Goal: Communication & Community: Share content

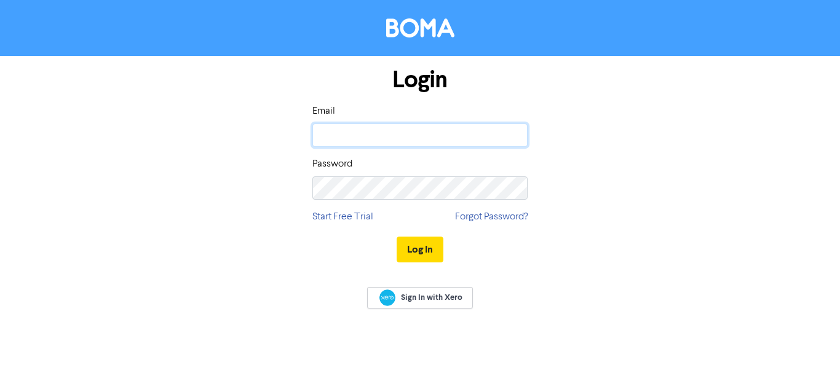
click at [351, 138] on input "email" at bounding box center [419, 135] width 215 height 23
type input "[EMAIL_ADDRESS][DOMAIN_NAME]"
click at [397, 237] on button "Log In" at bounding box center [420, 250] width 47 height 26
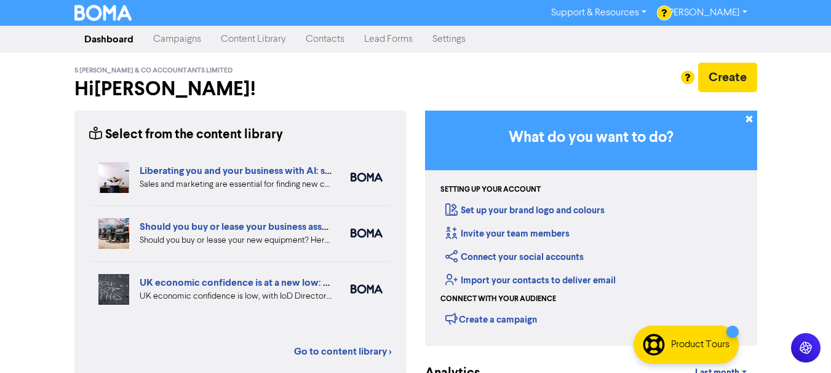
click at [182, 48] on link "Campaigns" at bounding box center [177, 39] width 68 height 25
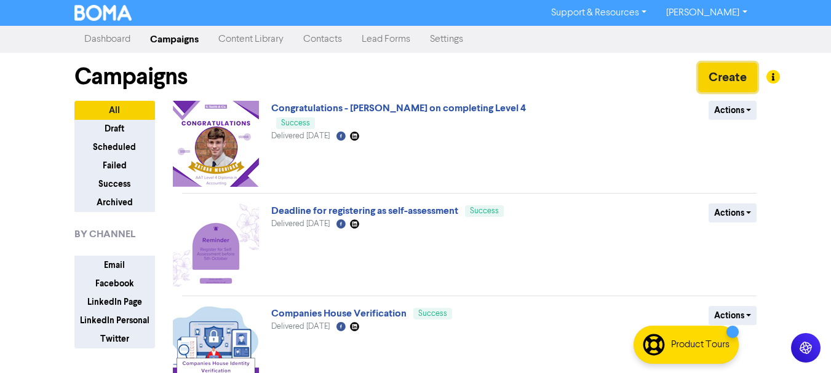
click at [741, 65] on button "Create" at bounding box center [727, 78] width 59 height 30
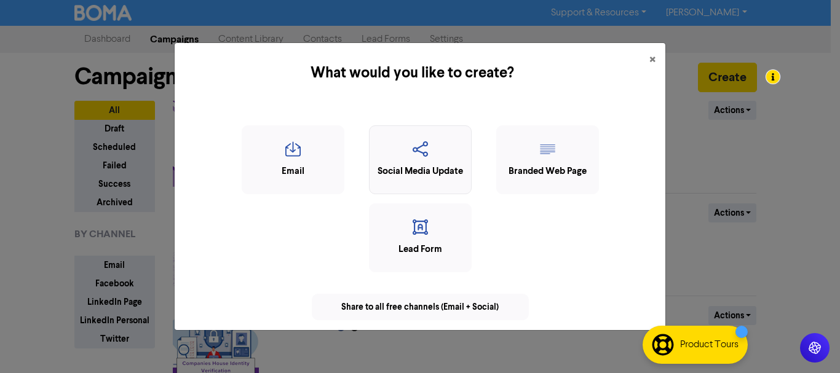
click at [415, 169] on div "Social Media Update" at bounding box center [420, 172] width 89 height 14
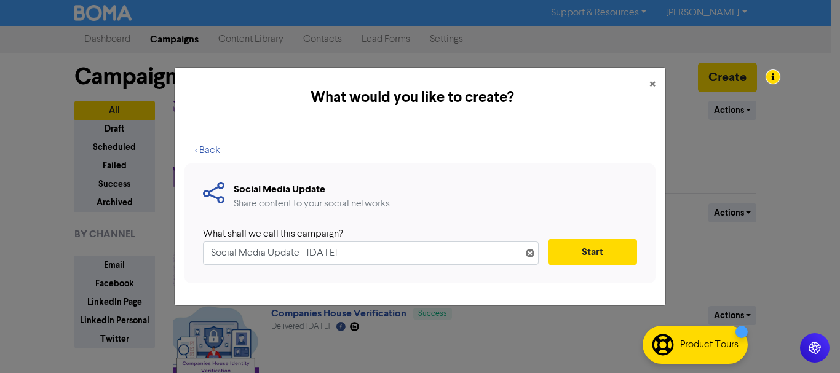
drag, startPoint x: 402, startPoint y: 240, endPoint x: 259, endPoint y: 243, distance: 142.7
click at [259, 243] on div "What shall we call this campaign? Social Media Update - [DATE]" at bounding box center [371, 246] width 336 height 38
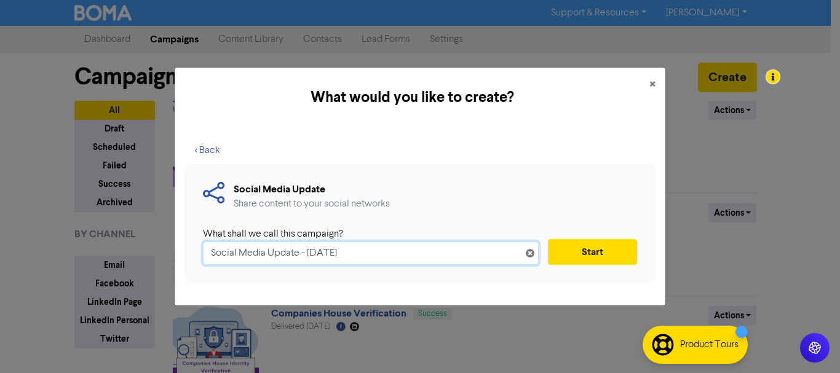
drag, startPoint x: 422, startPoint y: 260, endPoint x: 148, endPoint y: 239, distance: 274.5
click at [124, 244] on div "What would you like to create? × < Back Social Media Update Share content to yo…" at bounding box center [420, 186] width 840 height 373
type input "National Payroll Week"
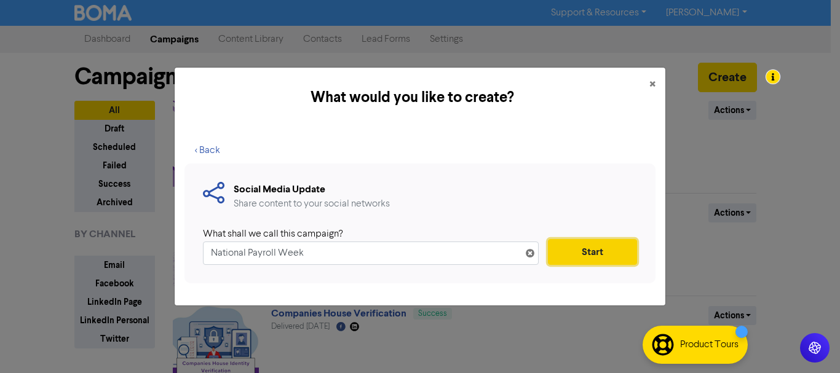
click at [565, 250] on button "Start" at bounding box center [592, 252] width 89 height 26
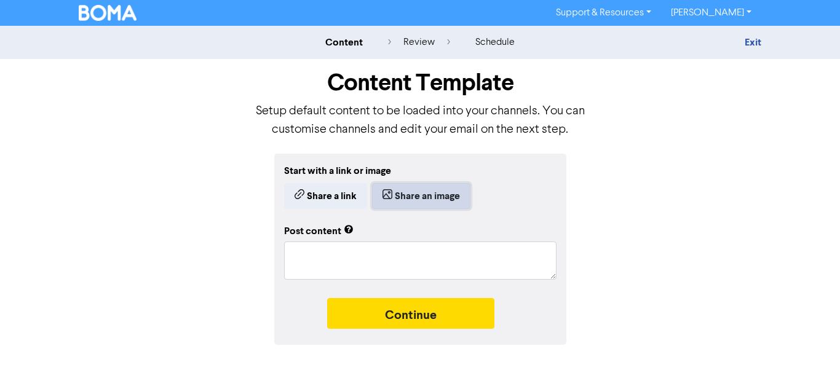
click at [442, 190] on button "Share an image" at bounding box center [421, 196] width 98 height 26
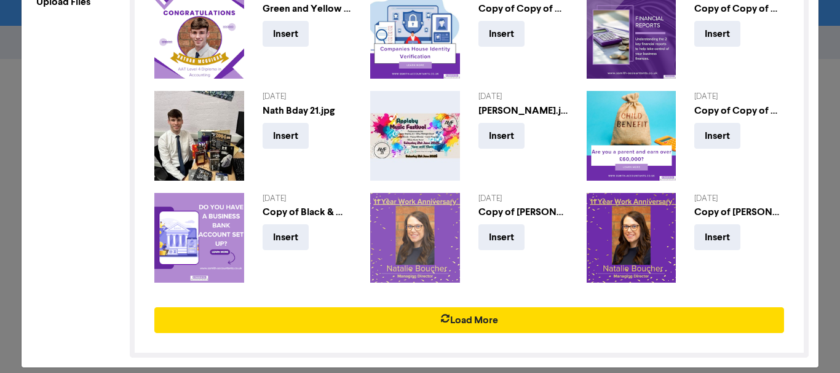
scroll to position [165, 0]
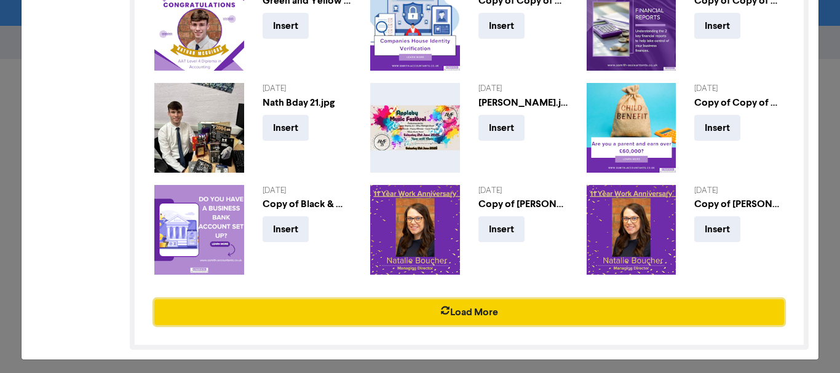
click at [501, 311] on button "Load More" at bounding box center [469, 313] width 630 height 26
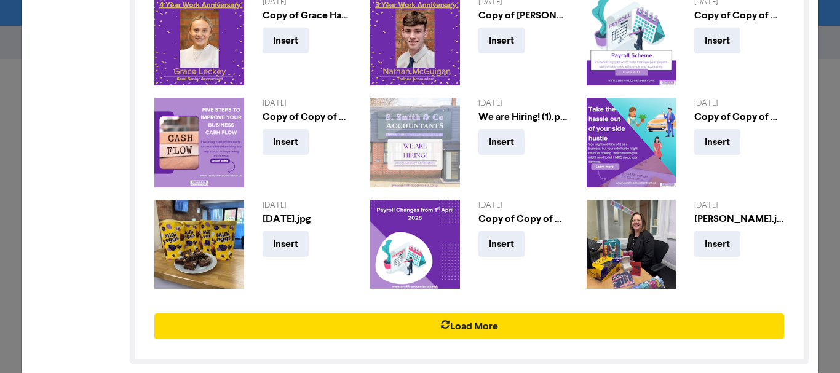
scroll to position [466, 0]
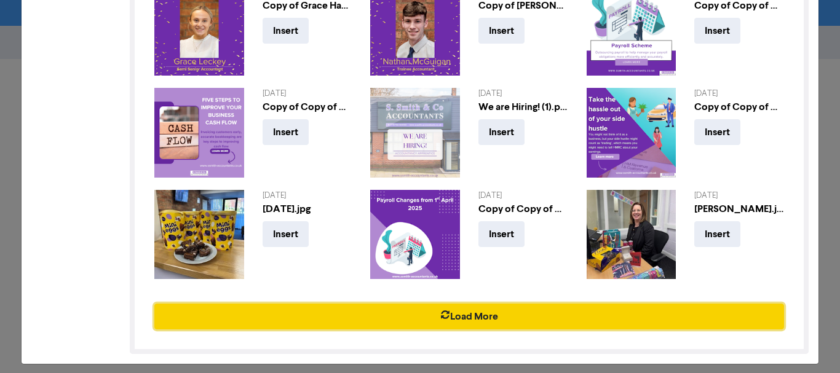
click at [493, 311] on button "Load More" at bounding box center [469, 317] width 630 height 26
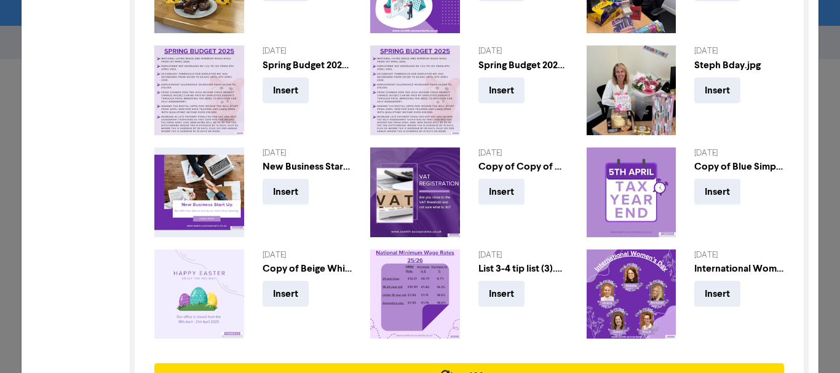
scroll to position [767, 0]
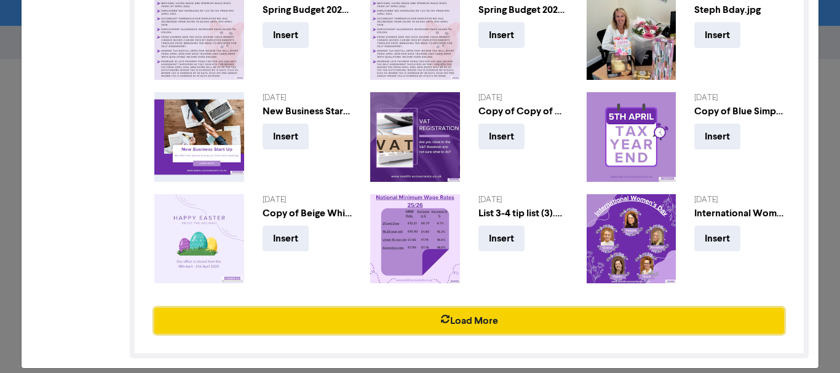
click at [493, 316] on button "Load More" at bounding box center [469, 321] width 630 height 26
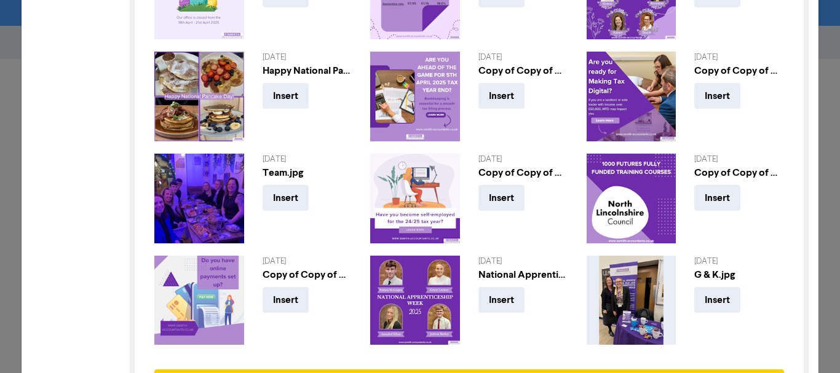
scroll to position [1068, 0]
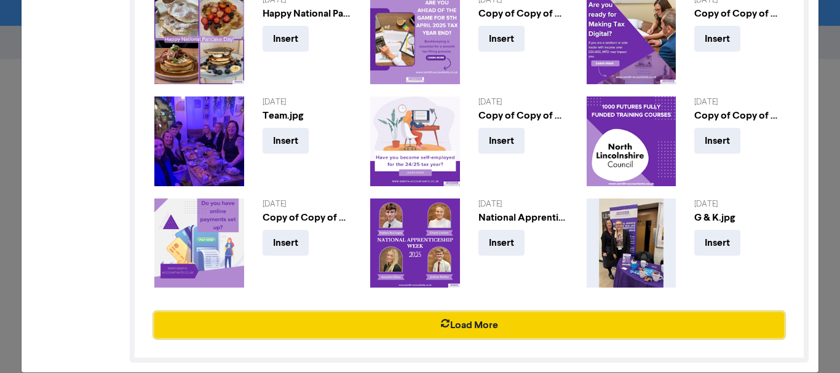
click at [486, 312] on button "Load More" at bounding box center [469, 325] width 630 height 26
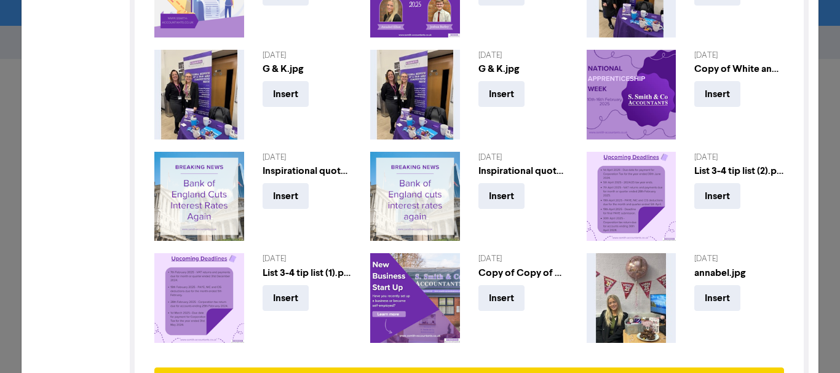
scroll to position [1369, 0]
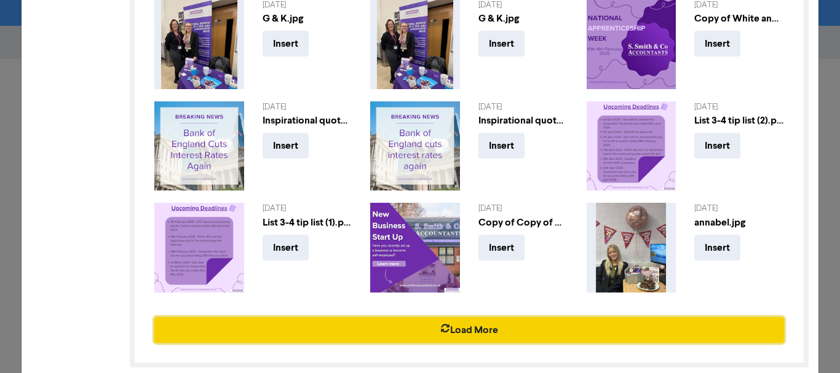
click at [477, 317] on button "Load More" at bounding box center [469, 330] width 630 height 26
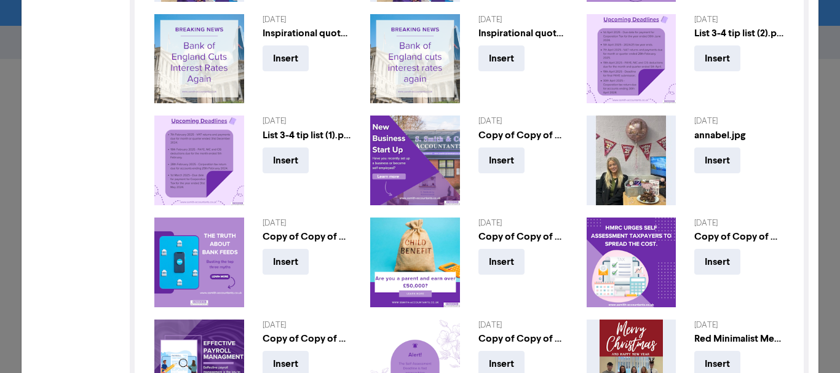
scroll to position [1671, 0]
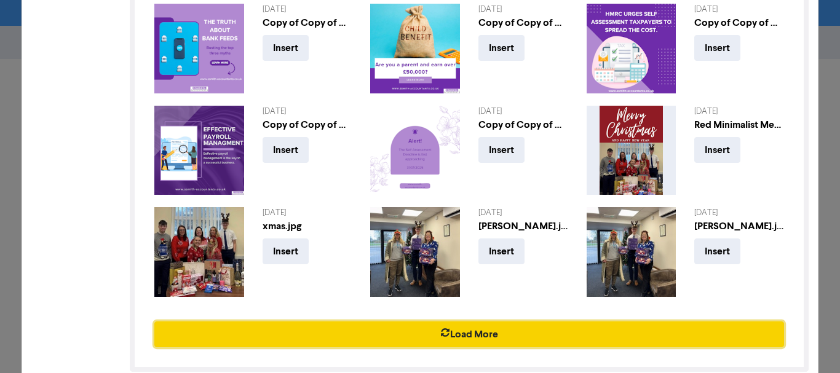
click at [498, 322] on button "Load More" at bounding box center [469, 335] width 630 height 26
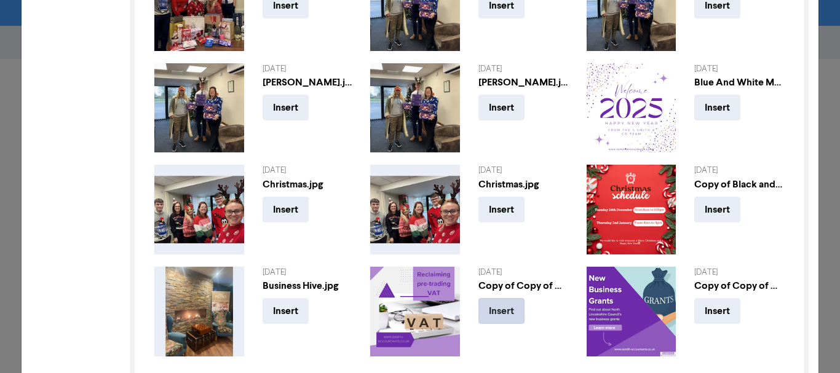
scroll to position [1972, 0]
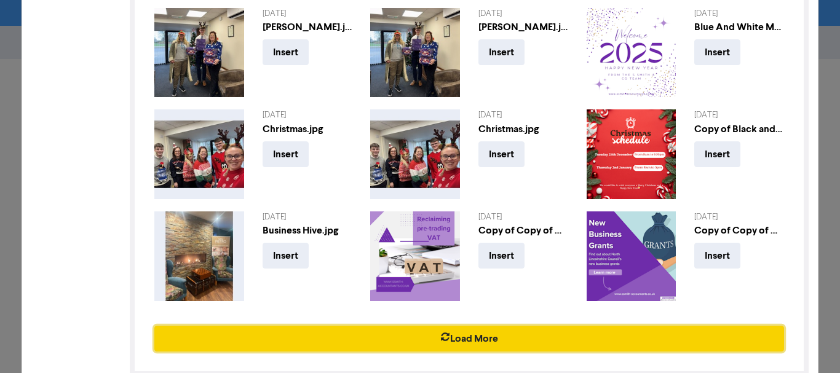
click at [483, 326] on button "Load More" at bounding box center [469, 339] width 630 height 26
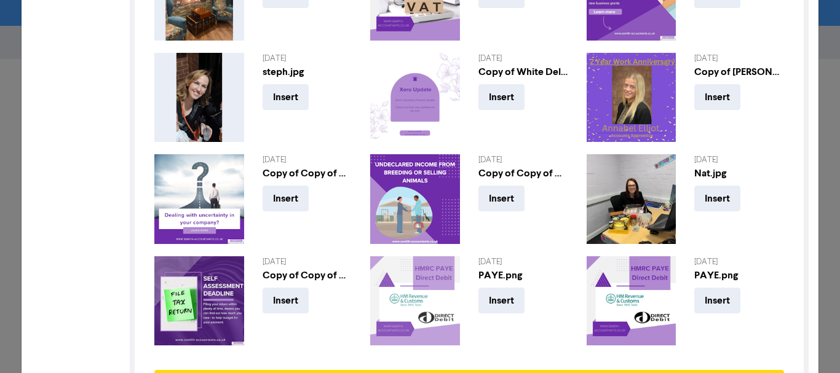
scroll to position [2273, 0]
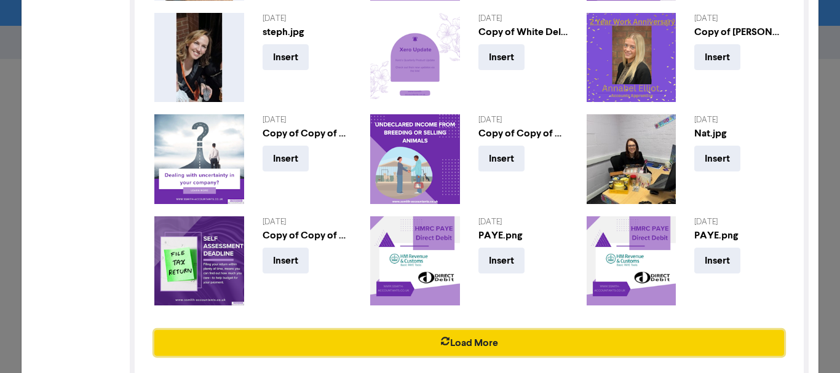
click at [485, 330] on button "Load More" at bounding box center [469, 343] width 630 height 26
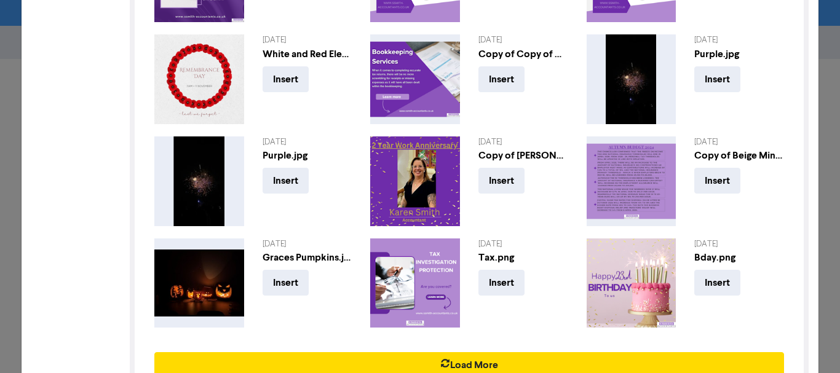
scroll to position [2574, 0]
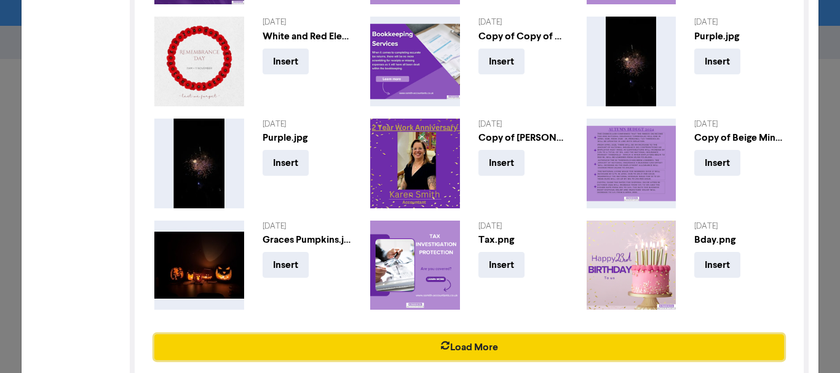
click at [501, 335] on button "Load More" at bounding box center [469, 348] width 630 height 26
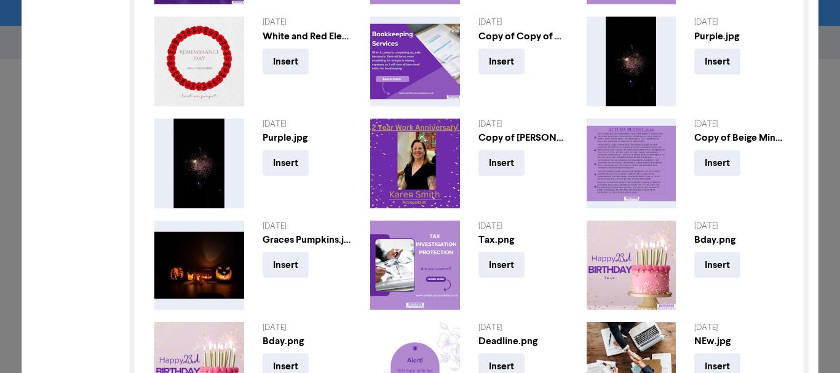
scroll to position [2876, 0]
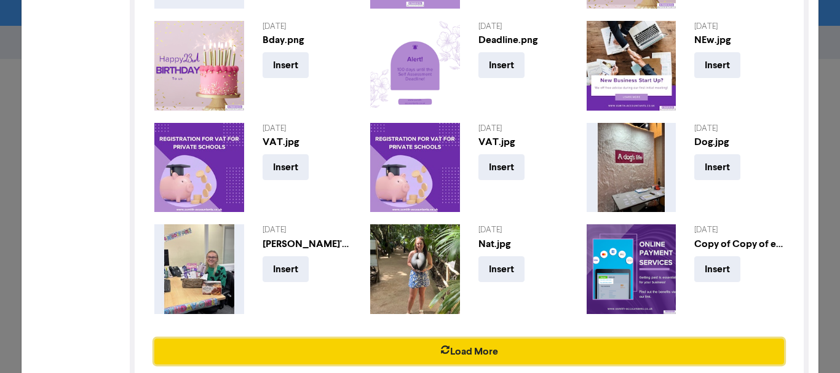
click at [516, 339] on button "Load More" at bounding box center [469, 352] width 630 height 26
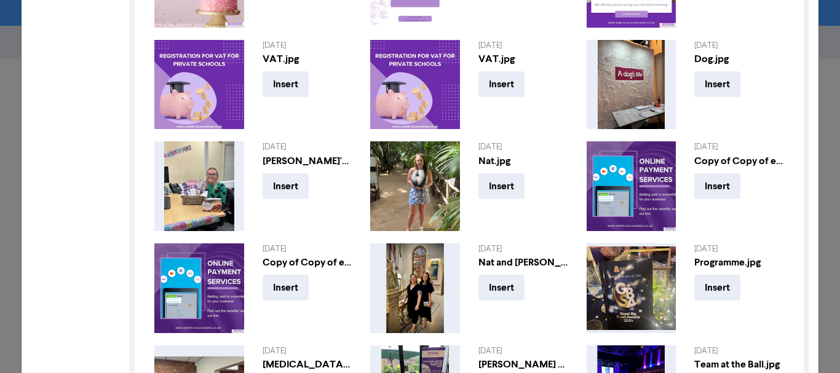
scroll to position [3177, 0]
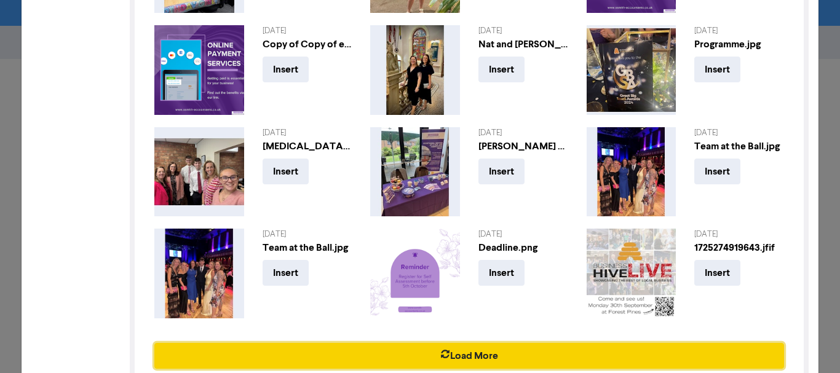
click at [509, 343] on button "Load More" at bounding box center [469, 356] width 630 height 26
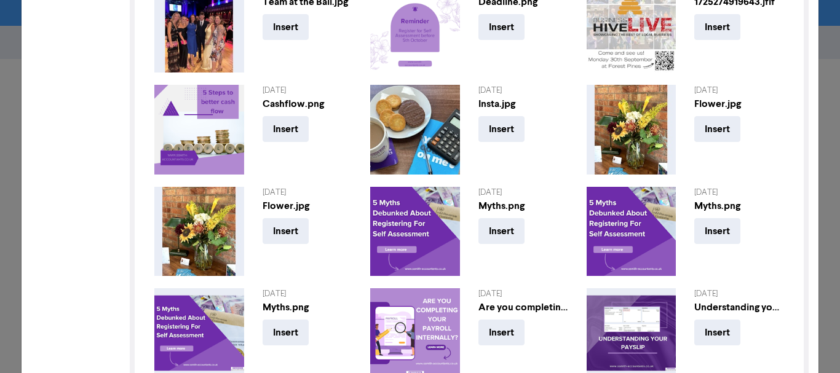
scroll to position [3478, 0]
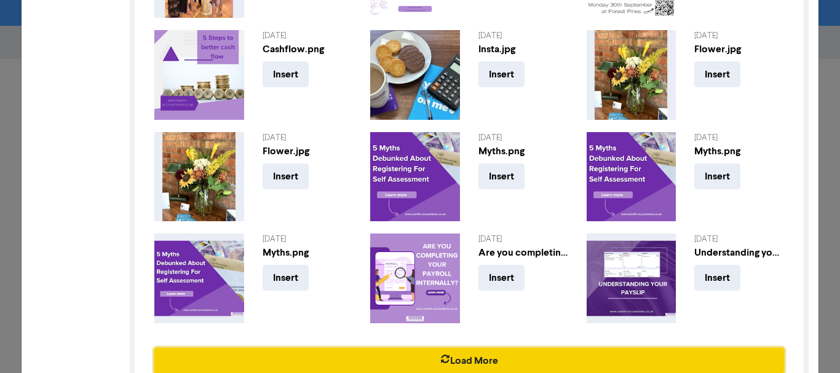
click at [537, 348] on button "Load More" at bounding box center [469, 361] width 630 height 26
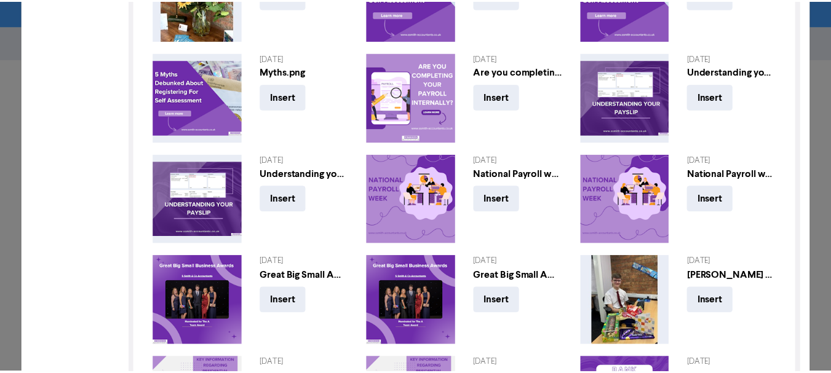
scroll to position [3662, 0]
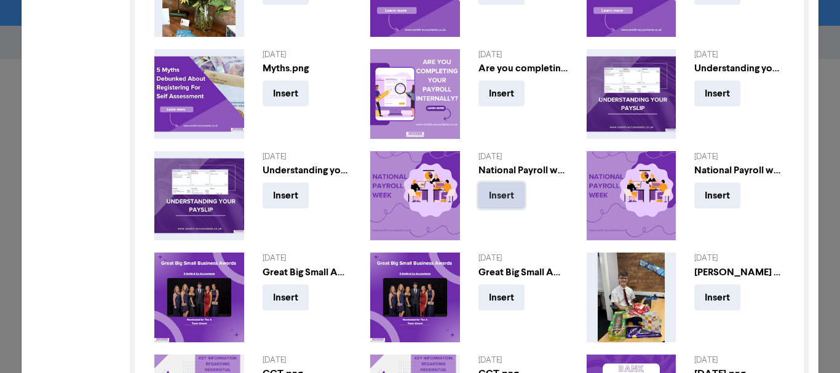
click at [498, 183] on button "Insert" at bounding box center [502, 196] width 46 height 26
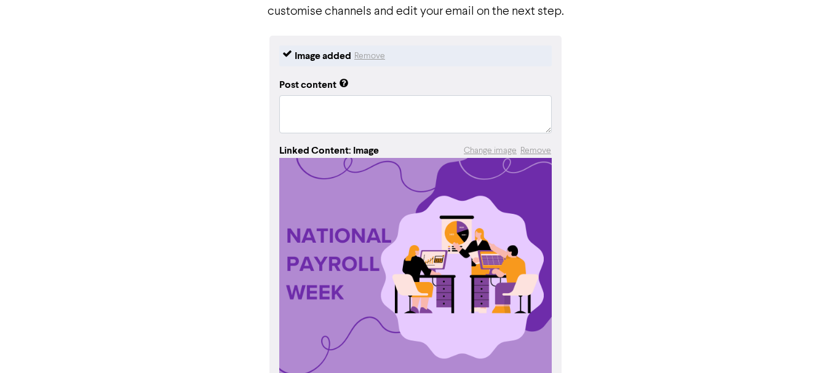
scroll to position [123, 0]
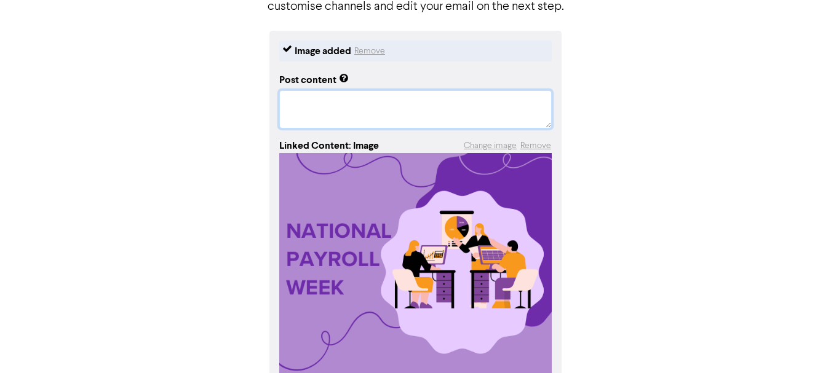
click at [344, 109] on textarea at bounding box center [415, 109] width 272 height 38
paste textarea "Many people are celebrating back to School this week, but here at the office we…"
type textarea "x"
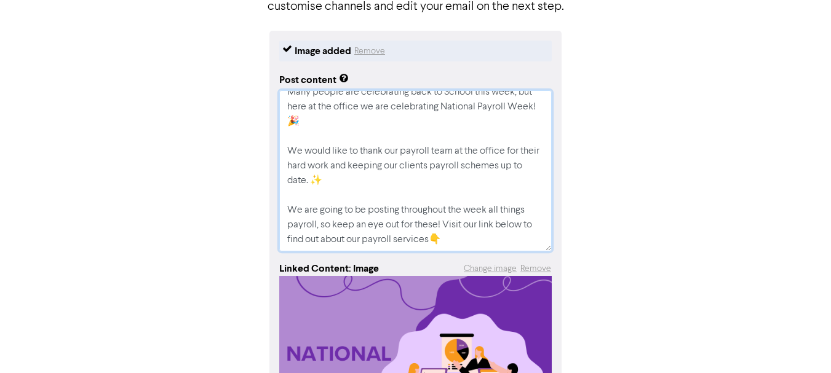
scroll to position [0, 0]
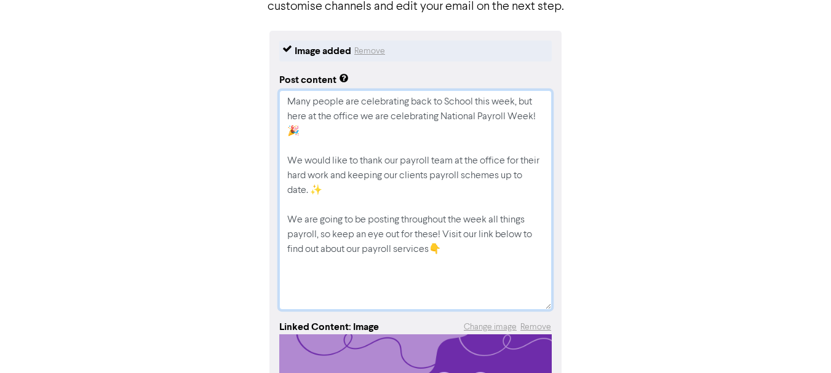
drag, startPoint x: 546, startPoint y: 180, endPoint x: 532, endPoint y: 255, distance: 76.3
click at [545, 301] on textarea "Many people are celebrating back to School this week, but here at the office we…" at bounding box center [415, 200] width 272 height 220
click at [415, 148] on textarea "Many people are celebrating back to School this week, but here at the office we…" at bounding box center [415, 199] width 272 height 218
type textarea "Many people are celebrating back to School this week, but here at the office we…"
click at [464, 254] on textarea "Many people are celebrating back to School this week, but here at the office we…" at bounding box center [415, 199] width 272 height 218
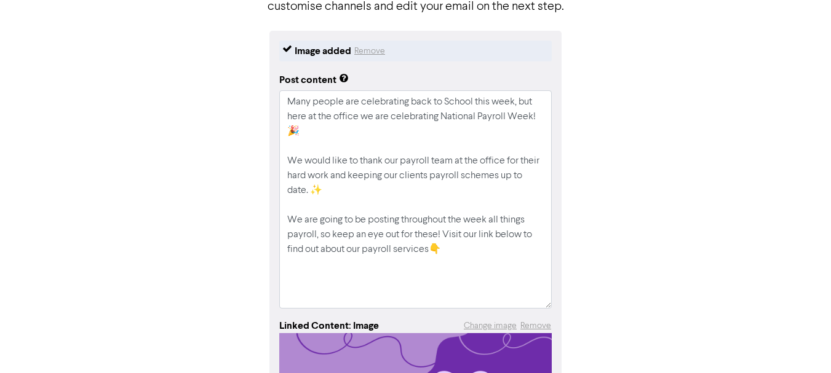
click at [672, 256] on div "Image added Remove Post content Many people are celebrating back to School this…" at bounding box center [415, 351] width 701 height 640
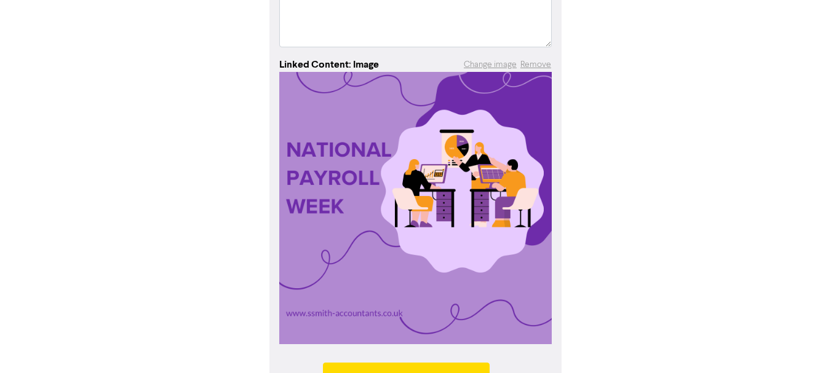
scroll to position [422, 0]
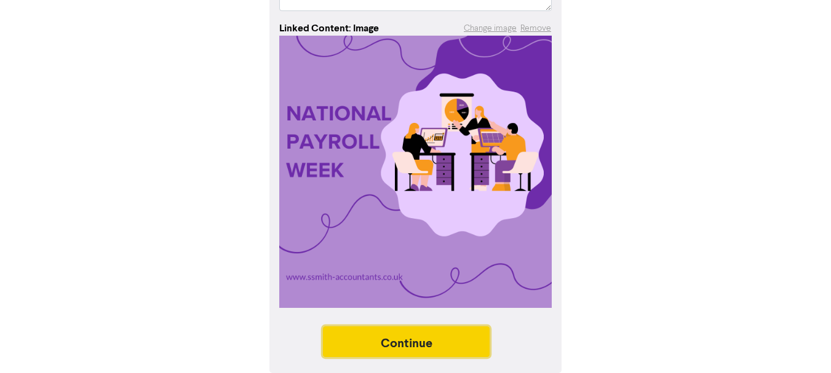
click at [428, 340] on button "Continue" at bounding box center [406, 342] width 167 height 31
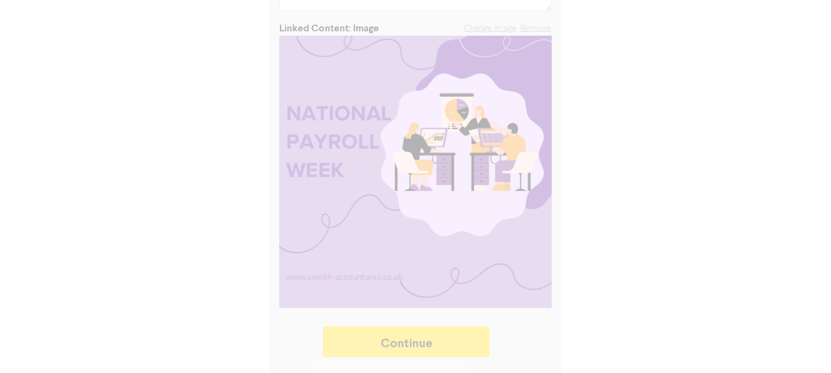
type textarea "x"
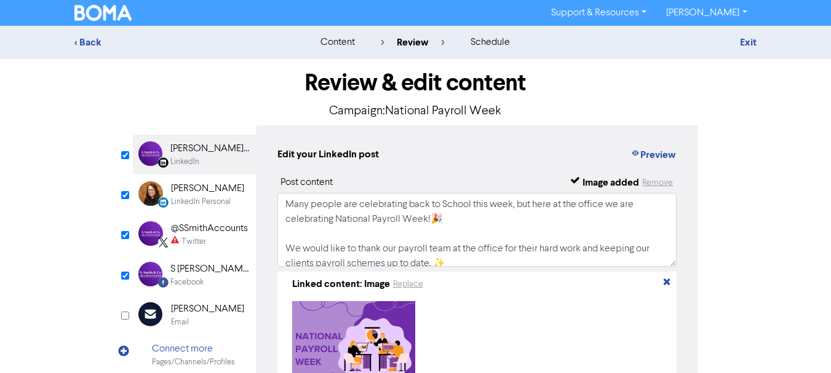
click at [128, 234] on input "checkbox" at bounding box center [125, 235] width 8 height 8
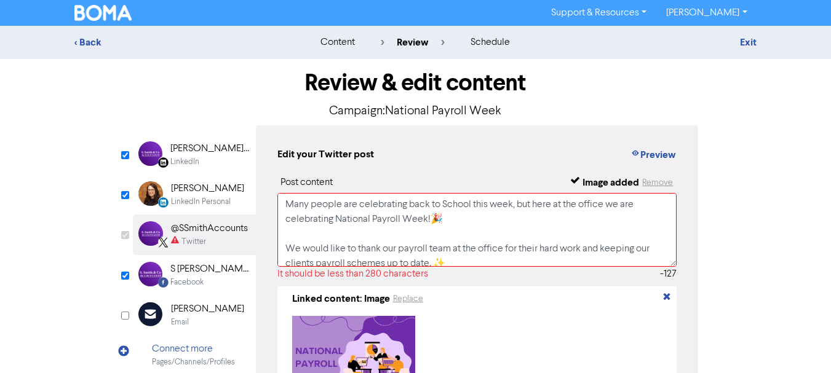
checkbox input "false"
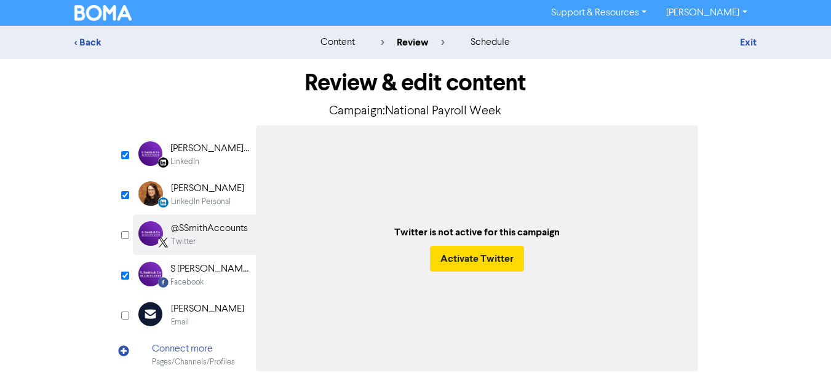
click at [203, 269] on div "S [PERSON_NAME] & Co Accountants" at bounding box center [209, 269] width 79 height 15
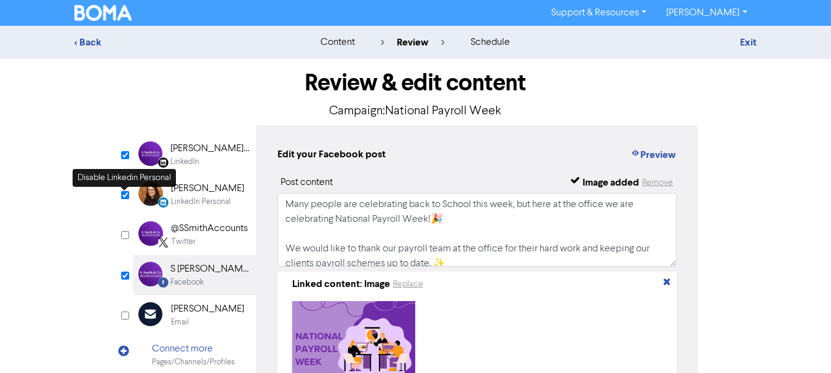
click at [127, 193] on input "checkbox" at bounding box center [125, 195] width 8 height 8
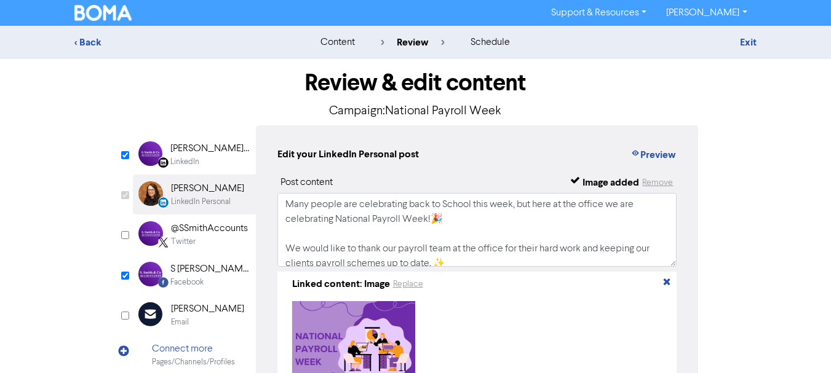
checkbox input "false"
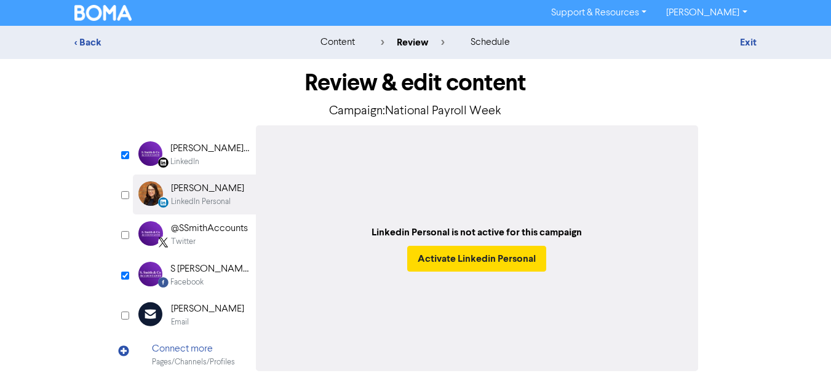
click at [215, 278] on div "Facebook" at bounding box center [209, 283] width 79 height 12
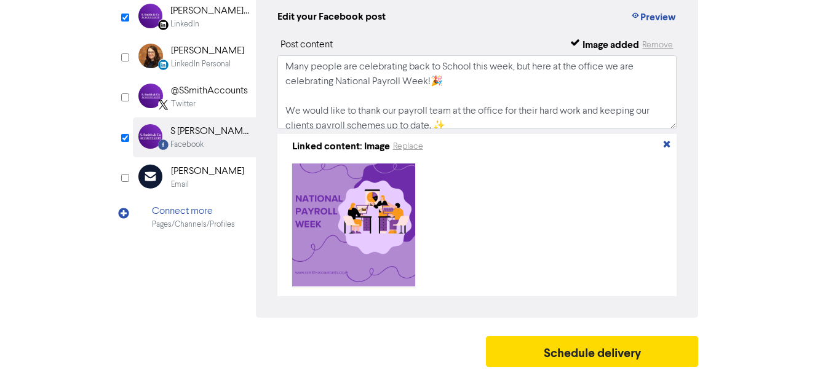
scroll to position [143, 0]
click at [590, 240] on div at bounding box center [477, 225] width 390 height 133
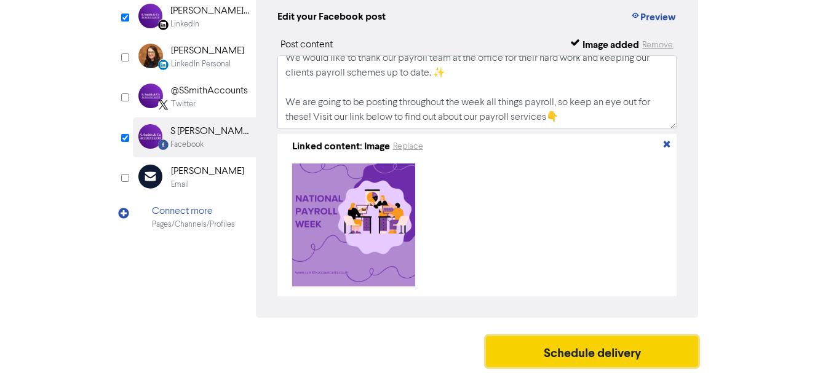
click at [538, 342] on button "Schedule delivery" at bounding box center [592, 351] width 213 height 31
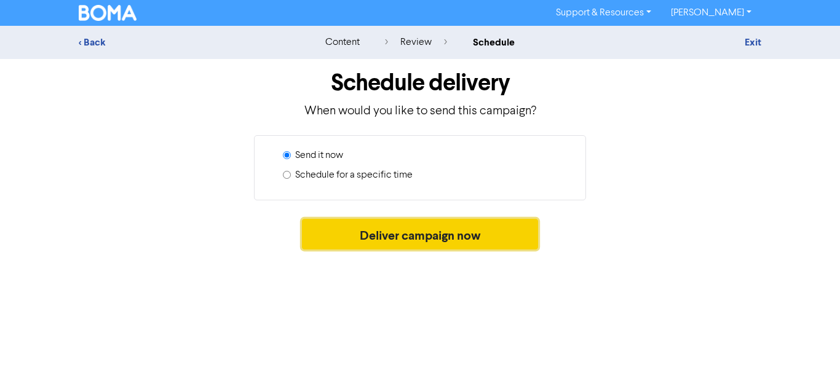
click at [402, 239] on button "Deliver campaign now" at bounding box center [420, 234] width 237 height 31
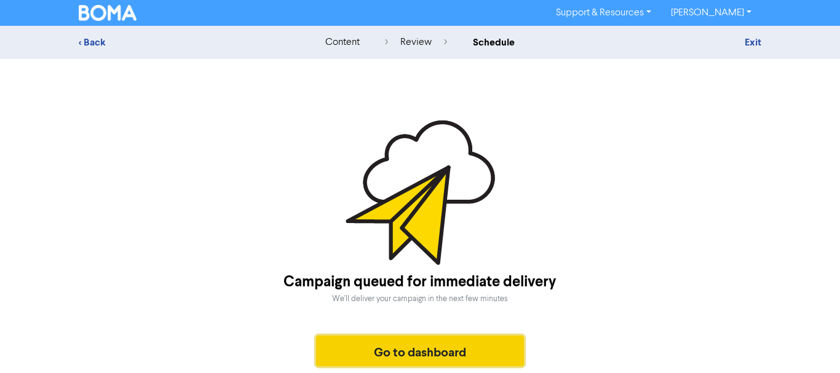
click at [408, 233] on div "Campaign queued for immediate delivery We'll deliver your campaign in the next …" at bounding box center [420, 247] width 683 height 252
click at [411, 365] on button "Go to dashboard" at bounding box center [420, 351] width 208 height 31
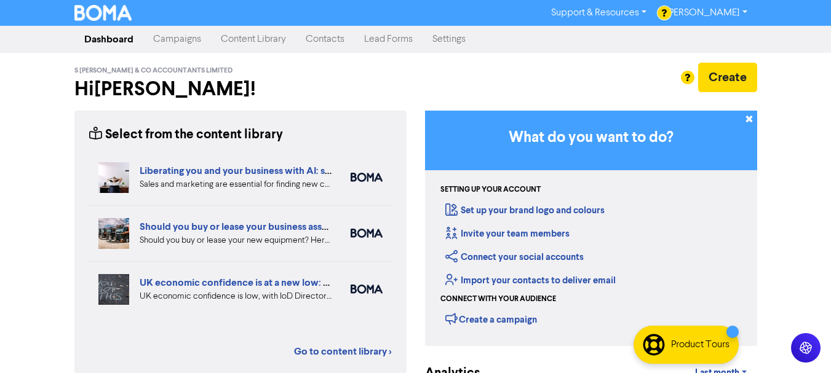
click at [182, 45] on link "Campaigns" at bounding box center [177, 39] width 68 height 25
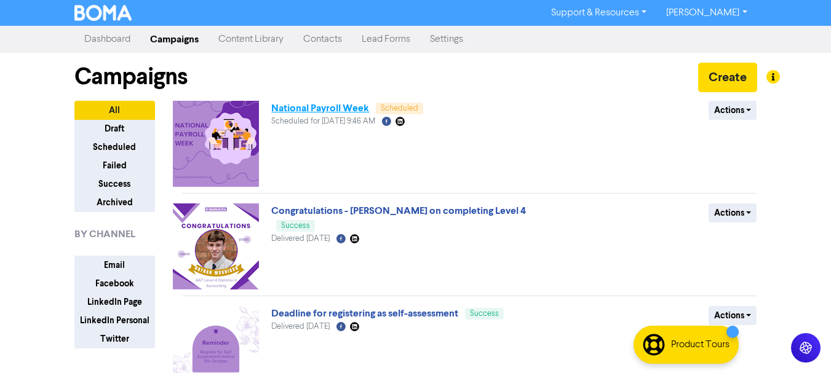
click at [306, 109] on link "National Payroll Week" at bounding box center [320, 108] width 98 height 12
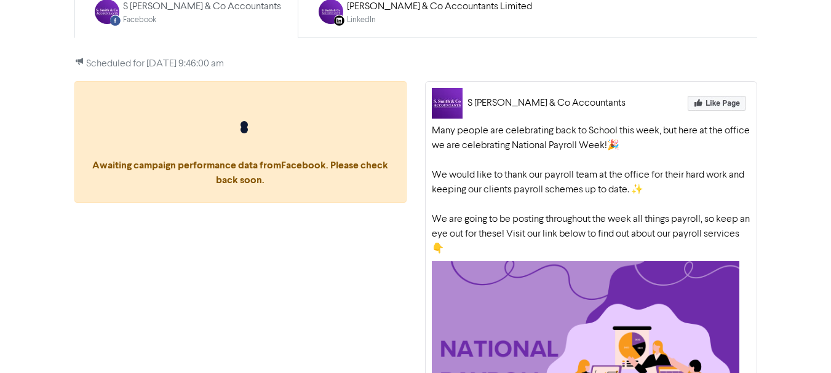
scroll to position [123, 0]
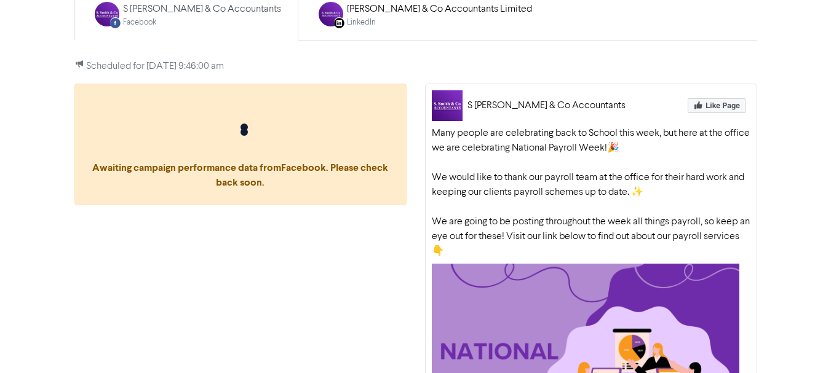
drag, startPoint x: 430, startPoint y: 215, endPoint x: 431, endPoint y: 135, distance: 80.0
click at [431, 135] on div "S [PERSON_NAME] & Co Accountants Many people are celebrating back to School thi…" at bounding box center [591, 347] width 332 height 526
copy div "Many people are celebrating back to School this week, but here at the office we…"
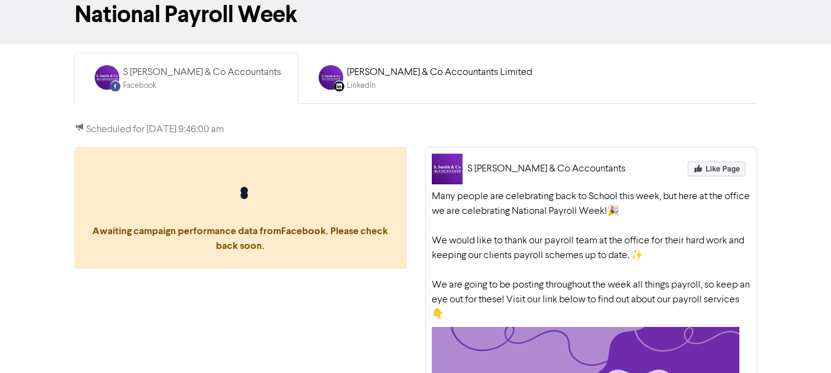
scroll to position [0, 0]
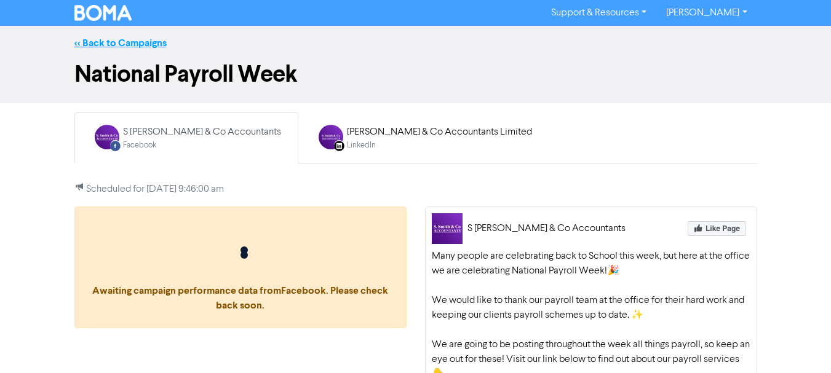
click at [119, 46] on link "<< Back to Campaigns" at bounding box center [120, 43] width 92 height 12
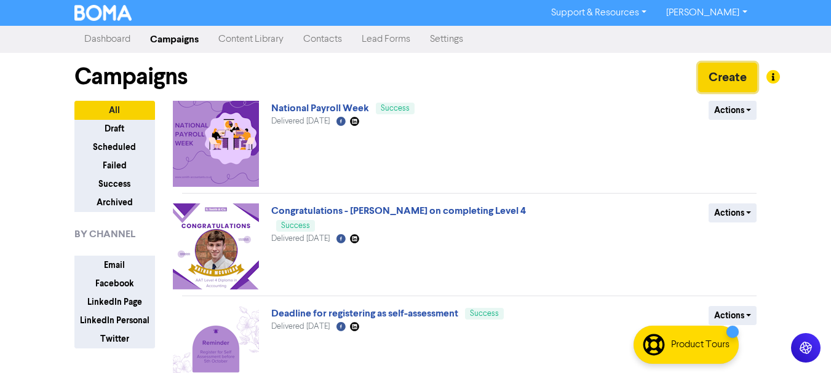
click at [733, 77] on button "Create" at bounding box center [727, 78] width 59 height 30
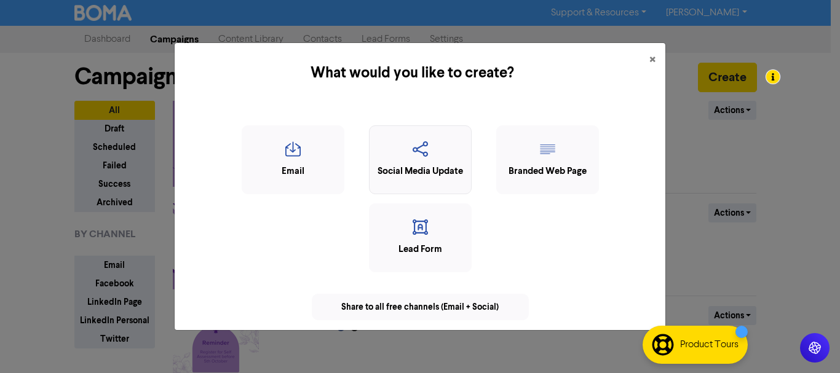
click at [405, 193] on div "Social Media Update" at bounding box center [420, 159] width 103 height 69
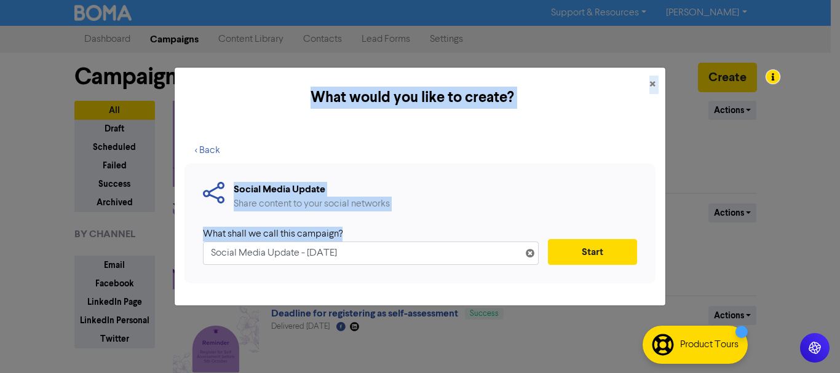
drag, startPoint x: 410, startPoint y: 266, endPoint x: 168, endPoint y: 288, distance: 243.3
click at [47, 280] on div "What would you like to create? × < Back Social Media Update Share content to yo…" at bounding box center [420, 186] width 840 height 373
click at [403, 271] on div "Social Media Update Share content to your social networks What shall we call th…" at bounding box center [420, 224] width 471 height 120
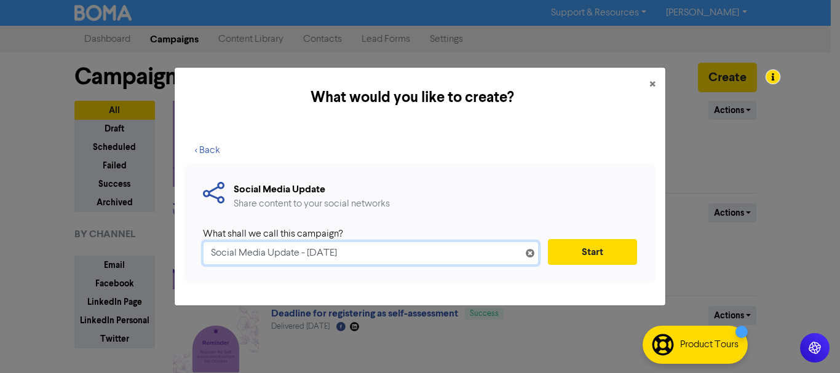
click at [384, 256] on input "Social Media Update - [DATE]" at bounding box center [371, 253] width 336 height 23
click at [535, 264] on input "National Payroll Week - post 2" at bounding box center [371, 253] width 336 height 23
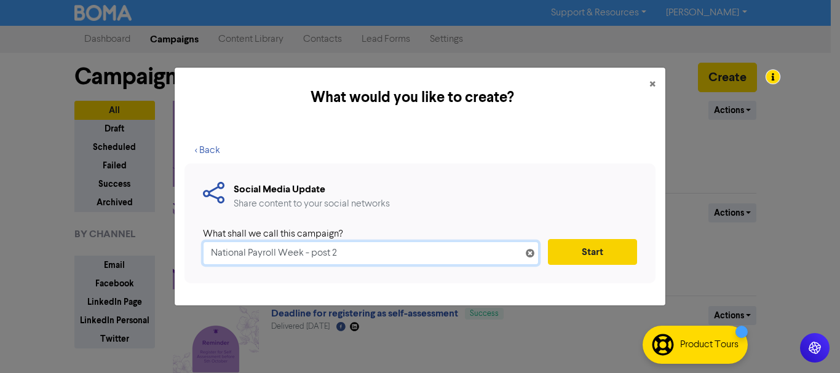
type input "National Payroll Week - post 2"
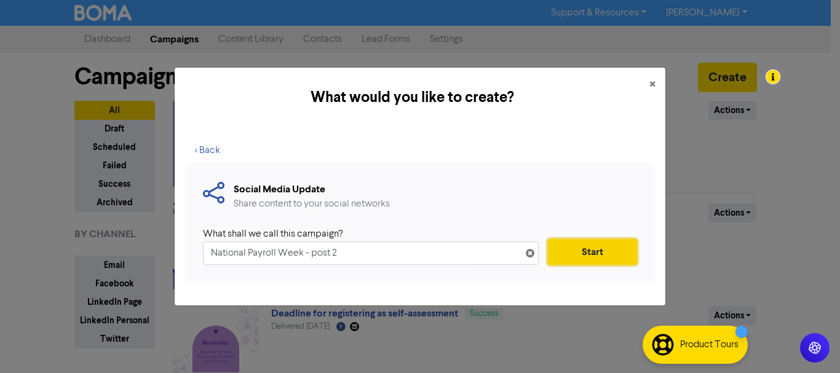
click at [574, 260] on button "Start" at bounding box center [592, 252] width 89 height 26
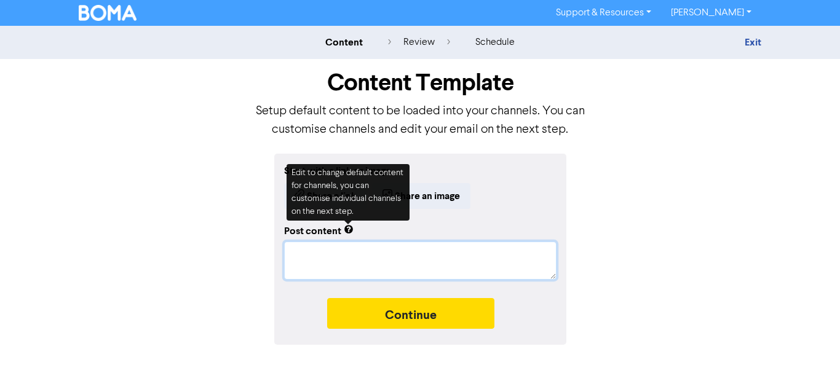
click at [336, 247] on textarea at bounding box center [420, 261] width 272 height 38
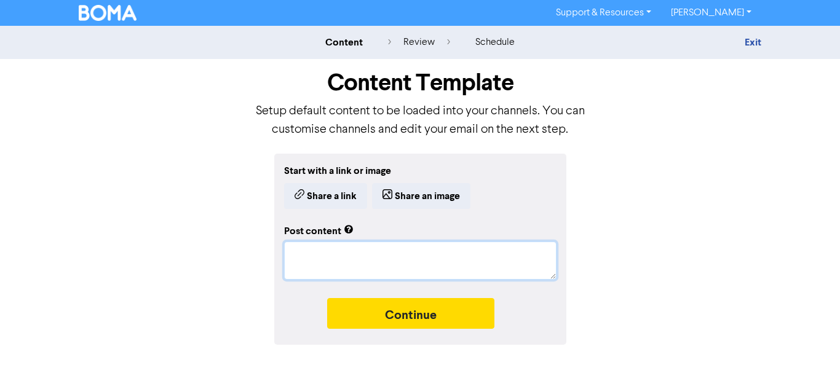
click at [309, 264] on textarea at bounding box center [420, 261] width 272 height 38
paste textarea "💡 Payroll Myth vs Fact 💡 ❌ Myth: Payroll is just “pressing a button” to pay sta…"
type textarea "x"
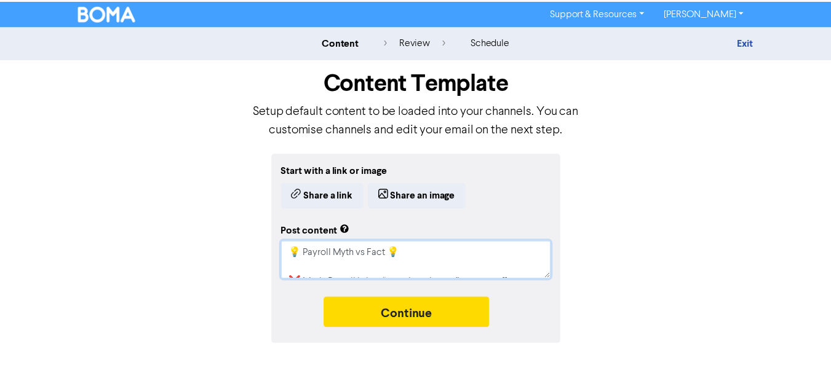
scroll to position [55, 0]
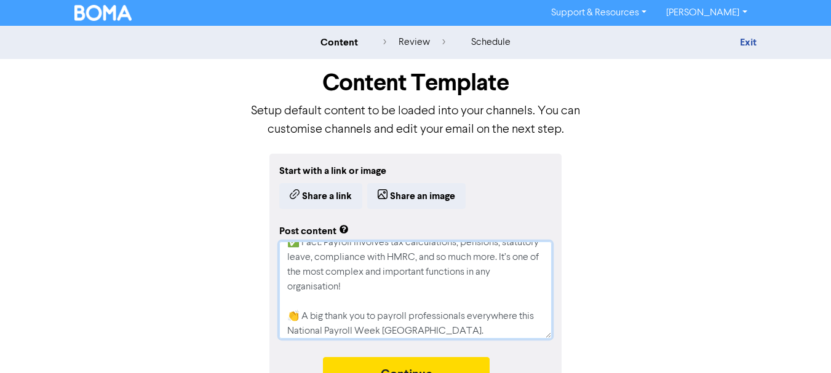
type textarea "💡 Payroll Myth vs Fact 💡 ❌ Myth: Payroll is just “pressing a button” to pay sta…"
click at [175, 246] on div "Start with a link or image Share a link Share an image Post content 💡 Payroll M…" at bounding box center [415, 279] width 701 height 250
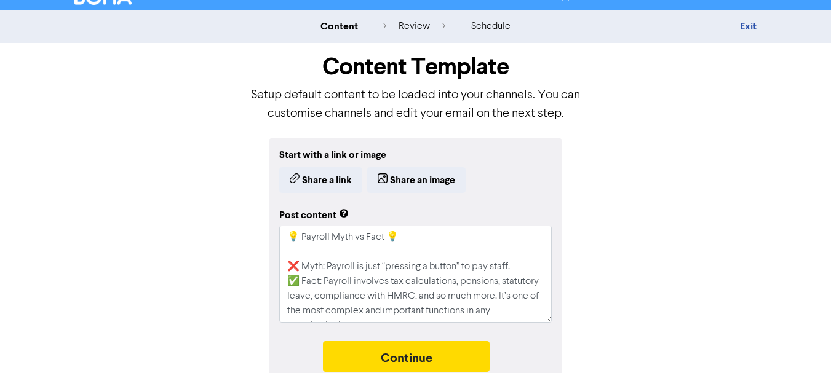
scroll to position [31, 0]
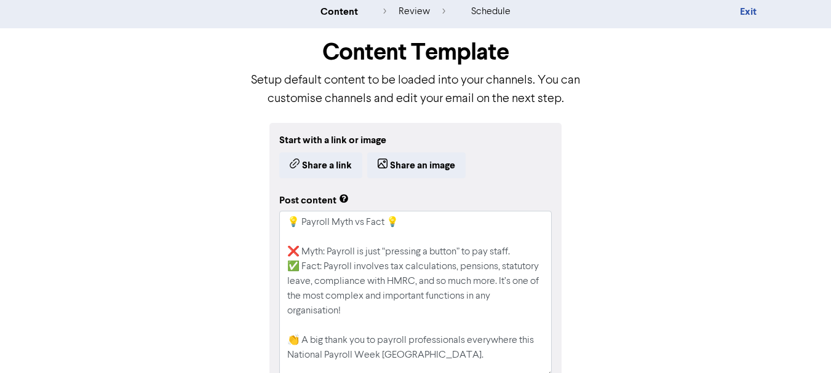
drag, startPoint x: 547, startPoint y: 303, endPoint x: 552, endPoint y: 372, distance: 69.7
click at [552, 372] on div "Start with a link or image Share a link Share an image Post content 💡 Payroll M…" at bounding box center [415, 283] width 292 height 320
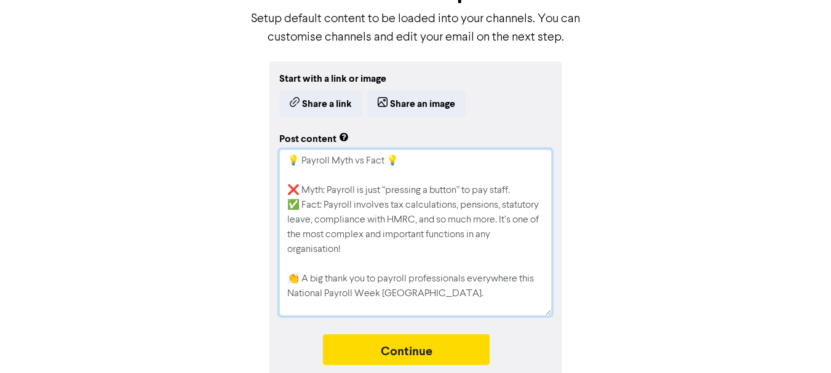
drag, startPoint x: 295, startPoint y: 156, endPoint x: 279, endPoint y: 153, distance: 16.4
click at [279, 153] on textarea "💡 Payroll Myth vs Fact 💡 ❌ Myth: Payroll is just “pressing a button” to pay sta…" at bounding box center [415, 232] width 272 height 167
type textarea "x"
type textarea "Payroll Myth vs Fact 💡 ❌ Myth: Payroll is just “pressing a button” to pay staff…"
type textarea "x"
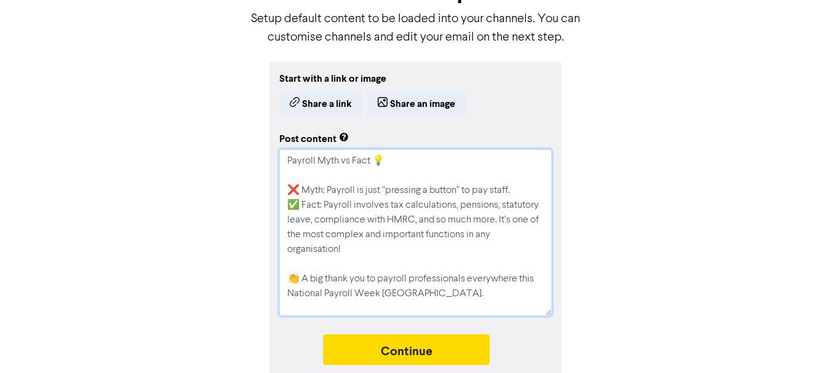
click at [362, 178] on textarea "Payroll Myth vs Fact 💡 ❌ Myth: Payroll is just “pressing a button” to pay staff…" at bounding box center [415, 232] width 272 height 167
click at [448, 263] on textarea "Payroll Myth vs Fact 💡 ❌ Myth: Payroll is just “pressing a button” to pay staff…" at bounding box center [415, 232] width 272 height 167
type textarea "Payroll Myth vs Fact 💡 ❌ Myth: Payroll is just “pressing a button” to pay staff…"
click at [173, 218] on div "Start with a link or image Share a link Share an image Post content Payroll Myt…" at bounding box center [415, 222] width 701 height 320
drag, startPoint x: 303, startPoint y: 278, endPoint x: 273, endPoint y: 280, distance: 30.2
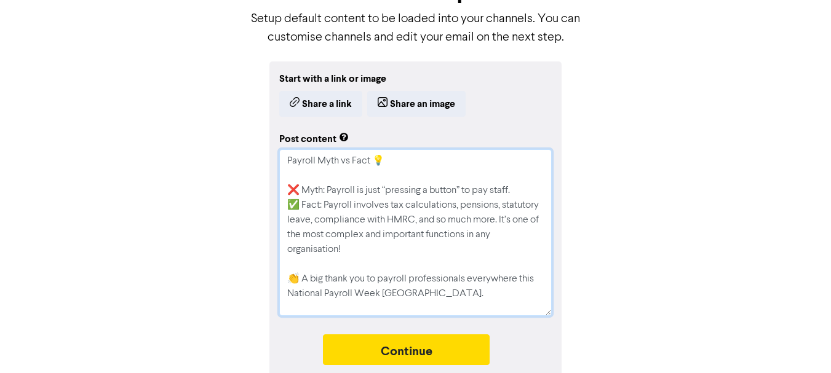
click at [273, 280] on div "Start with a link or image Share a link Share an image Post content Payroll Myt…" at bounding box center [415, 222] width 292 height 320
type textarea "x"
type textarea "Payroll Myth vs Fact 💡 ❌ Myth: Payroll is just “pressing a button” to pay staff…"
type textarea "x"
type textarea "Payroll Myth vs Fact 💡 ❌ Myth: Payroll is just “pressing a button” to pay staff…"
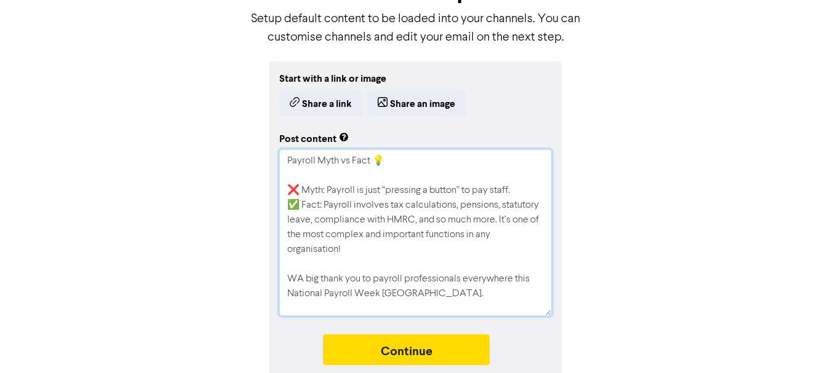
type textarea "x"
type textarea "Payroll Myth vs Fact 💡 ❌ Myth: Payroll is just “pressing a button” to pay staff…"
type textarea "x"
type textarea "Payroll Myth vs Fact 💡 ❌ Myth: Payroll is just “pressing a button” to pay staff…"
type textarea "x"
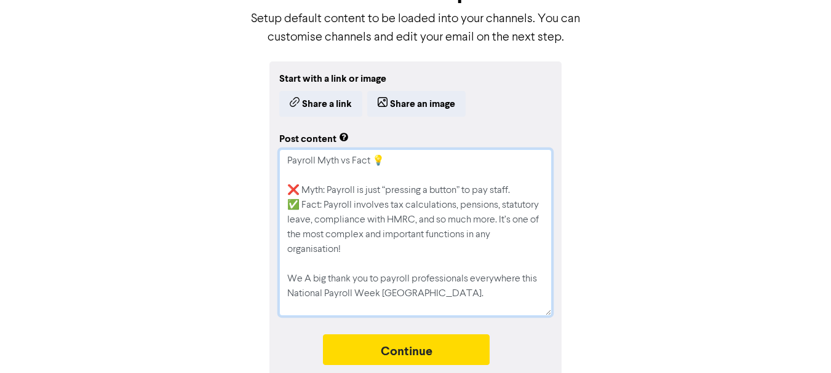
type textarea "Payroll Myth vs Fact 💡 ❌ Myth: Payroll is just “pressing a button” to pay staff…"
type textarea "x"
type textarea "Payroll Myth vs Fact 💡 ❌ Myth: Payroll is just “pressing a button” to pay staff…"
type textarea "x"
type textarea "Payroll Myth vs Fact 💡 ❌ Myth: Payroll is just “pressing a button” to pay staff…"
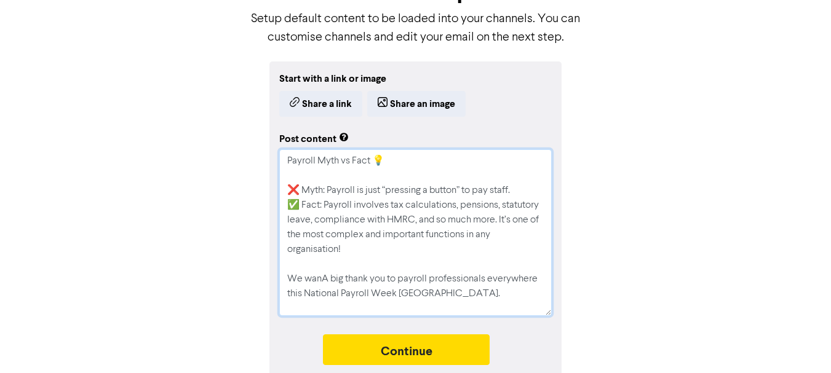
type textarea "x"
type textarea "Payroll Myth vs Fact 💡 ❌ Myth: Payroll is just “pressing a button” to pay staff…"
type textarea "x"
type textarea "Payroll Myth vs Fact 💡 ❌ Myth: Payroll is just “pressing a button” to pay staff…"
type textarea "x"
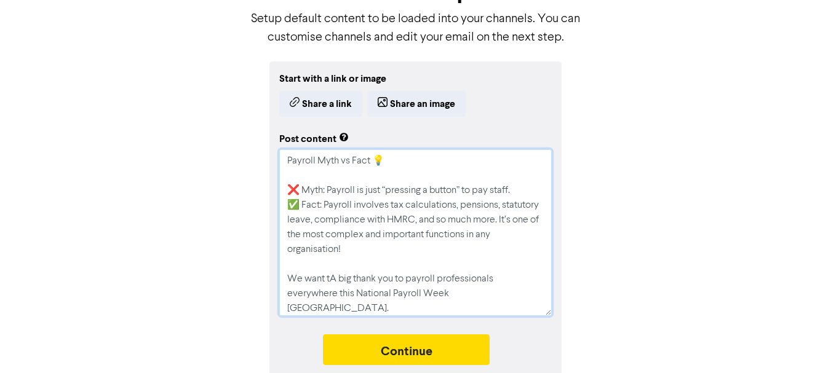
type textarea "Payroll Myth vs Fact 💡 ❌ Myth: Payroll is just “pressing a button” to pay staff…"
type textarea "x"
type textarea "Payroll Myth vs Fact 💡 ❌ Myth: Payroll is just “pressing a button” to pay staff…"
type textarea "x"
type textarea "Payroll Myth vs Fact 💡 ❌ Myth: Payroll is just “pressing a button” to pay staff…"
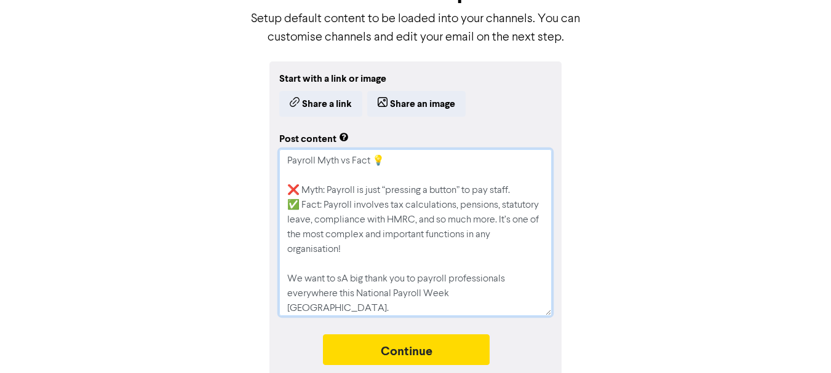
type textarea "x"
type textarea "Payroll Myth vs Fact 💡 ❌ Myth: Payroll is just “pressing a button” to pay staff…"
type textarea "x"
type textarea "Payroll Myth vs Fact 💡 ❌ Myth: Payroll is just “pressing a button” to pay staff…"
type textarea "x"
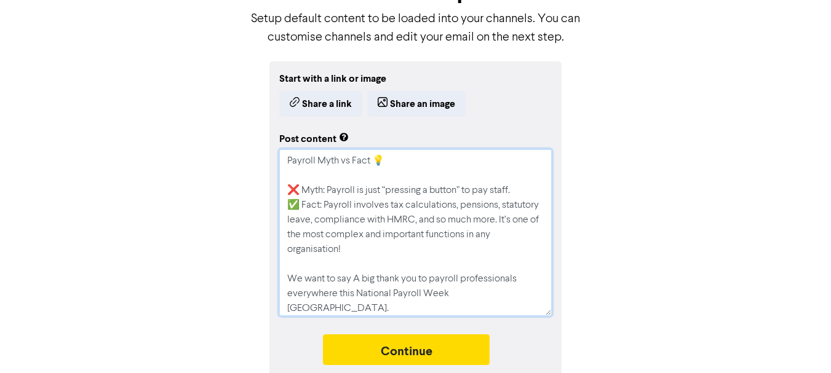
type textarea "Payroll Myth vs Fact 💡 ❌ Myth: Payroll is just “pressing a button” to pay staff…"
type textarea "x"
click at [516, 303] on textarea "Payroll Myth vs Fact 💡 ❌ Myth: Payroll is just “pressing a button” to pay staff…" at bounding box center [415, 232] width 272 height 167
type textarea "Payroll Myth vs Fact 💡 ❌ Myth: Payroll is just “pressing a button” to pay staff…"
click at [650, 249] on div "Start with a link or image Share a link Share an image Post content Payroll Myt…" at bounding box center [415, 222] width 701 height 320
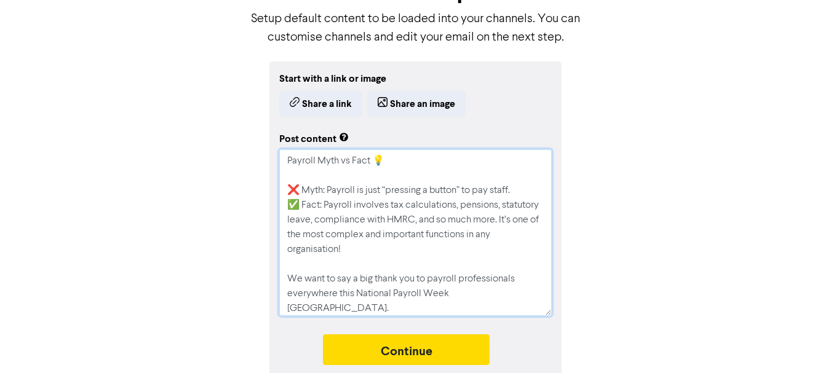
drag, startPoint x: 514, startPoint y: 292, endPoint x: 266, endPoint y: 151, distance: 285.4
click at [266, 151] on div "Start with a link or image Share a link Share an image Post content Payroll Myt…" at bounding box center [415, 222] width 701 height 320
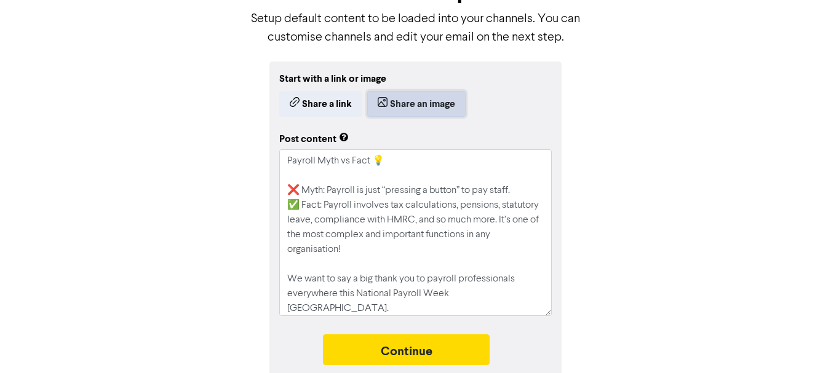
click at [437, 103] on button "Share an image" at bounding box center [416, 104] width 98 height 26
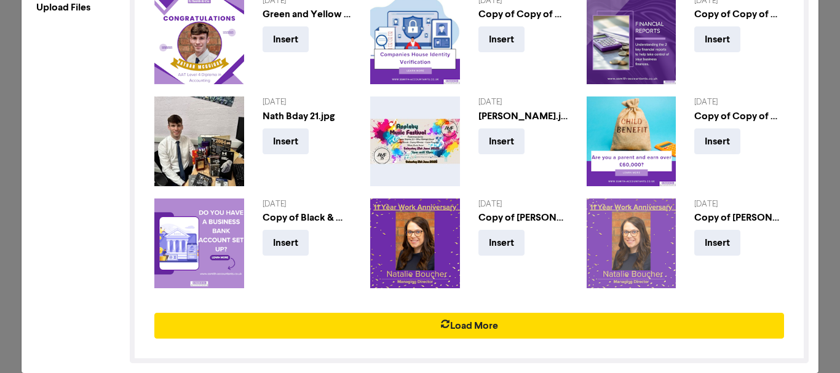
scroll to position [165, 0]
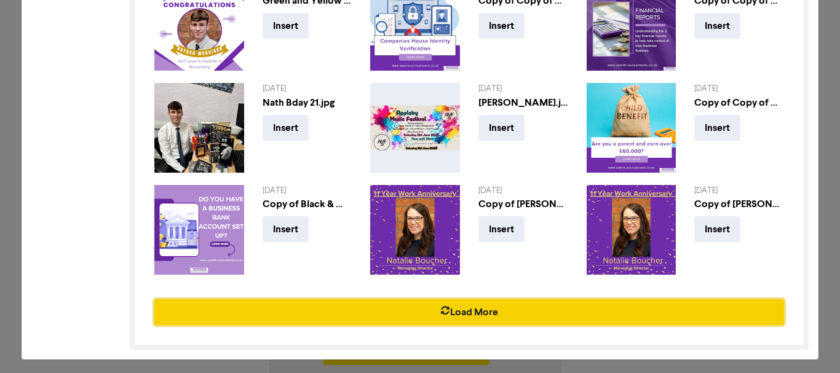
click at [463, 304] on button "Load More" at bounding box center [469, 313] width 630 height 26
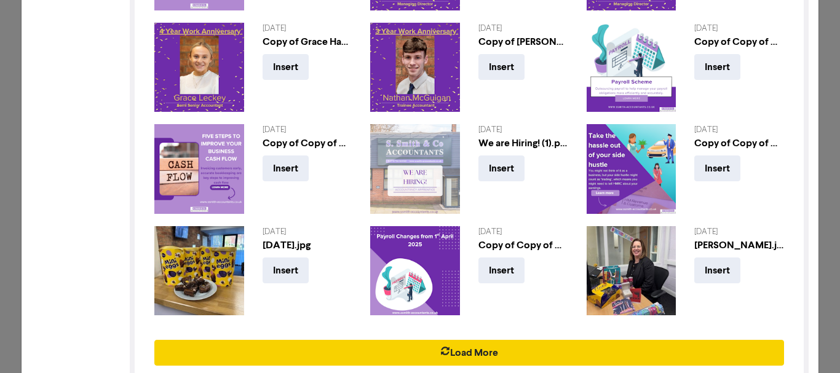
scroll to position [466, 0]
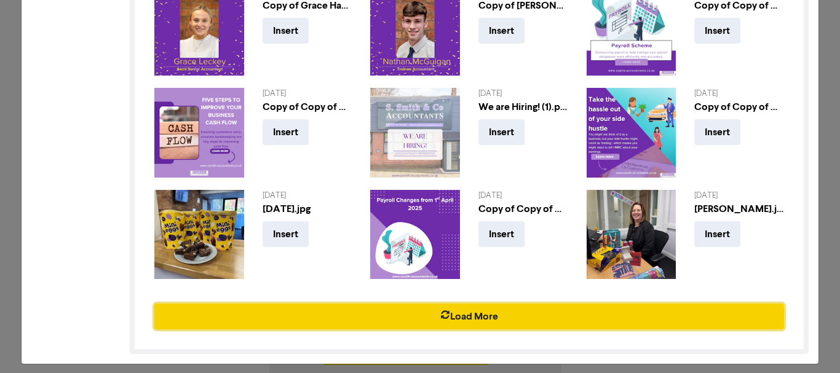
click at [456, 309] on button "Load More" at bounding box center [469, 317] width 630 height 26
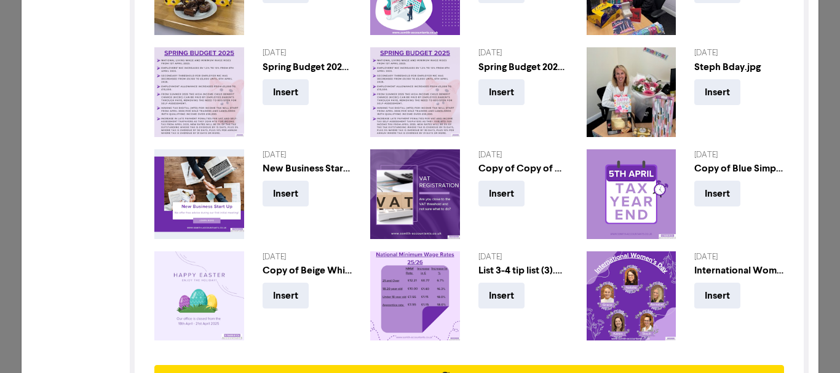
scroll to position [767, 0]
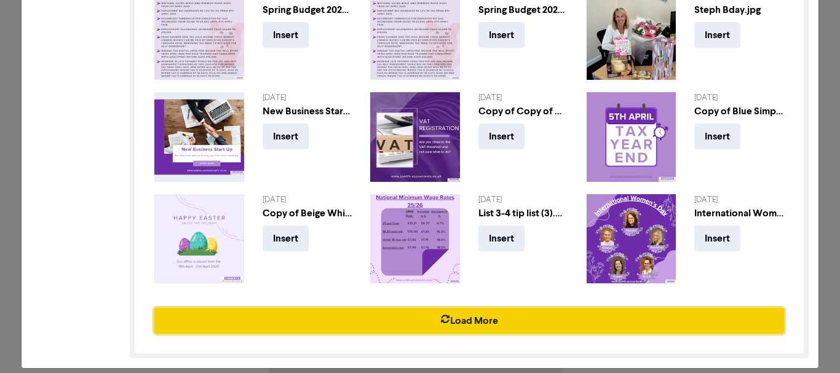
click at [493, 314] on button "Load More" at bounding box center [469, 321] width 630 height 26
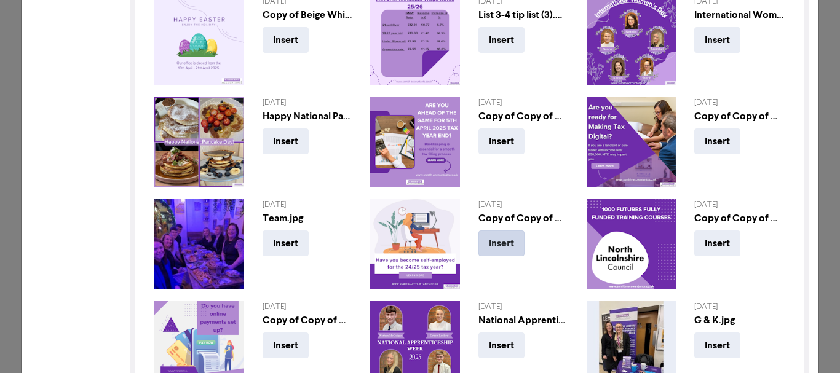
scroll to position [1068, 0]
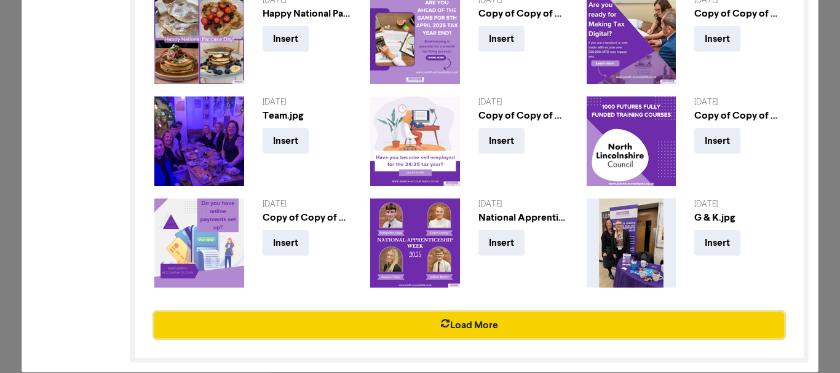
click at [501, 312] on button "Load More" at bounding box center [469, 325] width 630 height 26
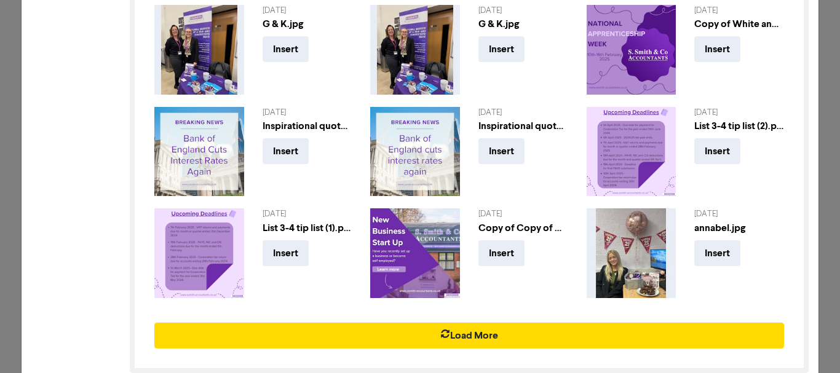
scroll to position [1369, 0]
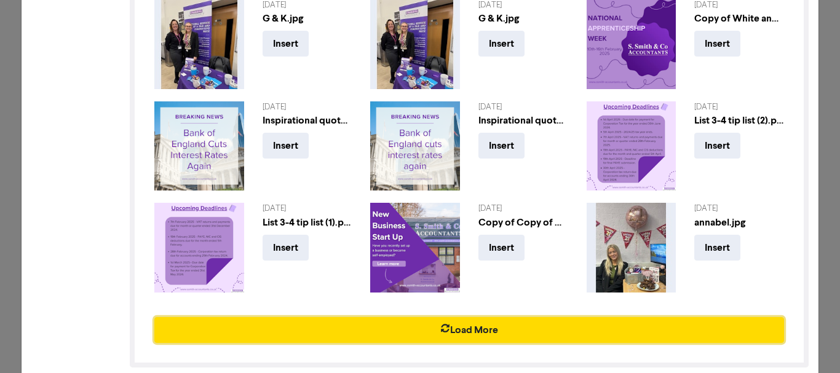
click at [506, 317] on button "Load More" at bounding box center [469, 330] width 630 height 26
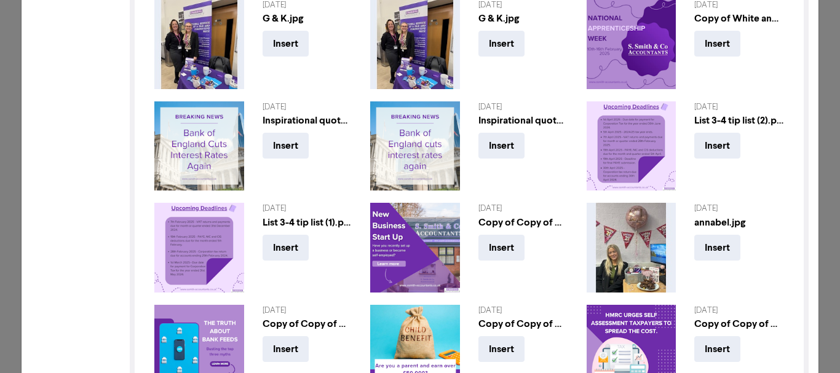
scroll to position [1671, 0]
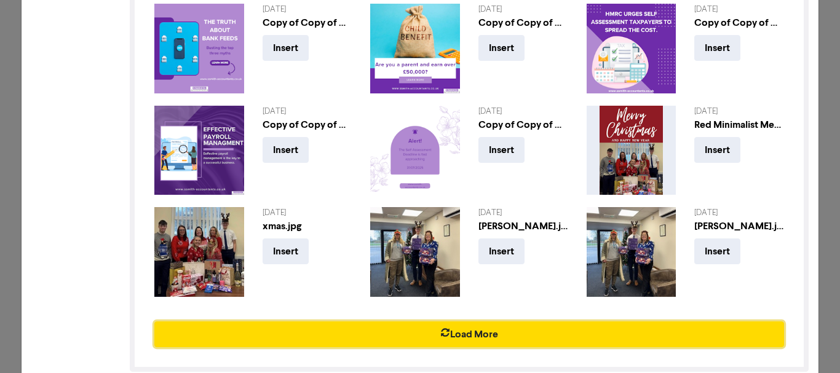
click at [506, 322] on button "Load More" at bounding box center [469, 335] width 630 height 26
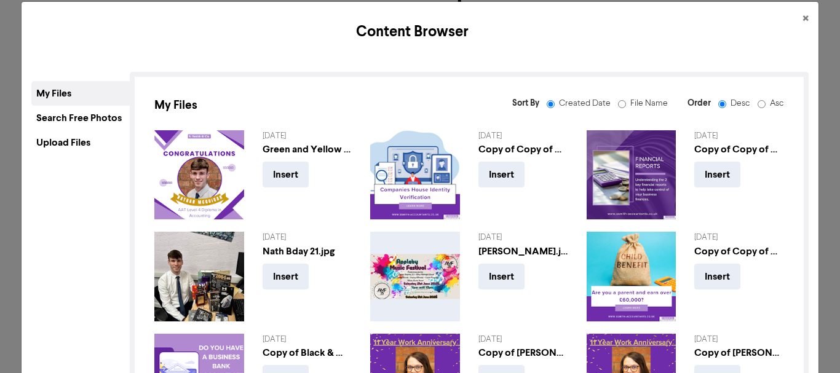
scroll to position [0, 0]
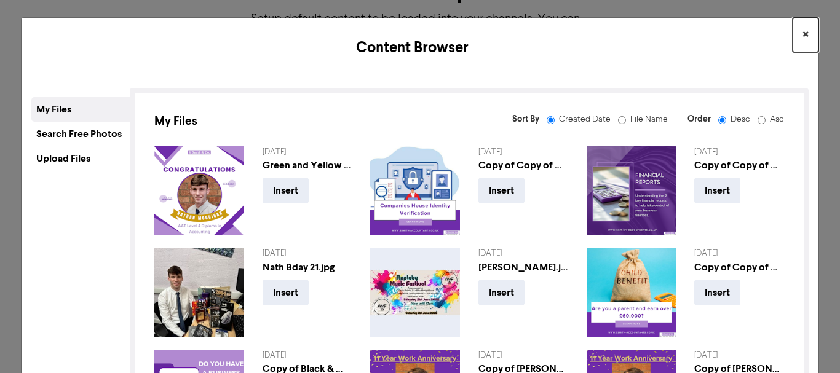
click at [803, 34] on span "×" at bounding box center [806, 35] width 6 height 18
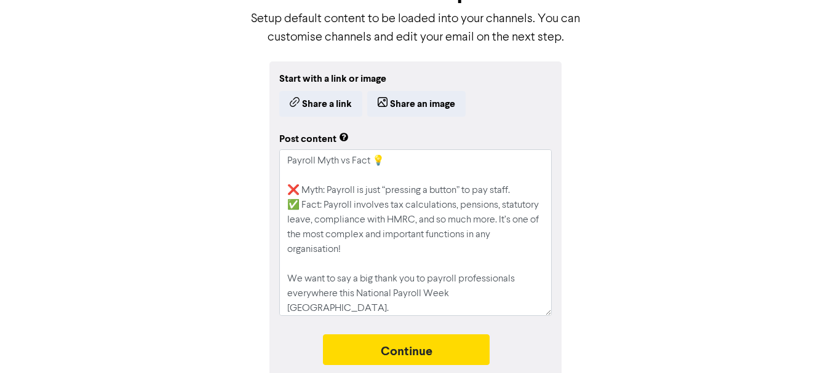
click at [223, 170] on div "Start with a link or image Share a link Share an image Post content Payroll Myt…" at bounding box center [415, 222] width 701 height 320
click at [441, 90] on div "Start with a link or image Share a link Share an image" at bounding box center [415, 94] width 272 height 46
click at [437, 98] on button "Share an image" at bounding box center [416, 104] width 98 height 26
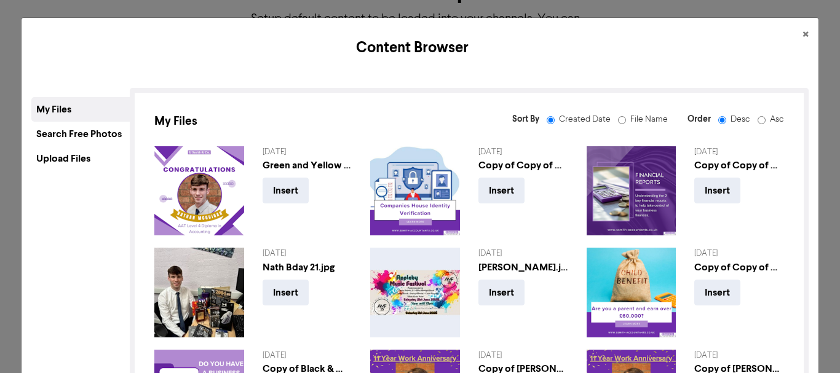
click at [86, 161] on div "Upload Files" at bounding box center [80, 158] width 98 height 25
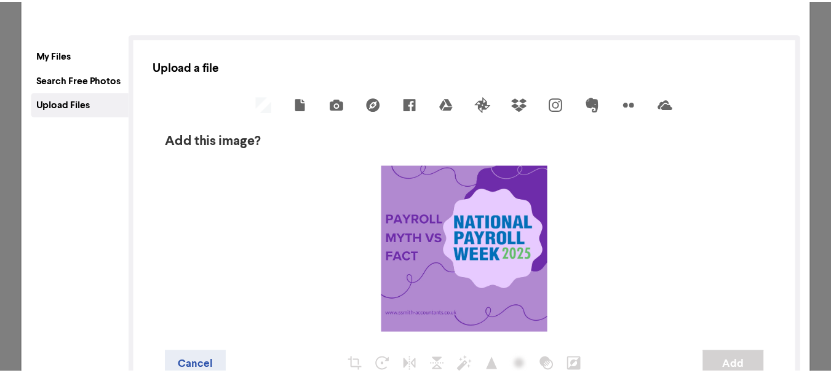
scroll to position [127, 0]
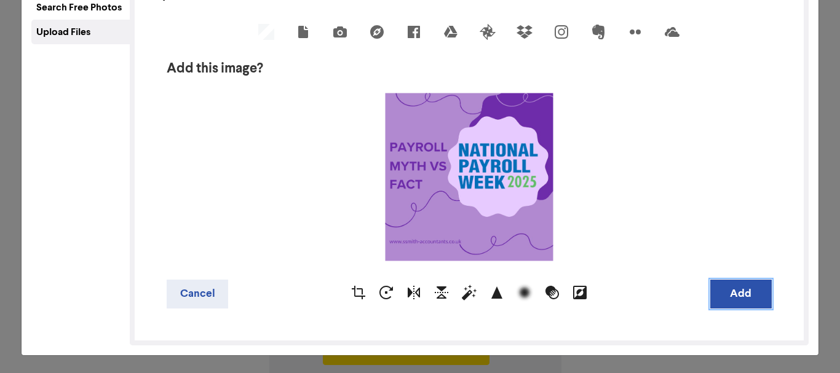
click at [731, 295] on button "Add" at bounding box center [741, 294] width 62 height 29
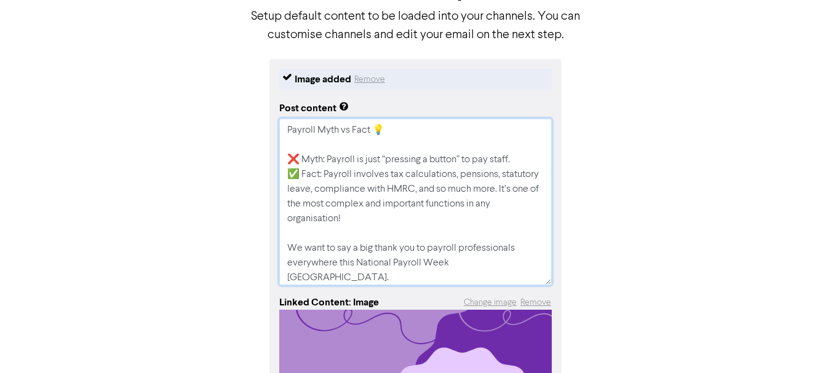
scroll to position [0, 0]
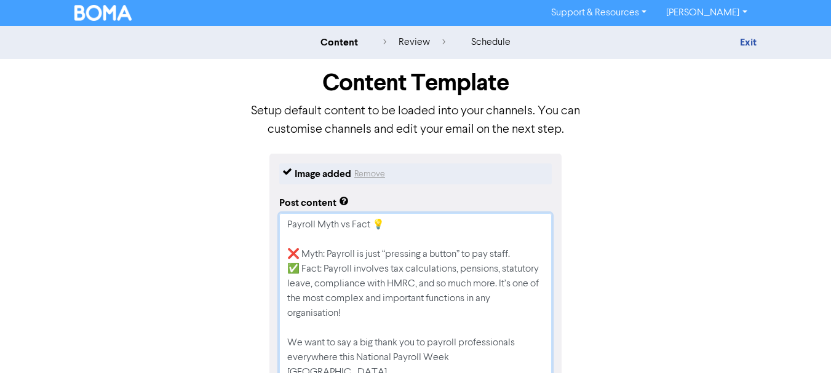
drag, startPoint x: 476, startPoint y: 147, endPoint x: 224, endPoint y: -18, distance: 301.3
click at [224, 0] on html "Support & Resources Video Tutorials FAQ & Guides Marketing Education [PERSON_NA…" at bounding box center [415, 186] width 831 height 373
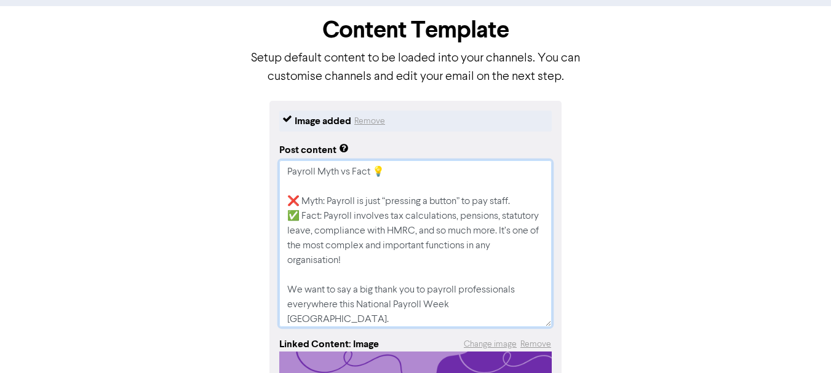
scroll to position [123, 0]
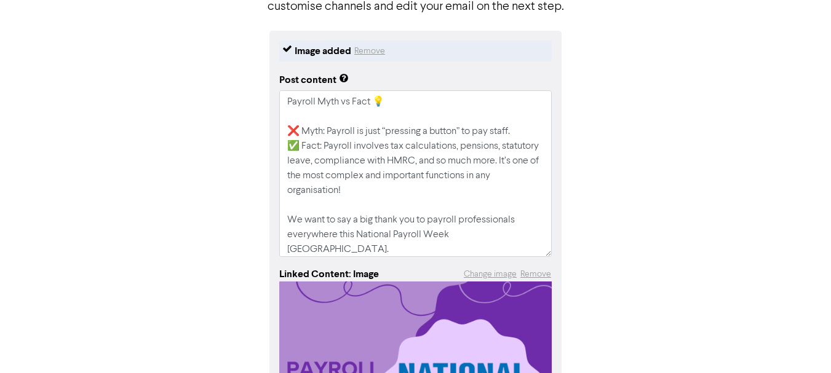
click at [191, 171] on div "Image added Remove Post content Payroll Myth vs Fact 💡 ❌ Myth: Payroll is just …" at bounding box center [415, 325] width 701 height 589
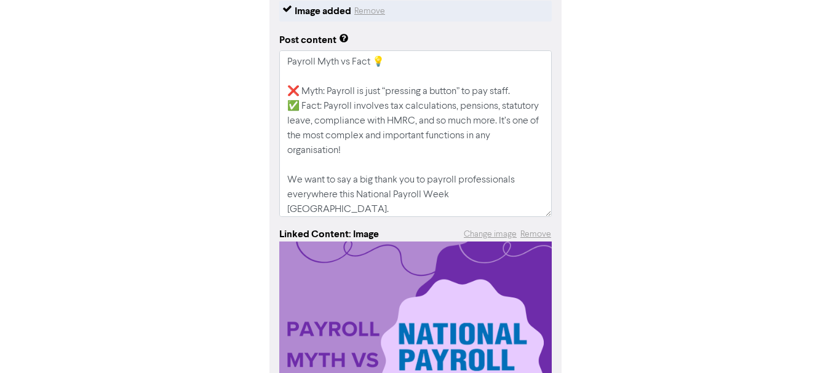
scroll to position [185, 0]
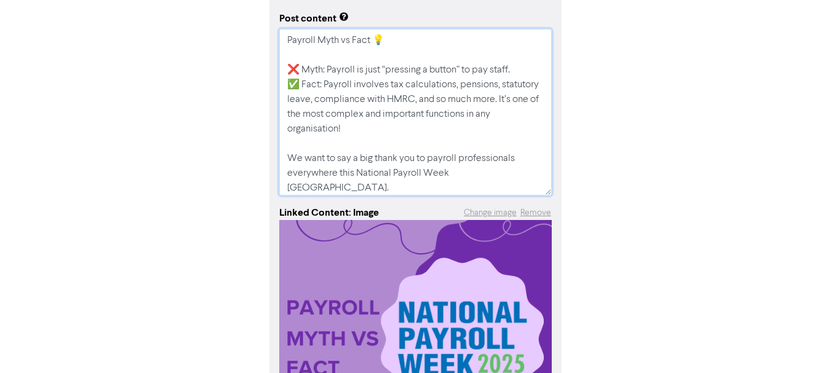
click at [454, 176] on textarea "Payroll Myth vs Fact 💡 ❌ Myth: Payroll is just “pressing a button” to pay staff…" at bounding box center [415, 112] width 272 height 167
type textarea "x"
type textarea "Payroll Myth vs Fact 💡 ❌ Myth: Payroll is just “pressing a button” to pay staff…"
type textarea "x"
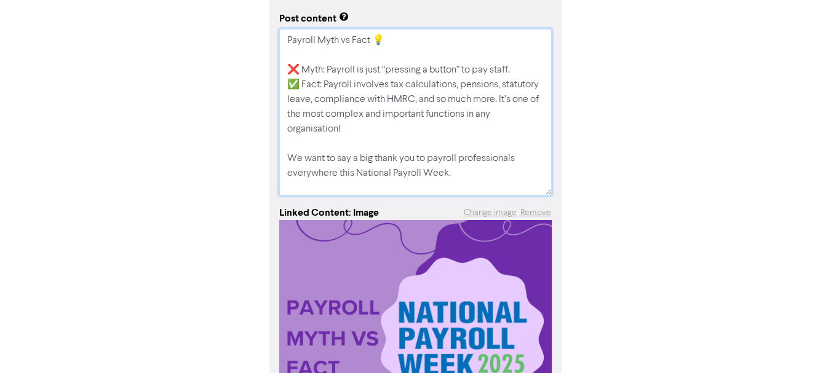
type textarea "Payroll Myth vs Fact 💡 ❌ Myth: Payroll is just “pressing a button” to pay staff…"
click at [655, 105] on div "Image added Remove Post content Payroll Myth vs Fact 💡 ❌ Myth: Payroll is just …" at bounding box center [415, 263] width 701 height 589
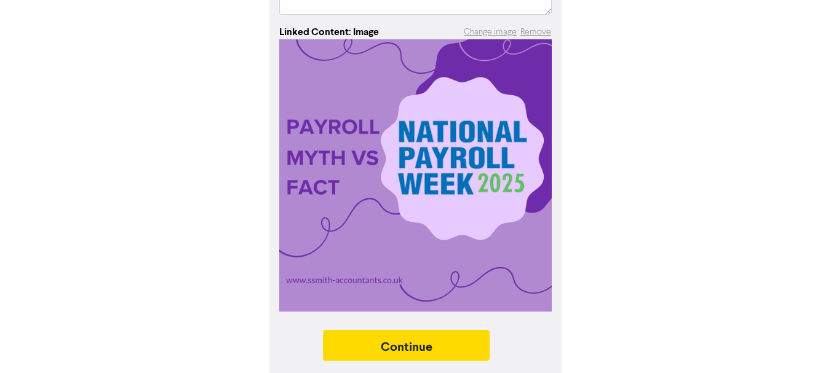
scroll to position [370, 0]
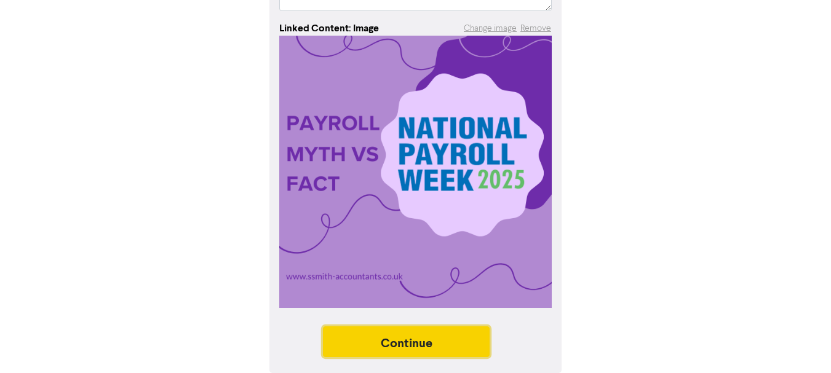
click at [434, 335] on button "Continue" at bounding box center [406, 342] width 167 height 31
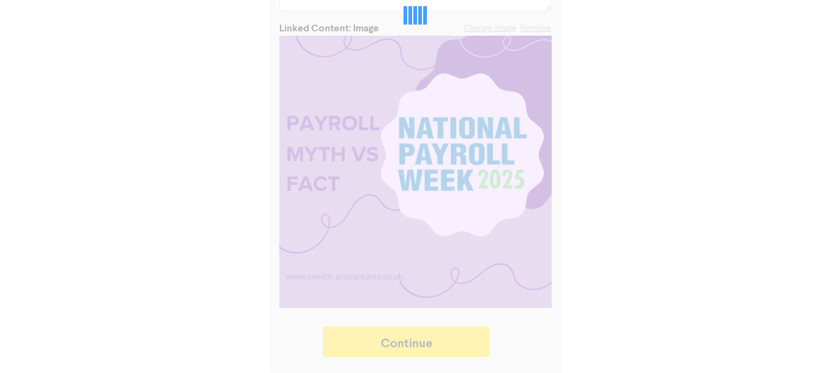
type textarea "x"
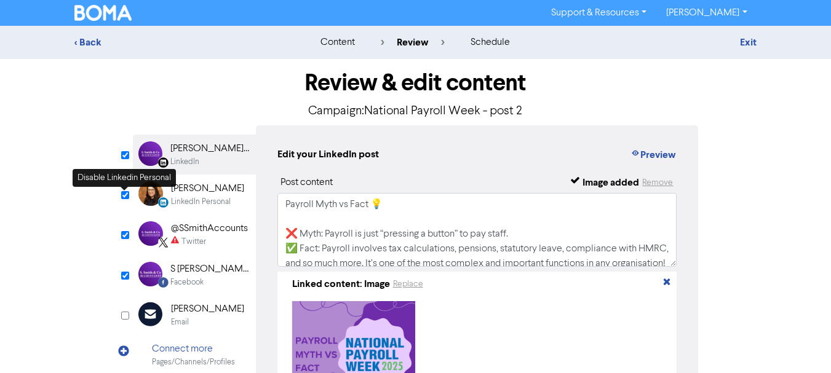
click at [127, 195] on input "checkbox" at bounding box center [125, 195] width 8 height 8
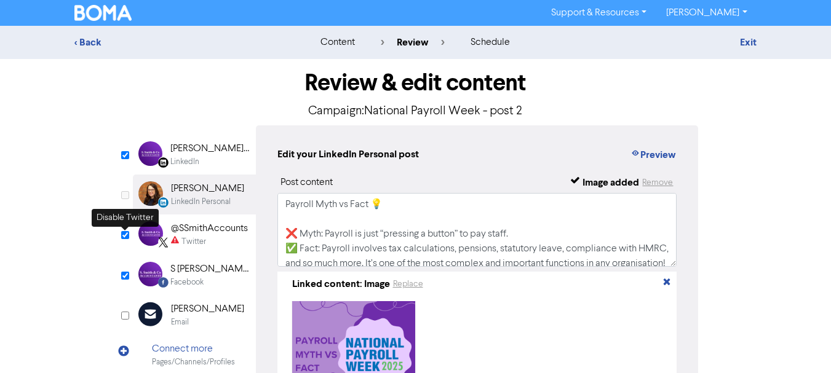
checkbox input "false"
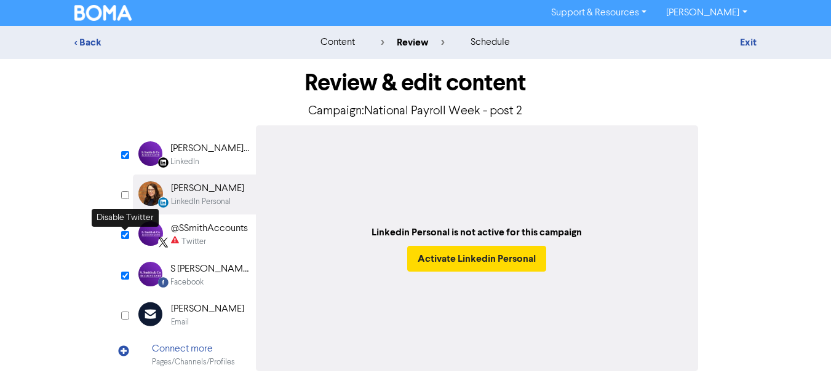
click at [125, 236] on input "checkbox" at bounding box center [125, 235] width 8 height 8
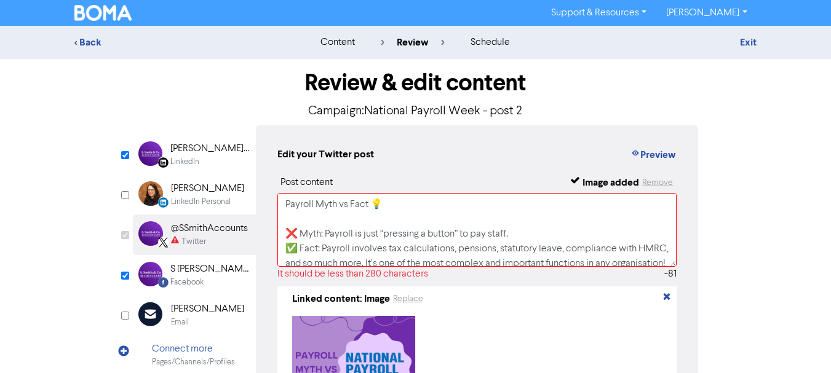
click at [178, 273] on div "S [PERSON_NAME] & Co Accountants" at bounding box center [209, 269] width 79 height 15
checkbox input "false"
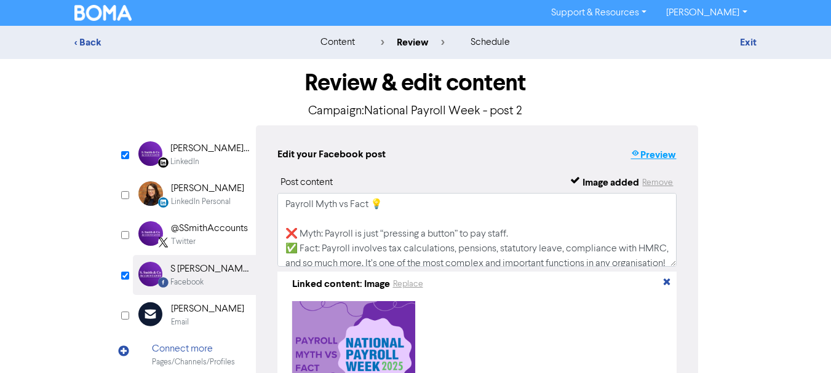
click at [675, 162] on button "Preview" at bounding box center [653, 155] width 47 height 16
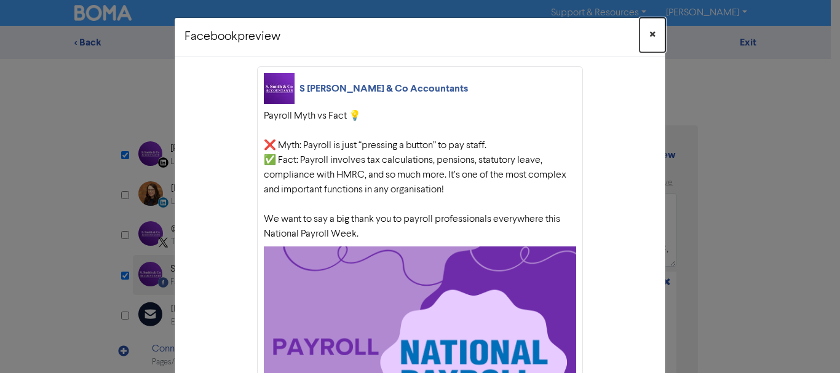
click at [650, 36] on span "×" at bounding box center [653, 35] width 6 height 18
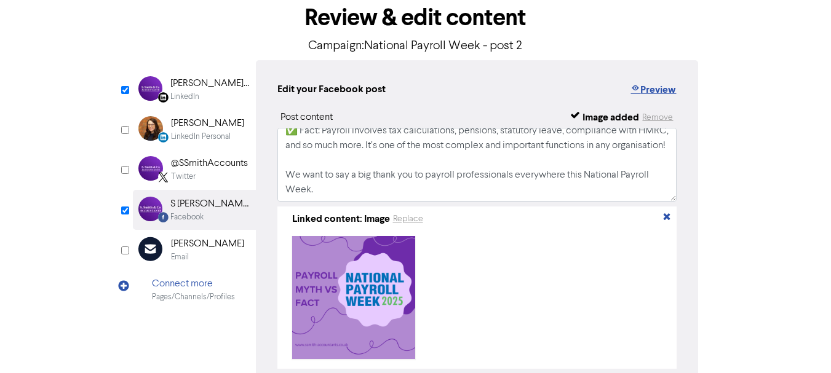
scroll to position [143, 0]
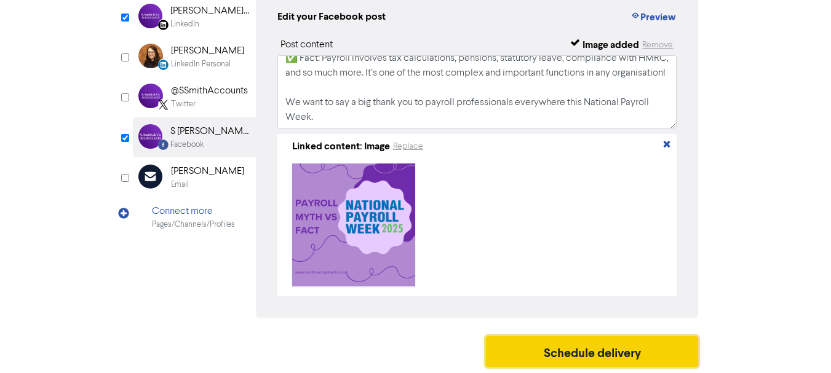
click at [554, 348] on button "Schedule delivery" at bounding box center [592, 351] width 213 height 31
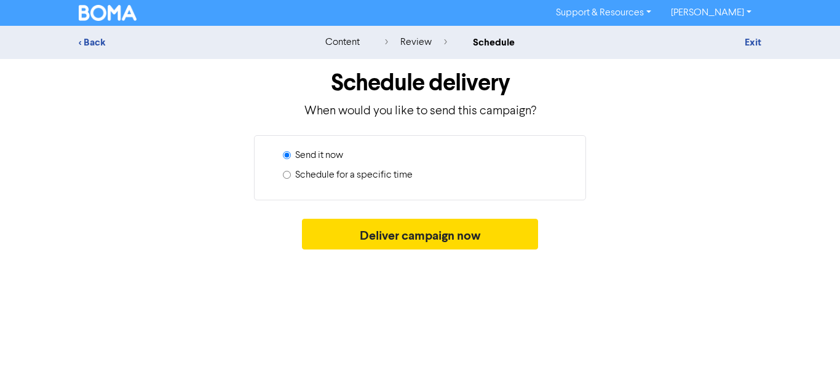
drag, startPoint x: 380, startPoint y: 173, endPoint x: 402, endPoint y: 177, distance: 21.8
click at [381, 173] on label "Schedule for a specific time" at bounding box center [353, 175] width 117 height 15
click at [291, 173] on input "Schedule for a specific time" at bounding box center [287, 175] width 8 height 8
radio input "true"
radio input "false"
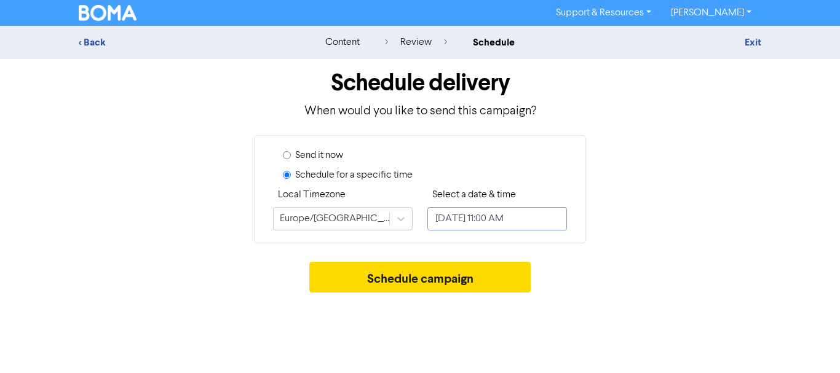
click at [491, 224] on input "[DATE] 11:00 AM" at bounding box center [497, 218] width 140 height 23
select select "8"
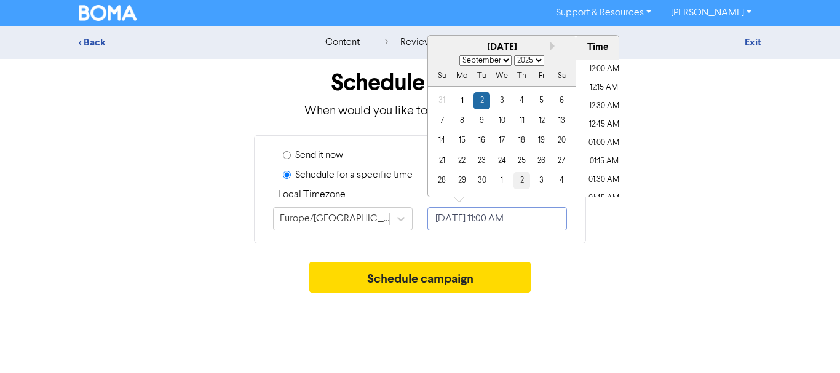
scroll to position [753, 0]
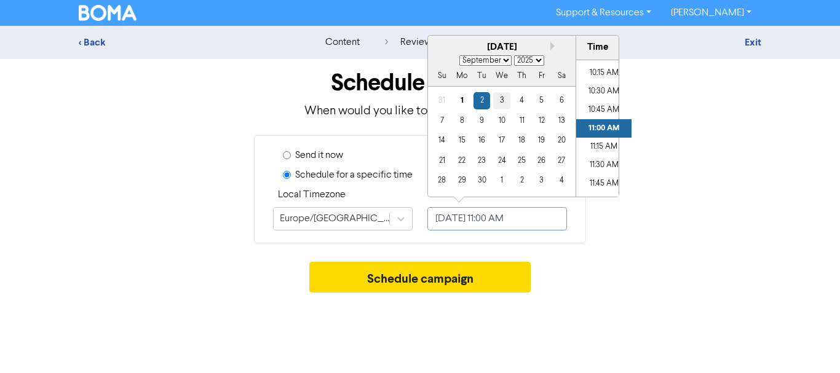
click at [502, 104] on div "3" at bounding box center [501, 100] width 17 height 17
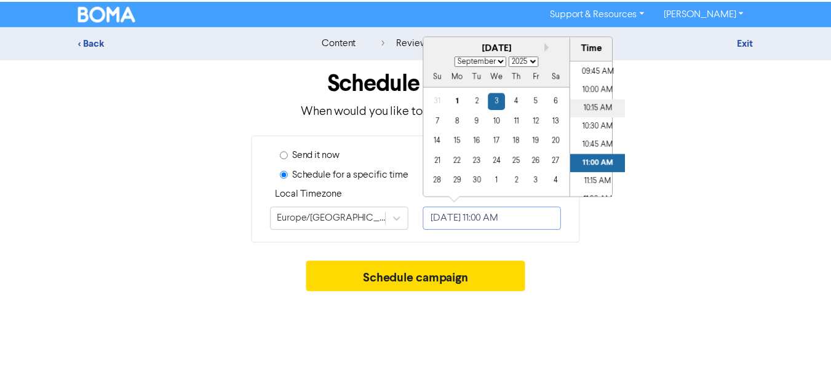
scroll to position [691, 0]
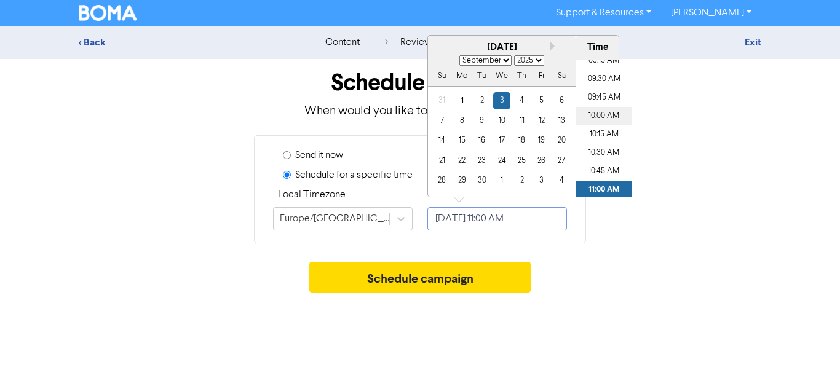
click at [605, 111] on li "10:00 AM" at bounding box center [603, 116] width 55 height 18
type input "[DATE] 10:00 AM"
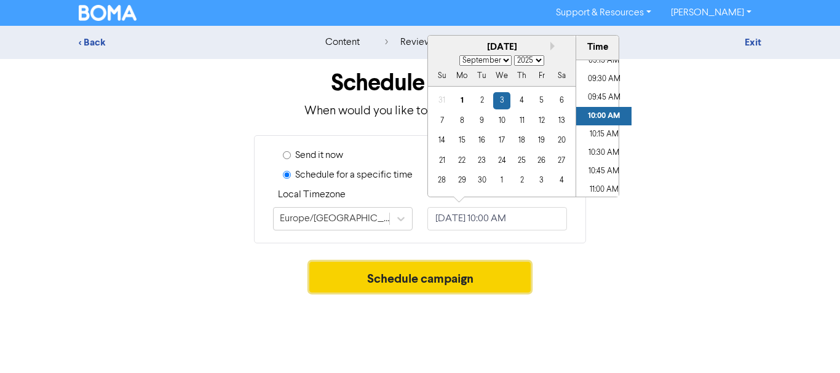
click at [423, 269] on button "Schedule campaign" at bounding box center [420, 277] width 222 height 31
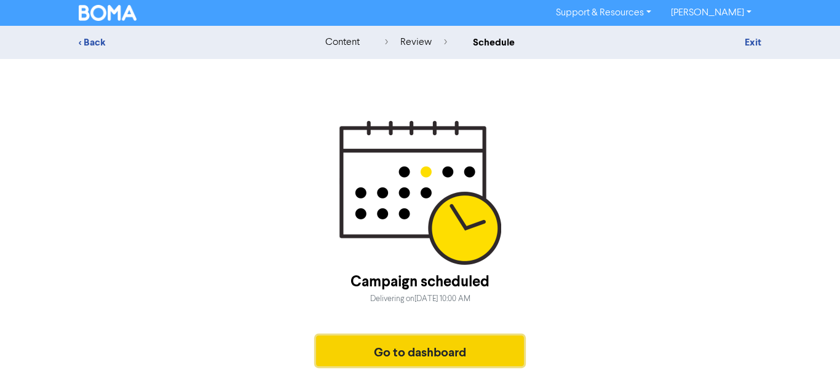
click at [431, 344] on button "Go to dashboard" at bounding box center [420, 351] width 208 height 31
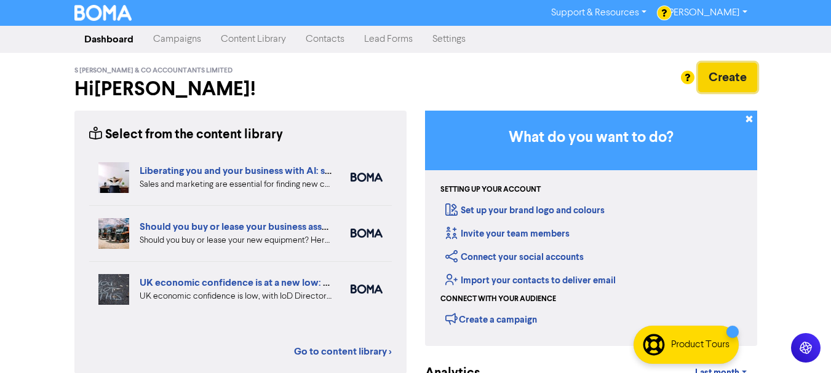
click at [731, 81] on button "Create" at bounding box center [727, 78] width 59 height 30
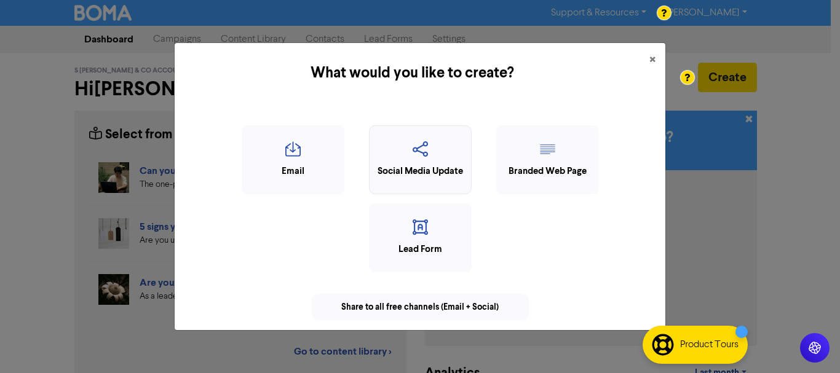
click at [427, 173] on div "Social Media Update" at bounding box center [420, 172] width 89 height 14
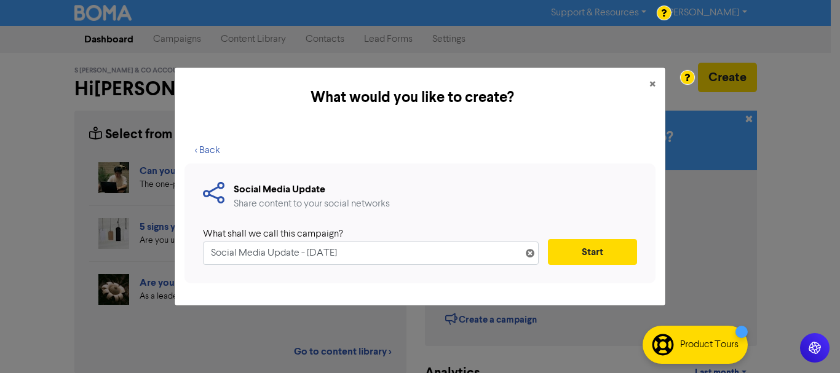
drag, startPoint x: 411, startPoint y: 248, endPoint x: 125, endPoint y: 232, distance: 287.1
click at [122, 234] on div "What would you like to create? × < Back Social Media Update Share content to yo…" at bounding box center [420, 186] width 840 height 373
click at [349, 258] on input "National Payroll Week - post 2" at bounding box center [371, 253] width 336 height 23
type input "National Payroll Week - post 3"
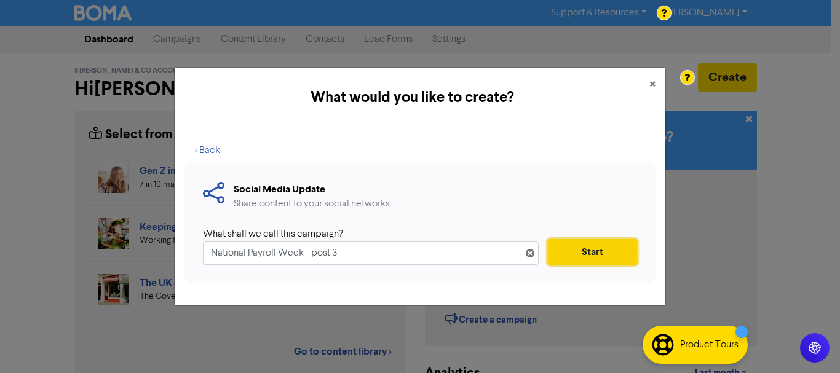
click at [598, 261] on button "Start" at bounding box center [592, 252] width 89 height 26
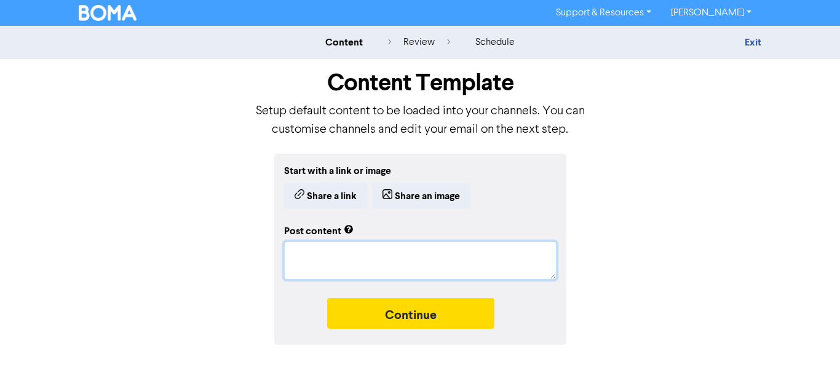
click at [391, 249] on textarea at bounding box center [420, 261] width 272 height 38
paste textarea "Behind every payslip is a dedicated team working tirelessly to get it right. 🧾💻…"
type textarea "x"
type textarea "Behind every payslip is a dedicated team working tirelessly to get it right. 🧾💻…"
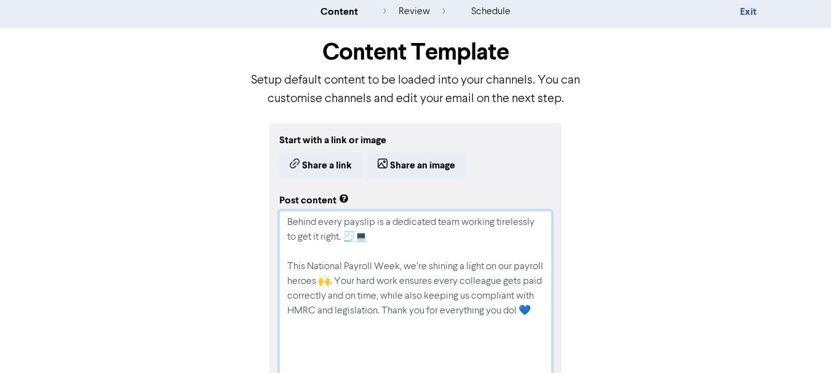
drag, startPoint x: 544, startPoint y: 300, endPoint x: 563, endPoint y: 395, distance: 97.2
click at [563, 343] on html "Support & Resources Video Tutorials FAQ & Guides Marketing Education [PERSON_NA…" at bounding box center [415, 155] width 831 height 373
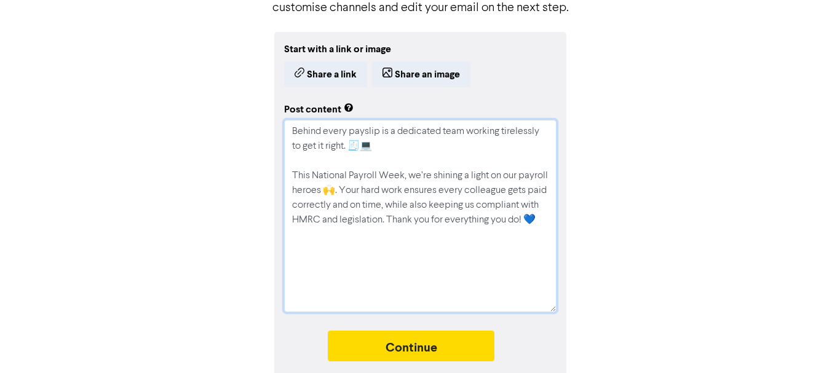
scroll to position [126, 0]
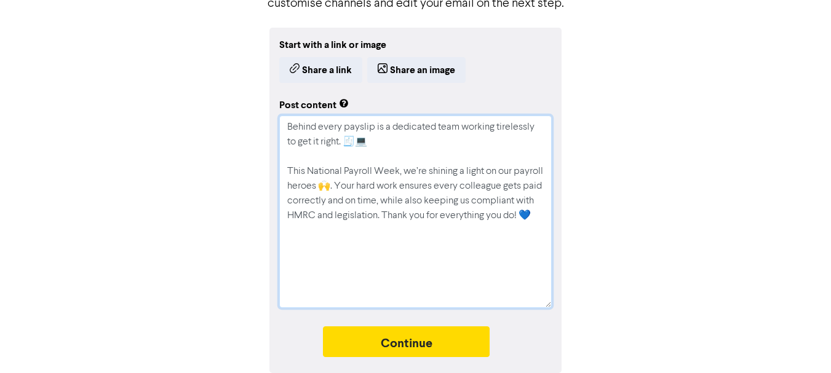
click at [399, 143] on textarea "Behind every payslip is a dedicated team working tirelessly to get it right. 🧾💻…" at bounding box center [415, 212] width 272 height 193
click at [357, 145] on textarea "Behind every payslip is a dedicated team working tirelessly to get it right. 🧾💻…" at bounding box center [415, 212] width 272 height 193
type textarea "x"
type textarea "Behind every payslip is a dedicated team working tirelessly to get it right. 💻 …"
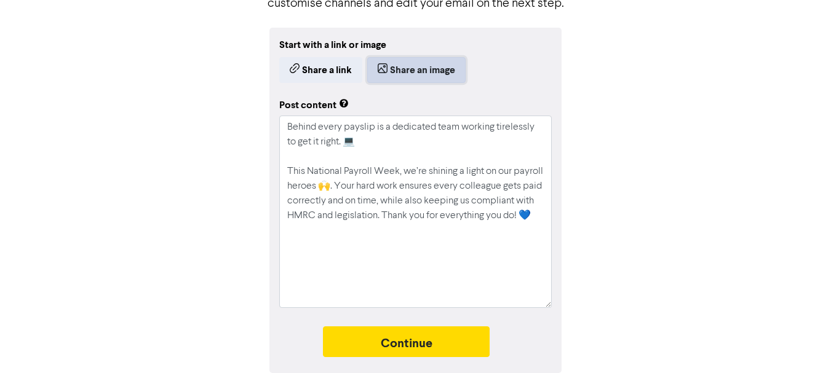
click at [419, 62] on button "Share an image" at bounding box center [416, 70] width 98 height 26
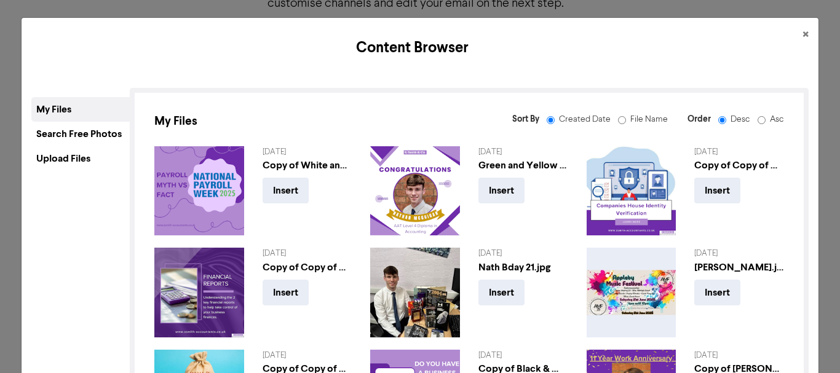
click at [73, 162] on div "Upload Files" at bounding box center [80, 158] width 98 height 25
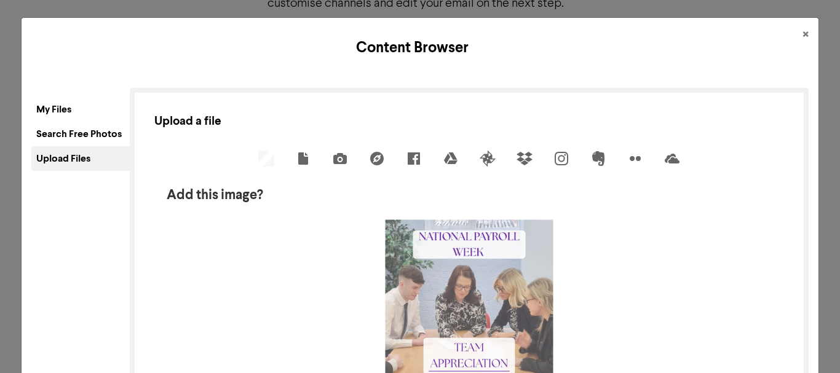
scroll to position [62, 0]
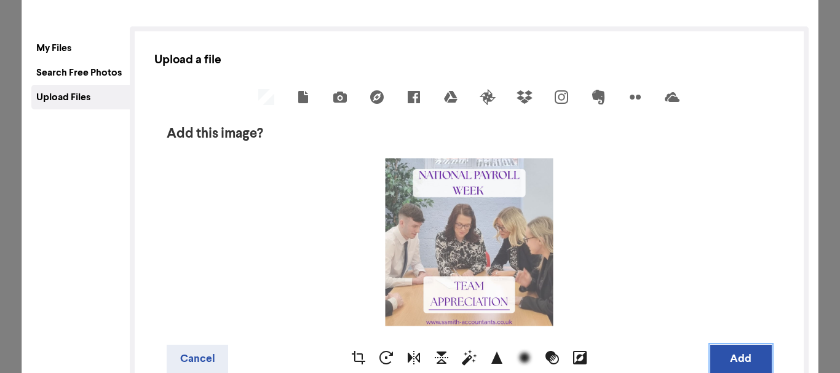
click at [732, 362] on button "Add" at bounding box center [741, 359] width 62 height 29
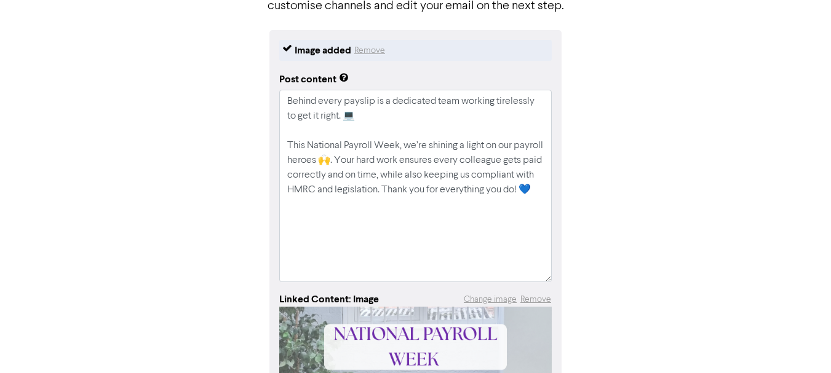
scroll to position [126, 0]
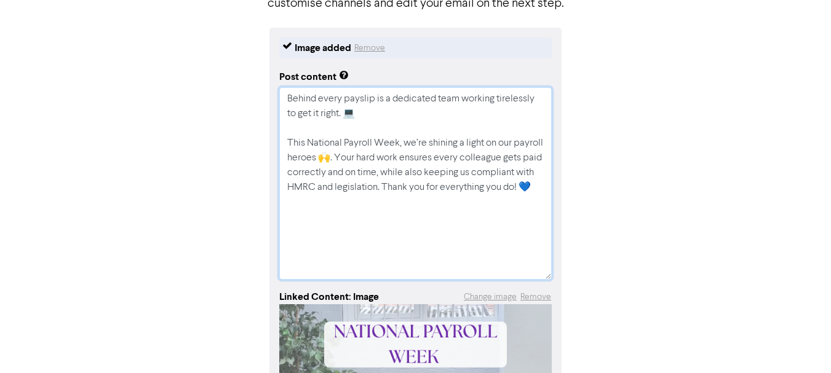
click at [333, 162] on textarea "Behind every payslip is a dedicated team working tirelessly to get it right. 💻 …" at bounding box center [415, 183] width 272 height 193
type textarea "x"
type textarea "Behind every payslip is a dedicated team working tirelessly to get it right. 💻 …"
type textarea "x"
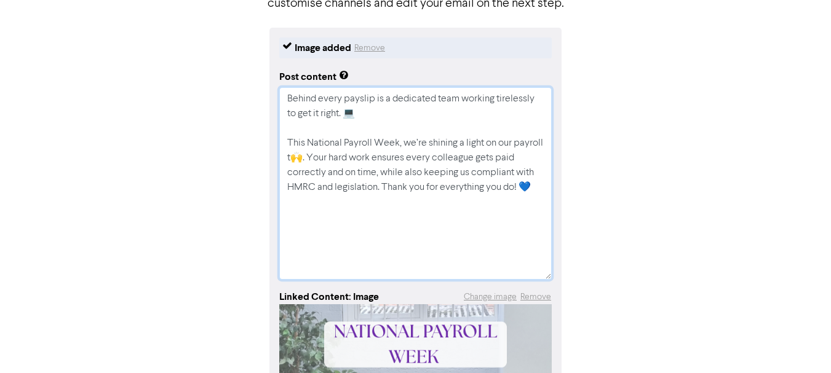
type textarea "Behind every payslip is a dedicated team working tirelessly to get it right. 💻 …"
type textarea "x"
type textarea "Behind every payslip is a dedicated team working tirelessly to get it right. 💻 …"
type textarea "x"
type textarea "Behind every payslip is a dedicated team working tirelessly to get it right. 💻 …"
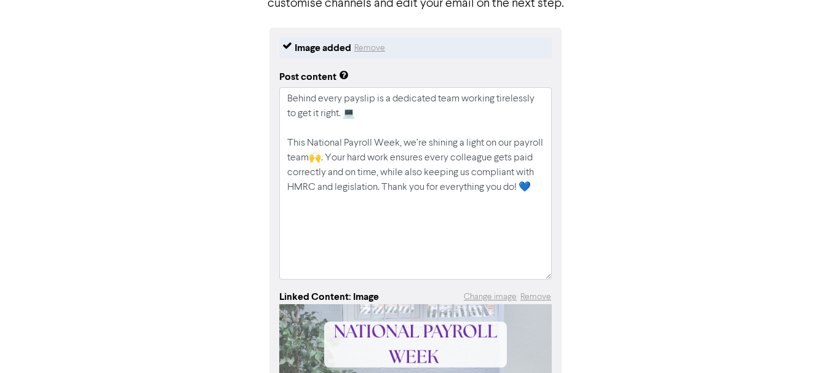
click at [138, 193] on div "Image added Remove Post content Behind every payslip is a dedicated team workin…" at bounding box center [415, 335] width 701 height 614
click at [504, 159] on textarea "Behind every payslip is a dedicated team working tirelessly to get it right. 💻 …" at bounding box center [415, 183] width 272 height 193
click at [472, 157] on textarea "Behind every payslip is a dedicated team working tirelessly to get it right. 💻 …" at bounding box center [415, 183] width 272 height 193
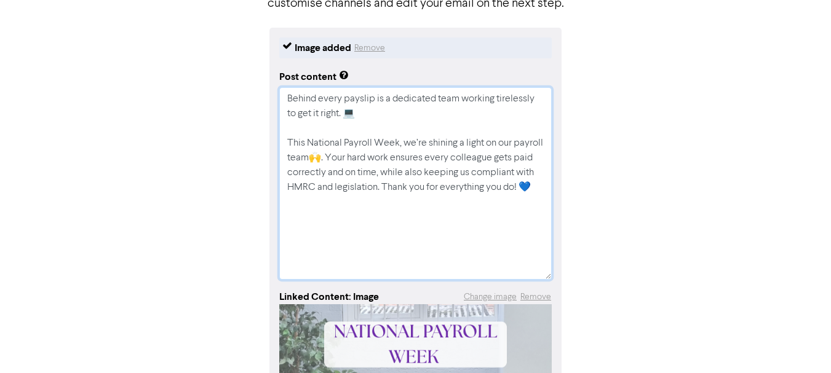
type textarea "x"
type textarea "Behind every payslip is a dedicated team working tirelessly to get it right. 💻 …"
type textarea "x"
type textarea "Behind every payslip is a dedicated team working tirelessly to get it right. 💻 …"
type textarea "x"
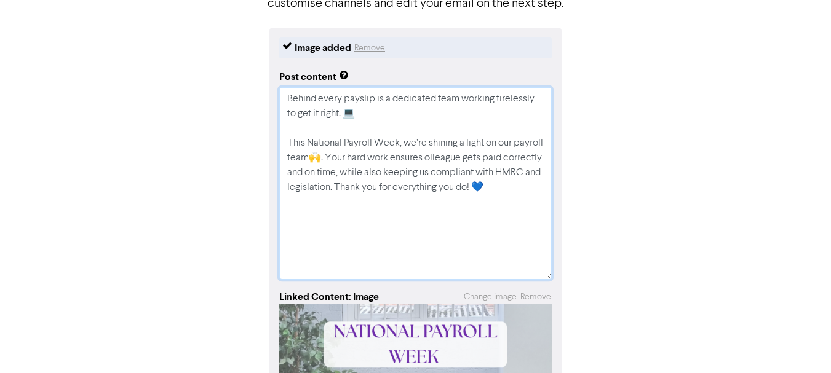
type textarea "Behind every payslip is a dedicated team working tirelessly to get it right. 💻 …"
type textarea "x"
type textarea "Behind every payslip is a dedicated team working tirelessly to get it right. 💻 …"
type textarea "x"
type textarea "Behind every payslip is a dedicated team working tirelessly to get it right. 💻 …"
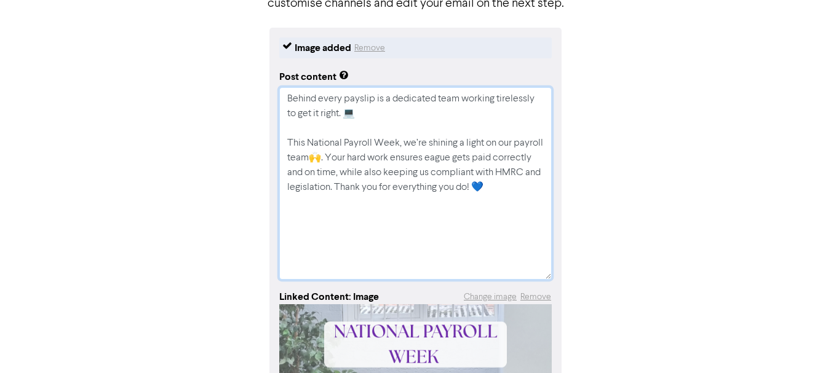
type textarea "x"
type textarea "Behind every payslip is a dedicated team working tirelessly to get it right. 💻 …"
type textarea "x"
type textarea "Behind every payslip is a dedicated team working tirelessly to get it right. 💻 …"
type textarea "x"
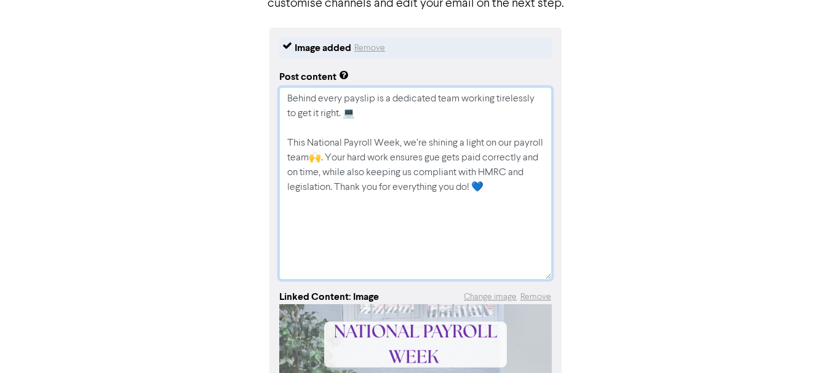
type textarea "Behind every payslip is a dedicated team working tirelessly to get it right. 💻 …"
type textarea "x"
type textarea "Behind every payslip is a dedicated team working tirelessly to get it right. 💻 …"
type textarea "x"
type textarea "Behind every payslip is a dedicated team working tirelessly to get it right. 💻 …"
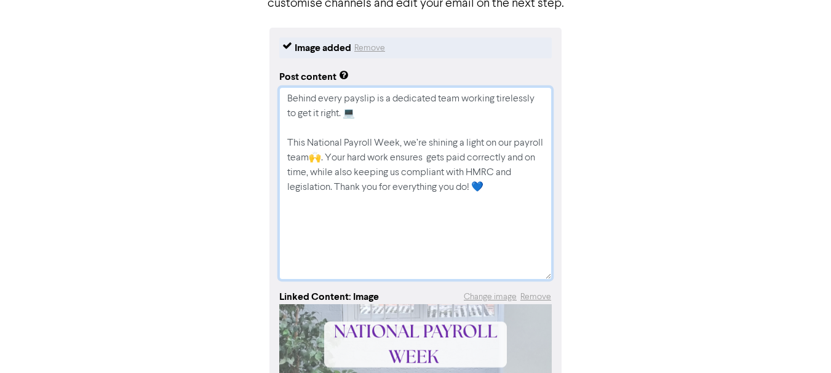
type textarea "x"
type textarea "Behind every payslip is a dedicated team working tirelessly to get it right. 💻 …"
click at [474, 158] on textarea "Behind every payslip is a dedicated team working tirelessly to get it right. 💻 …" at bounding box center [415, 183] width 272 height 193
type textarea "x"
type textarea "Behind every payslip is a dedicated team working tirelessly to get it right. 💻 …"
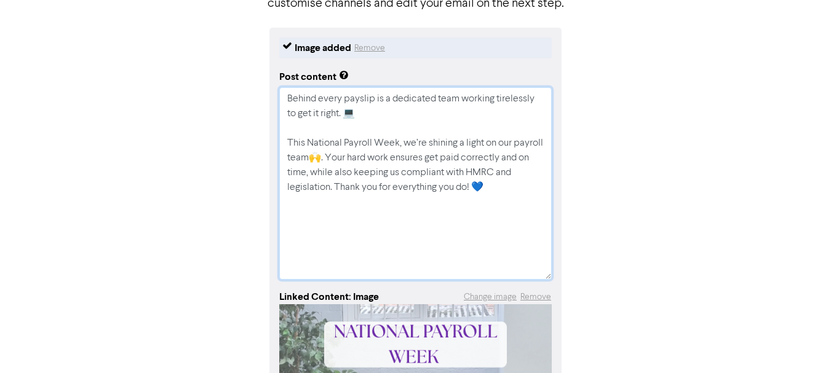
type textarea "x"
type textarea "Behind every payslip is a dedicated team working tirelessly to get it right. 💻 …"
type textarea "x"
type textarea "Behind every payslip is a dedicated team working tirelessly to get it right. 💻 …"
type textarea "x"
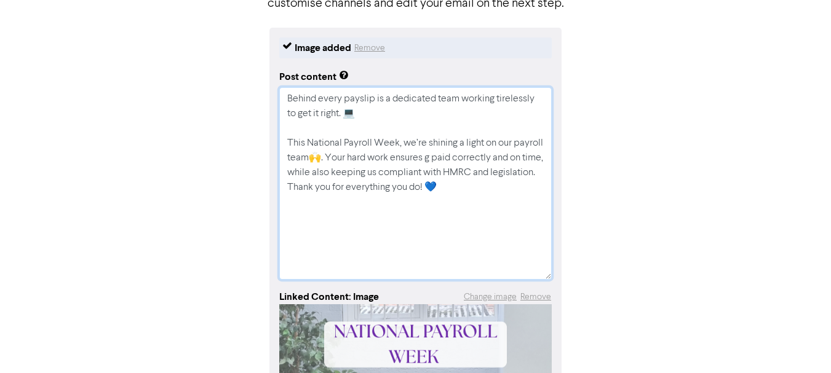
type textarea "Behind every payslip is a dedicated team working tirelessly to get it right. 💻 …"
type textarea "x"
type textarea "Behind every payslip is a dedicated team working tirelessly to get it right. 💻 …"
type textarea "x"
type textarea "Behind every payslip is a dedicated team working tirelessly to get it right. 💻 …"
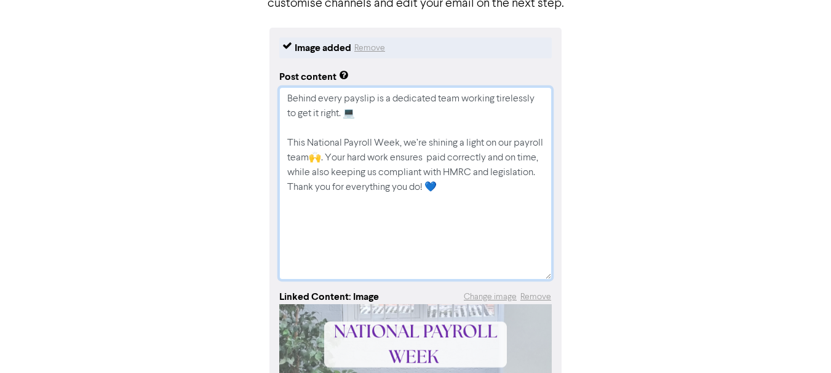
type textarea "x"
type textarea "Behind every payslip is a dedicated team working tirelessly to get it right. 💻 …"
type textarea "x"
type textarea "Behind every payslip is a dedicated team working tirelessly to get it right. 💻 …"
type textarea "x"
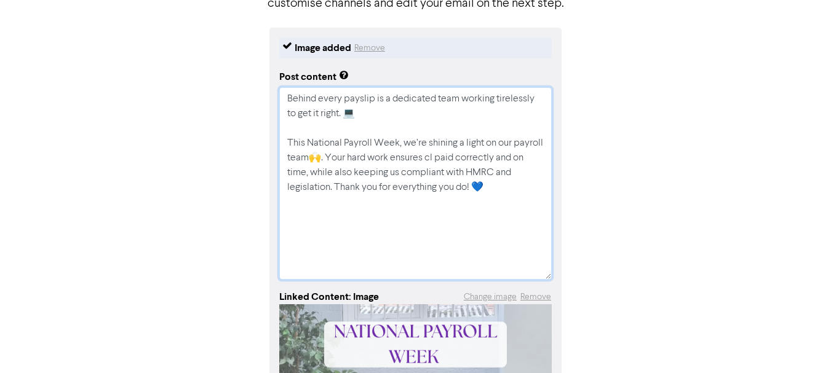
type textarea "Behind every payslip is a dedicated team working tirelessly to get it right. 💻 …"
type textarea "x"
type textarea "Behind every payslip is a dedicated team working tirelessly to get it right. 💻 …"
type textarea "x"
type textarea "Behind every payslip is a dedicated team working tirelessly to get it right. 💻 …"
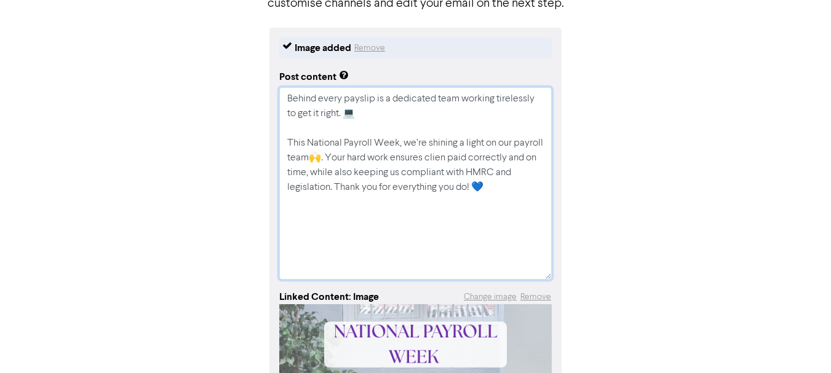
type textarea "x"
type textarea "Behind every payslip is a dedicated team working tirelessly to get it right. 💻 …"
type textarea "x"
type textarea "Behind every payslip is a dedicated team working tirelessly to get it right. 💻 …"
type textarea "x"
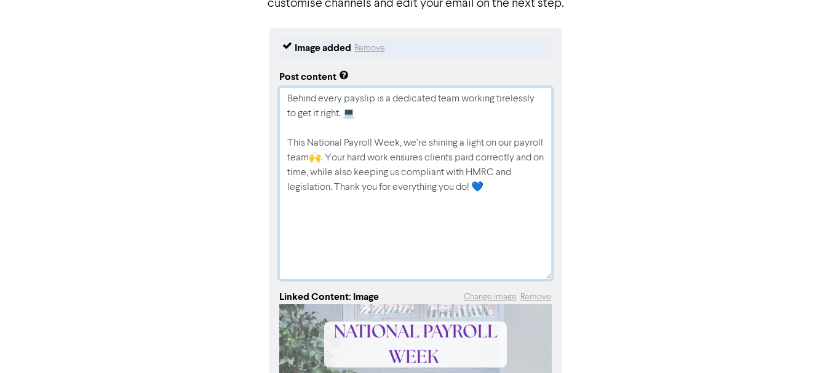
type textarea "Behind every payslip is a dedicated team working tirelessly to get it right. 💻 …"
type textarea "x"
type textarea "Behind every payslip is a dedicated team working tirelessly to get it right. 💻 …"
type textarea "x"
type textarea "Behind every payslip is a dedicated team working tirelessly to get it right. 💻 …"
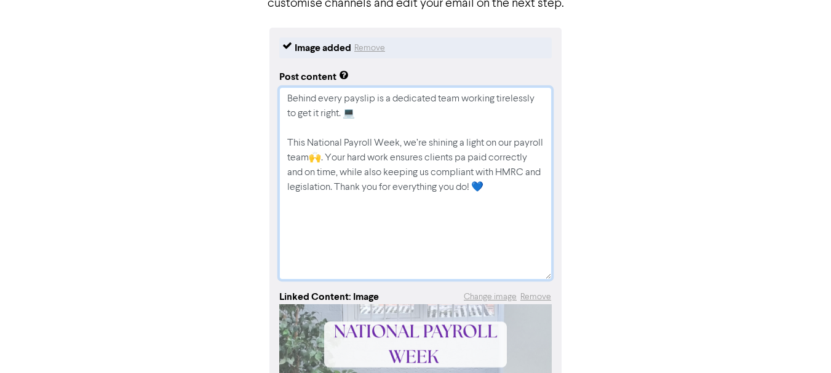
type textarea "x"
type textarea "Behind every payslip is a dedicated team working tirelessly to get it right. 💻 …"
type textarea "x"
type textarea "Behind every payslip is a dedicated team working tirelessly to get it right. 💻 …"
type textarea "x"
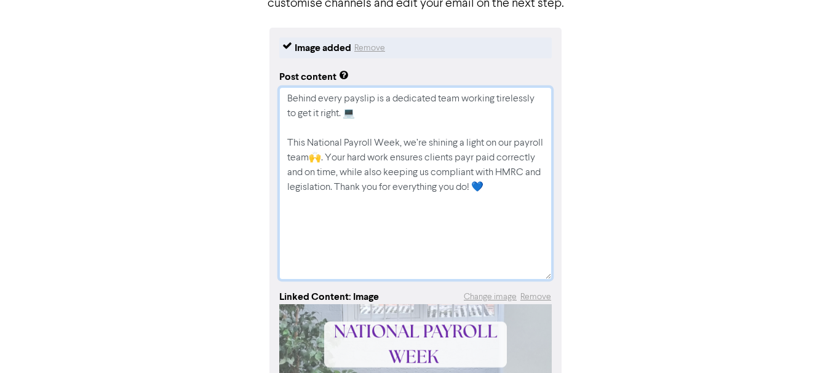
type textarea "Behind every payslip is a dedicated team working tirelessly to get it right. 💻 …"
type textarea "x"
type textarea "Behind every payslip is a dedicated team working tirelessly to get it right. 💻 …"
type textarea "x"
type textarea "Behind every payslip is a dedicated team working tirelessly to get it right. 💻 …"
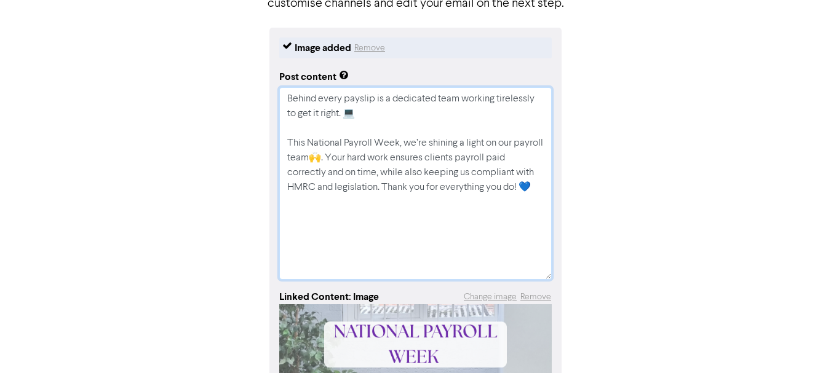
type textarea "x"
type textarea "Behind every payslip is a dedicated team working tirelessly to get it right. 💻 …"
type textarea "x"
type textarea "Behind every payslip is a dedicated team working tirelessly to get it right. 💻 …"
type textarea "x"
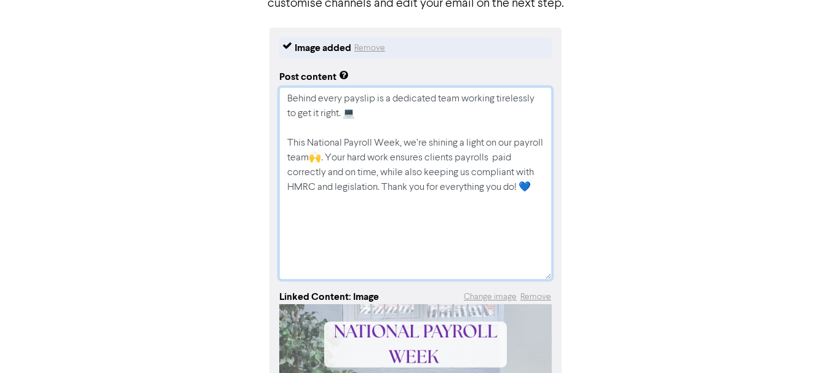
type textarea "Behind every payslip is a dedicated team working tirelessly to get it right. 💻 …"
type textarea "x"
type textarea "Behind every payslip is a dedicated team working tirelessly to get it right. 💻 …"
type textarea "x"
type textarea "Behind every payslip is a dedicated team working tirelessly to get it right. 💻 …"
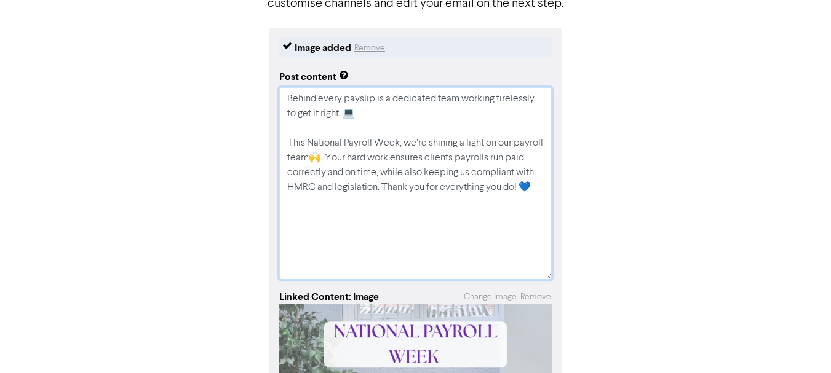
type textarea "x"
type textarea "Behind every payslip is a dedicated team working tirelessly to get it right. 💻 …"
type textarea "x"
type textarea "Behind every payslip is a dedicated team working tirelessly to get it right. 💻 …"
type textarea "x"
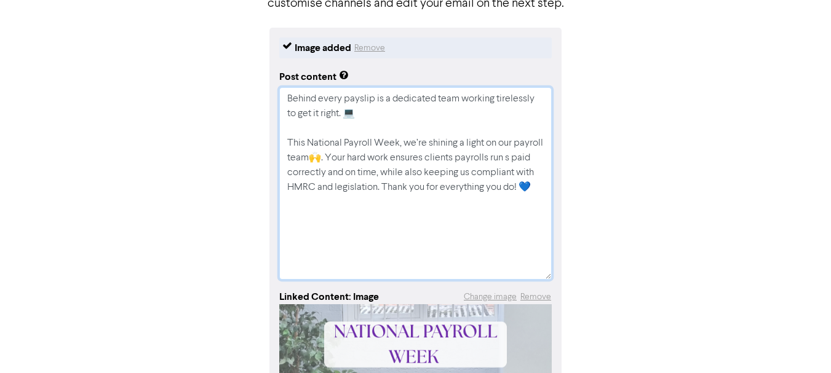
type textarea "Behind every payslip is a dedicated team working tirelessly to get it right. 💻 …"
type textarea "x"
type textarea "Behind every payslip is a dedicated team working tirelessly to get it right. 💻 …"
type textarea "x"
type textarea "Behind every payslip is a dedicated team working tirelessly to get it right. 💻 …"
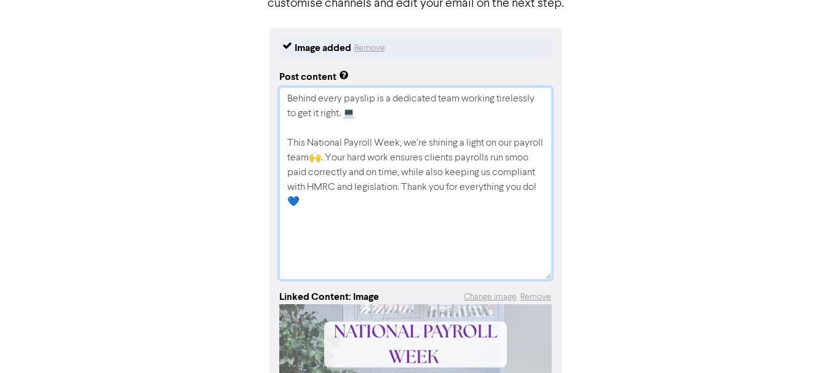
type textarea "x"
type textarea "Behind every payslip is a dedicated team working tirelessly to get it right. 💻 …"
type textarea "x"
type textarea "Behind every payslip is a dedicated team working tirelessly to get it right. 💻 …"
type textarea "x"
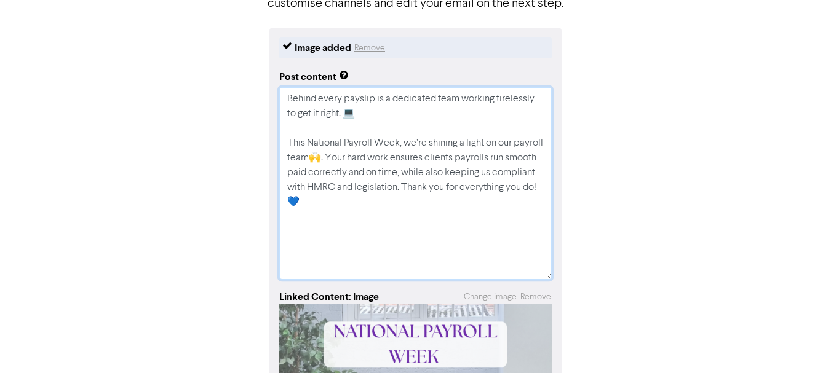
type textarea "Behind every payslip is a dedicated team working tirelessly to get it right. 💻 …"
type textarea "x"
type textarea "Behind every payslip is a dedicated team working tirelessly to get it right. 💻 …"
type textarea "x"
click at [441, 173] on textarea "Behind every payslip is a dedicated team working tirelessly to get it right. 💻 …" at bounding box center [415, 183] width 272 height 193
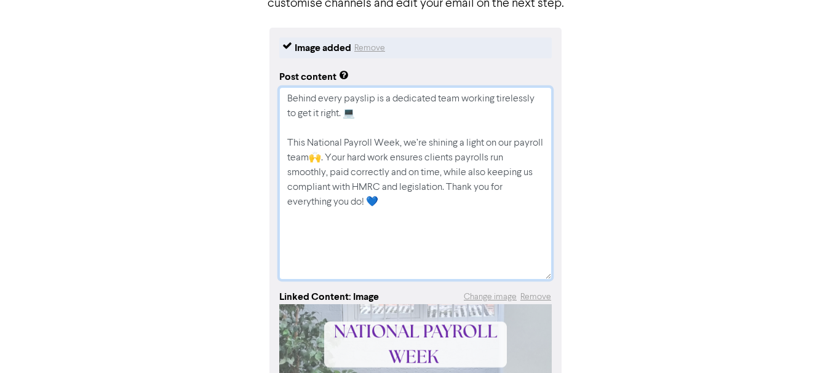
drag, startPoint x: 362, startPoint y: 153, endPoint x: 443, endPoint y: 185, distance: 87.0
click at [443, 185] on textarea "Behind every payslip is a dedicated team working tirelessly to get it right. 💻 …" at bounding box center [415, 183] width 272 height 193
type textarea "Behind every payslip is a dedicated team working tirelessly to get it right. 💻 …"
click at [434, 178] on textarea "Behind every payslip is a dedicated team working tirelessly to get it right. 💻 …" at bounding box center [415, 183] width 272 height 193
click at [455, 154] on textarea "Behind every payslip is a dedicated team working tirelessly to get it right. 💻 …" at bounding box center [415, 183] width 272 height 193
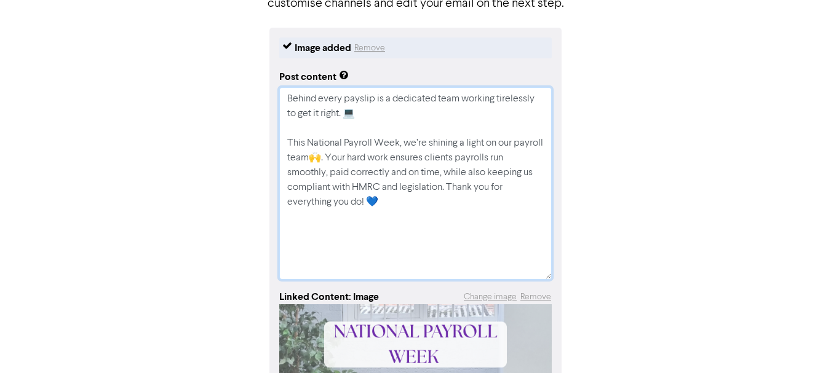
type textarea "x"
type textarea "Behind every payslip is a dedicated team working tirelessly to get it right. 💻 …"
type textarea "x"
type textarea "Behind every payslip is a dedicated team working tirelessly to get it right. 💻 …"
type textarea "x"
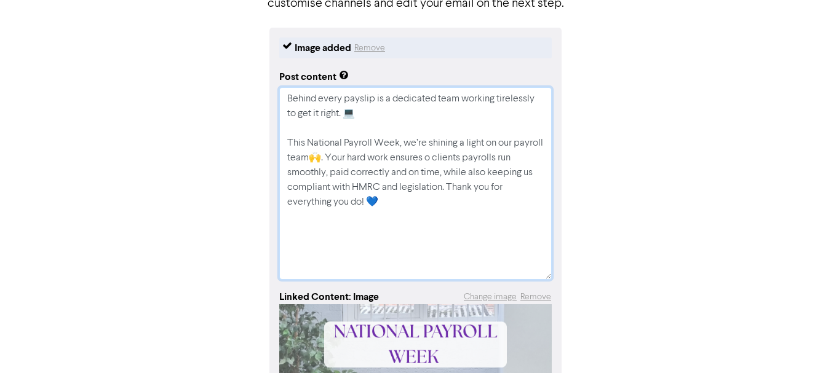
type textarea "Behind every payslip is a dedicated team working tirelessly to get it right. 💻 …"
type textarea "x"
type textarea "Behind every payslip is a dedicated team working tirelessly to get it right. 💻 …"
click at [501, 154] on textarea "Behind every payslip is a dedicated team working tirelessly to get it right. 💻 …" at bounding box center [415, 183] width 272 height 193
type textarea "x"
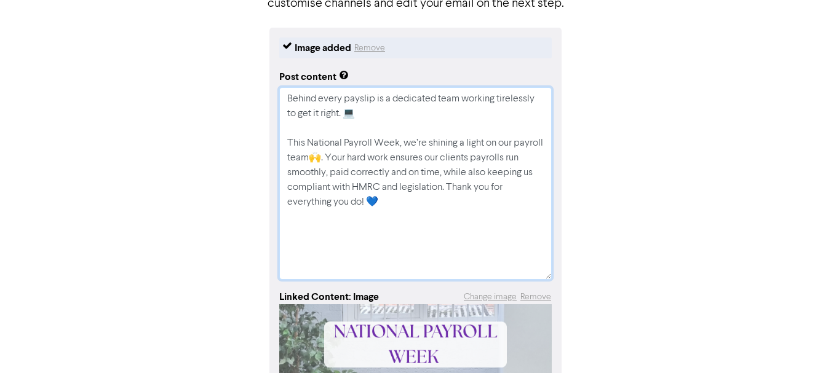
type textarea "Behind every payslip is a dedicated team working tirelessly to get it right. 💻 …"
click at [348, 172] on textarea "Behind every payslip is a dedicated team working tirelessly to get it right. 💻 …" at bounding box center [415, 183] width 272 height 193
type textarea "x"
type textarea "Behind every payslip is a dedicated team working tirelessly to get it right. 💻 …"
type textarea "x"
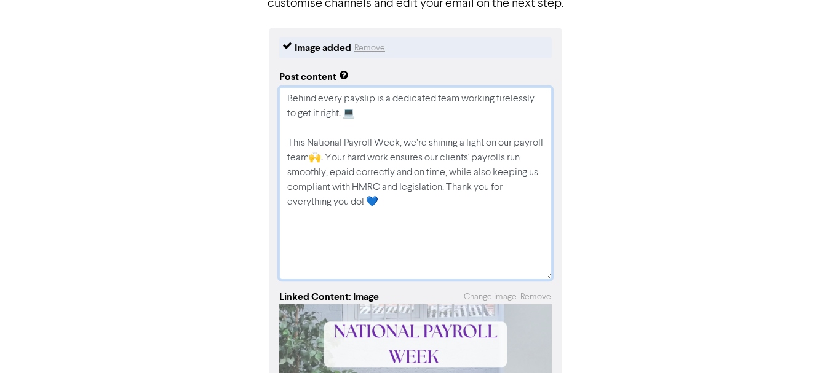
type textarea "Behind every payslip is a dedicated team working tirelessly to get it right. 💻 …"
type textarea "x"
type textarea "Behind every payslip is a dedicated team working tirelessly to get it right. 💻 …"
type textarea "x"
type textarea "Behind every payslip is a dedicated team working tirelessly to get it right. 💻 …"
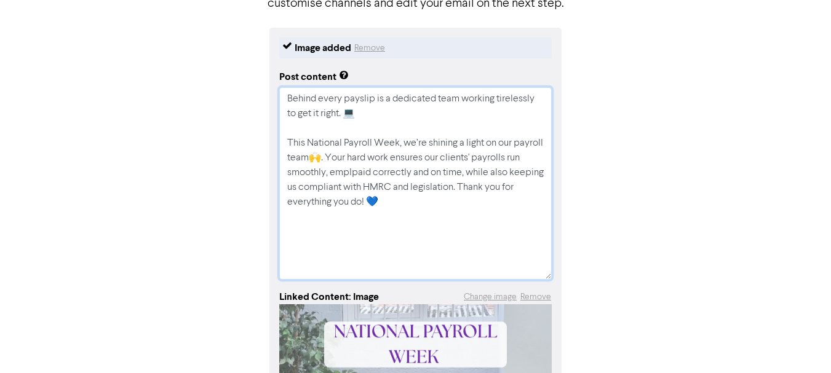
type textarea "x"
type textarea "Behind every payslip is a dedicated team working tirelessly to get it right. 💻 …"
type textarea "x"
type textarea "Behind every payslip is a dedicated team working tirelessly to get it right. 💻 …"
type textarea "x"
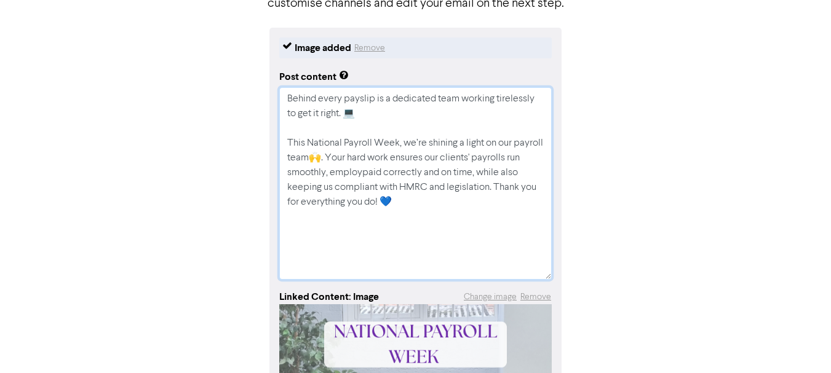
type textarea "Behind every payslip is a dedicated team working tirelessly to get it right. 💻 …"
type textarea "x"
type textarea "Behind every payslip is a dedicated team working tirelessly to get it right. 💻 …"
type textarea "x"
type textarea "Behind every payslip is a dedicated team working tirelessly to get it right. 💻 …"
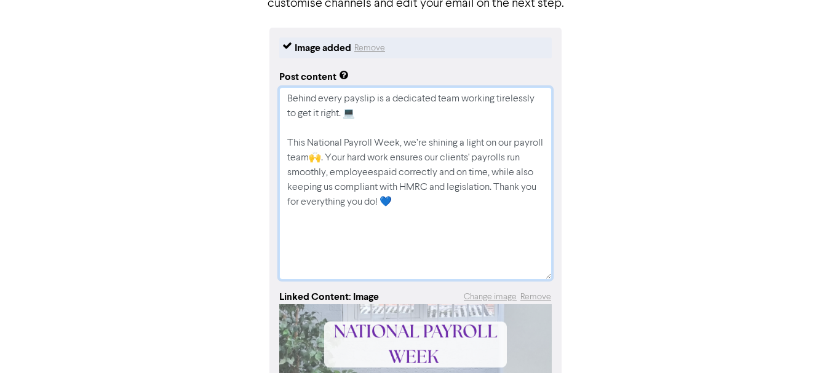
type textarea "x"
type textarea "Behind every payslip is a dedicated team working tirelessly to get it right. 💻 …"
click at [427, 199] on textarea "Behind every payslip is a dedicated team working tirelessly to get it right. 💻 …" at bounding box center [415, 183] width 272 height 193
type textarea "x"
type textarea "Behind every payslip is a dedicated team working tirelessly to get it right. 💻 …"
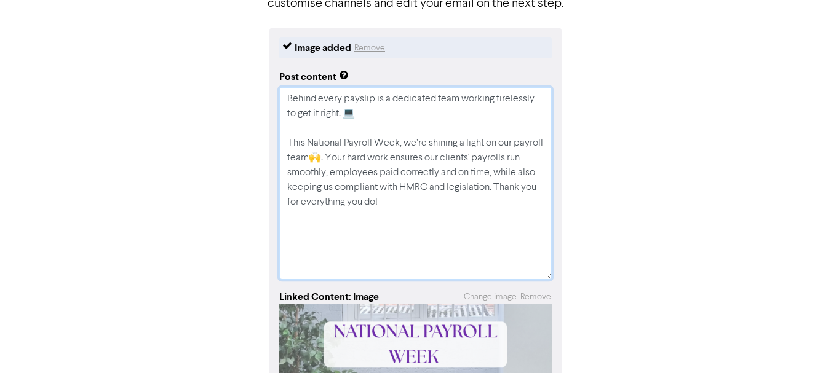
type textarea "x"
type textarea "Behind every payslip is a dedicated team working tirelessly to get it right. 💻 …"
type textarea "x"
type textarea "Behind every payslip is a dedicated team working tirelessly to get it right. 💻 …"
click at [466, 272] on textarea "Behind every payslip is a dedicated team working tirelessly to get it right. 💻 …" at bounding box center [415, 183] width 272 height 193
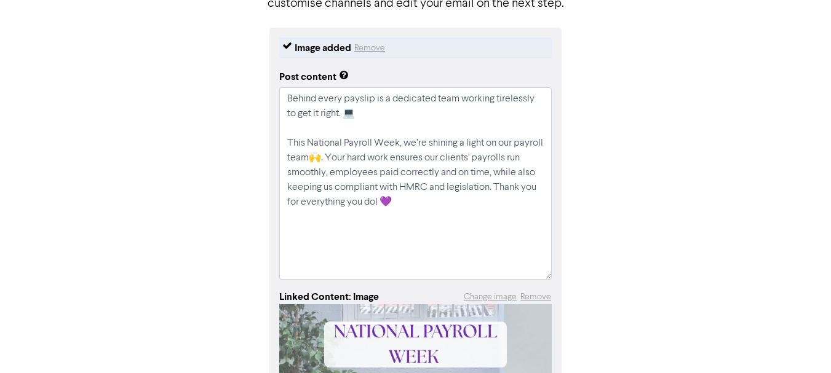
click at [756, 159] on div "Image added Remove Post content Behind every payslip is a dedicated team workin…" at bounding box center [415, 335] width 701 height 614
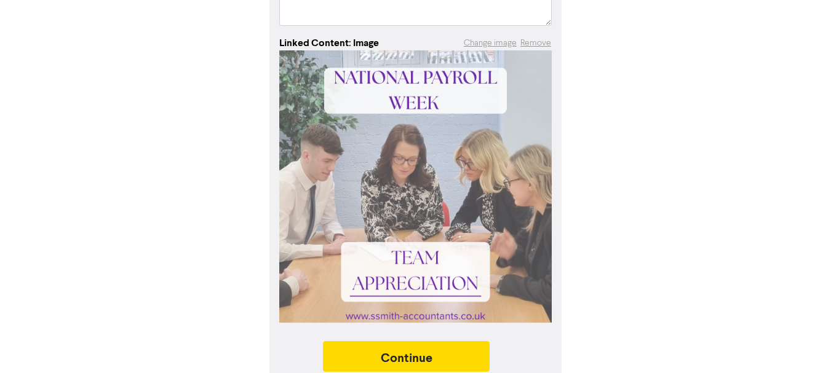
scroll to position [150, 0]
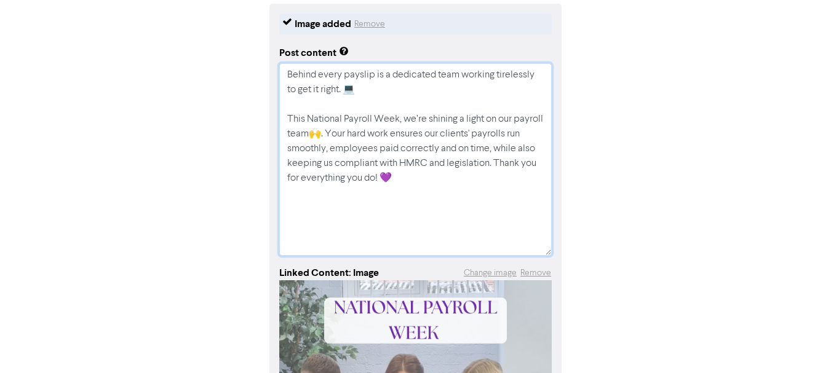
drag, startPoint x: 441, startPoint y: 181, endPoint x: 282, endPoint y: 58, distance: 201.2
click at [282, 58] on div "Post content Behind every payslip is a dedicated team working tirelessly to get…" at bounding box center [415, 148] width 272 height 215
click at [355, 133] on textarea "Behind every payslip is a dedicated team working tirelessly to get it right. 💻 …" at bounding box center [415, 159] width 272 height 193
click at [418, 120] on textarea "Behind every payslip is a dedicated team working tirelessly to get it right. 💻 …" at bounding box center [415, 159] width 272 height 193
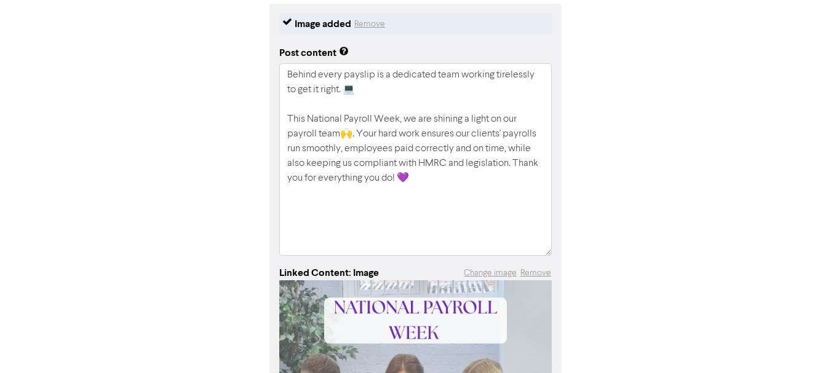
click at [625, 140] on div "Image added Remove Post content Behind every payslip is a dedicated team workin…" at bounding box center [415, 311] width 701 height 614
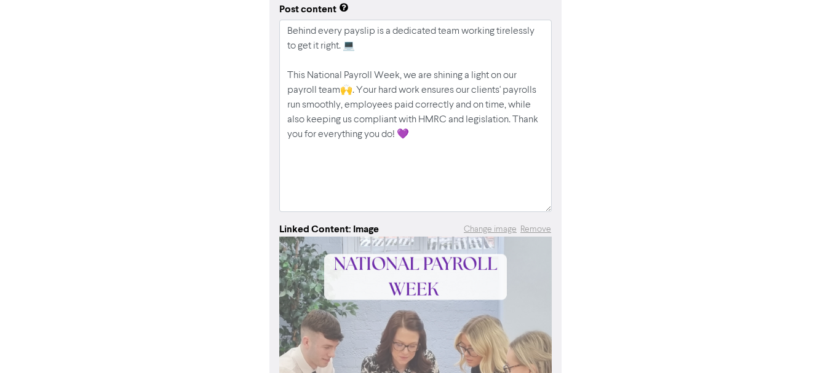
scroll to position [396, 0]
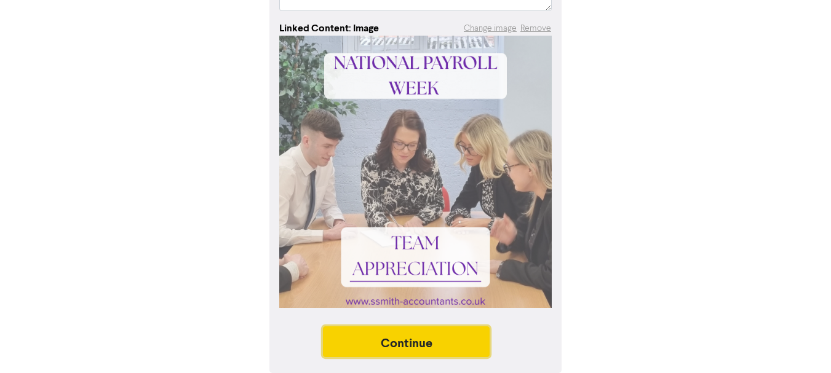
click at [450, 349] on button "Continue" at bounding box center [406, 342] width 167 height 31
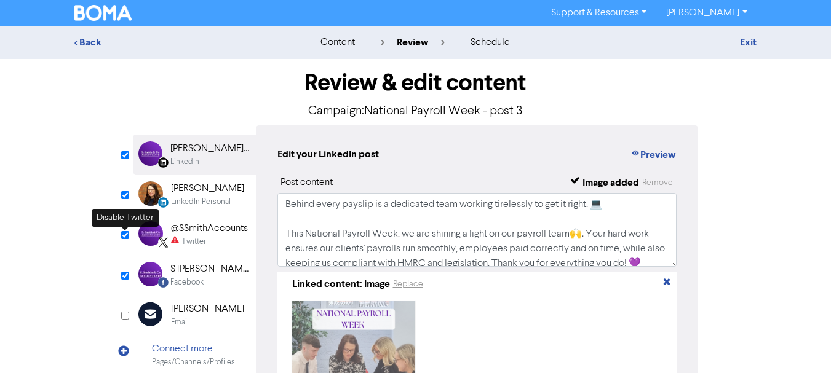
click at [125, 237] on input "checkbox" at bounding box center [125, 235] width 8 height 8
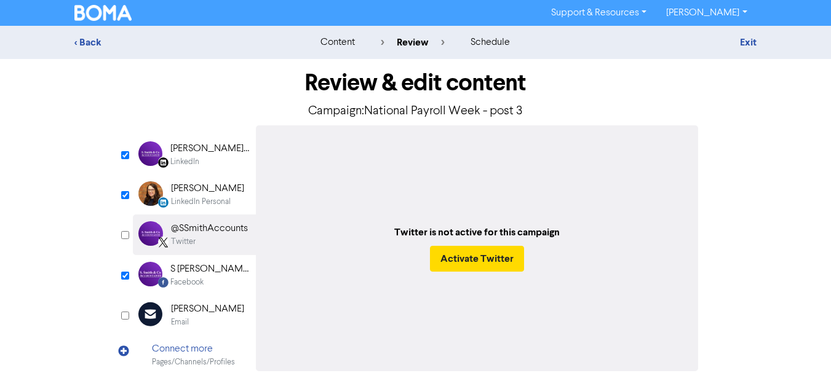
click at [122, 190] on div "Review & edit content Campaign: National Payroll Week - post 3 LinkedIn Page Cr…" at bounding box center [415, 245] width 701 height 372
click at [188, 270] on div "S [PERSON_NAME] & Co Accountants" at bounding box center [209, 269] width 79 height 15
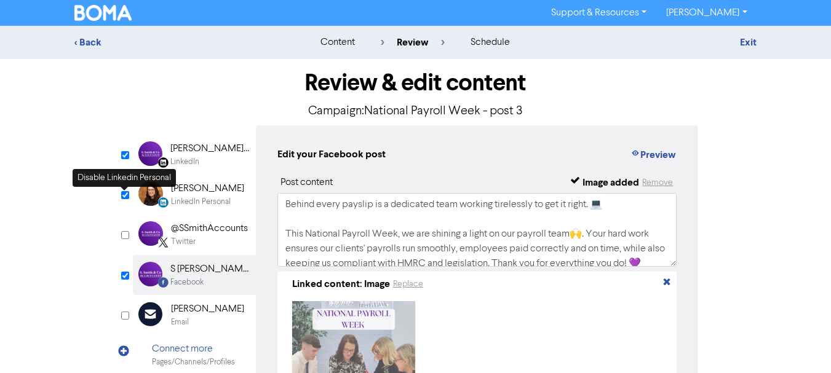
click at [126, 194] on input "checkbox" at bounding box center [125, 195] width 8 height 8
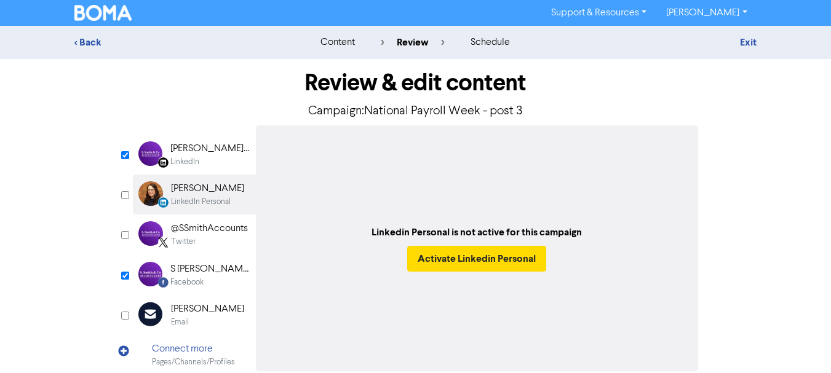
click at [666, 154] on div "Linkedin Personal is not active for this campaign Activate Linkedin Personal" at bounding box center [477, 248] width 443 height 246
click at [191, 268] on div "S [PERSON_NAME] & Co Accountants" at bounding box center [209, 269] width 79 height 15
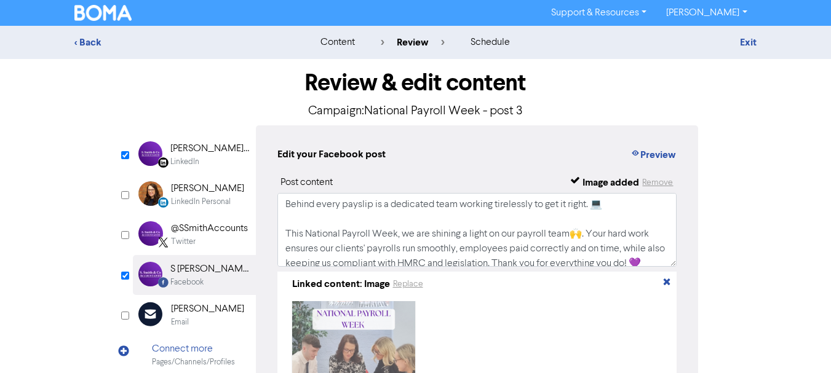
click at [677, 149] on div "Edit your Facebook post Preview Post content Image added Remove Behind every pa…" at bounding box center [477, 290] width 443 height 330
click at [665, 154] on button "Preview" at bounding box center [653, 155] width 47 height 16
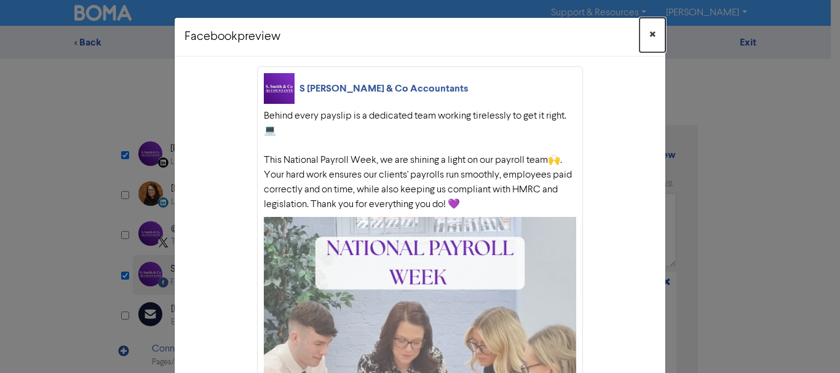
click at [652, 34] on button "×" at bounding box center [653, 35] width 26 height 34
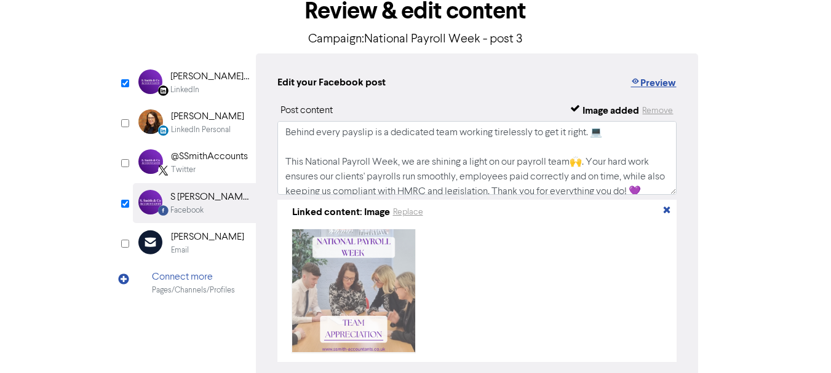
scroll to position [143, 0]
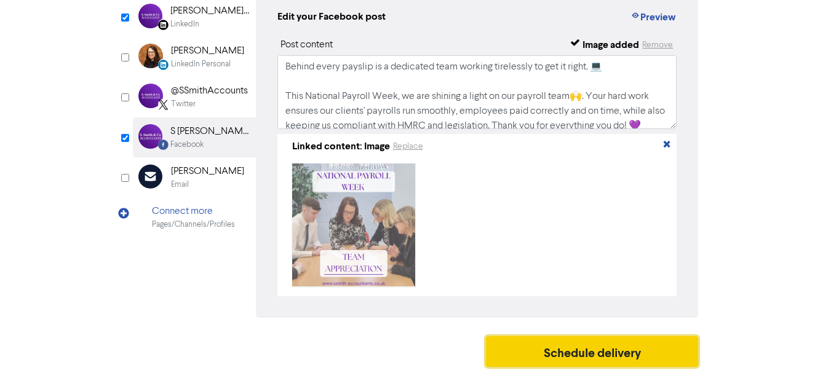
click at [598, 351] on button "Schedule delivery" at bounding box center [592, 351] width 213 height 31
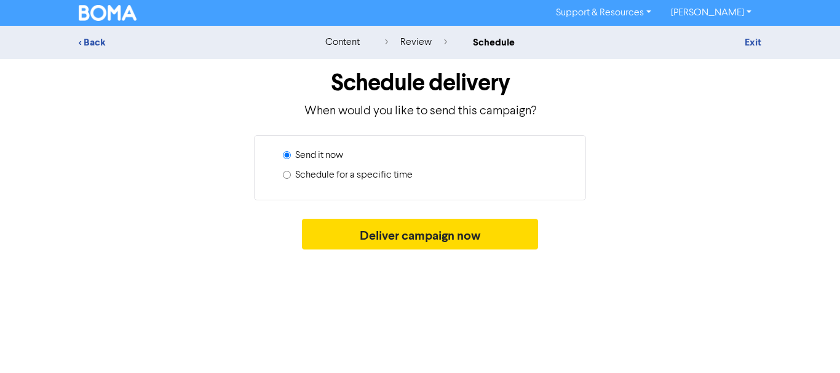
click at [405, 170] on label "Schedule for a specific time" at bounding box center [353, 175] width 117 height 15
click at [291, 171] on input "Schedule for a specific time" at bounding box center [287, 175] width 8 height 8
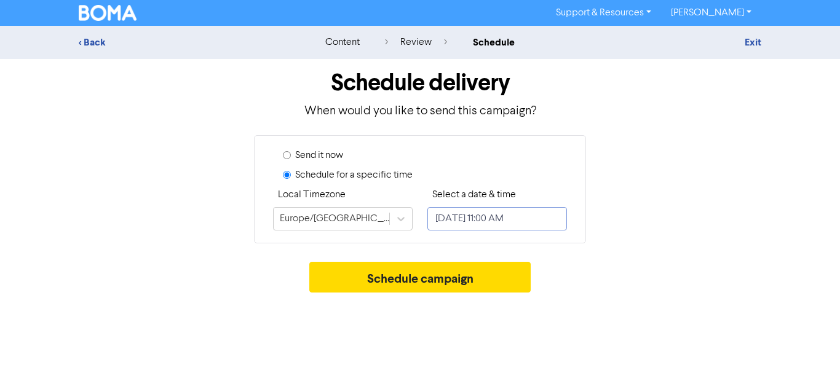
click at [468, 217] on input "[DATE] 11:00 AM" at bounding box center [497, 218] width 140 height 23
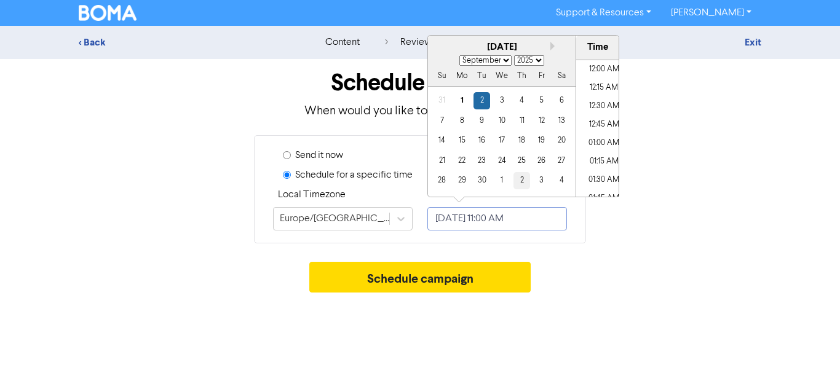
scroll to position [753, 0]
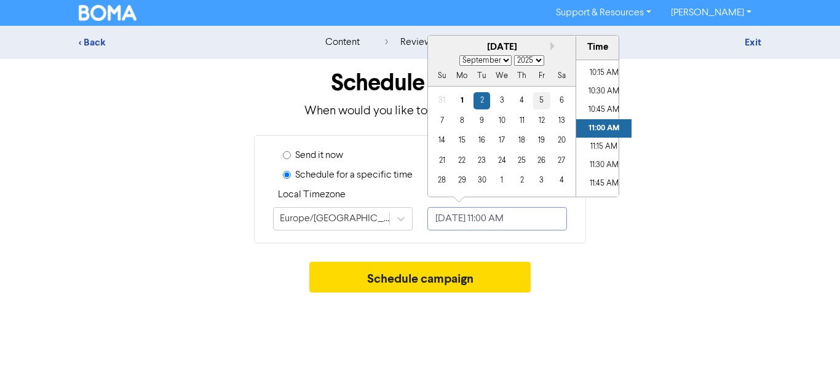
click at [537, 102] on div "5" at bounding box center [541, 100] width 17 height 17
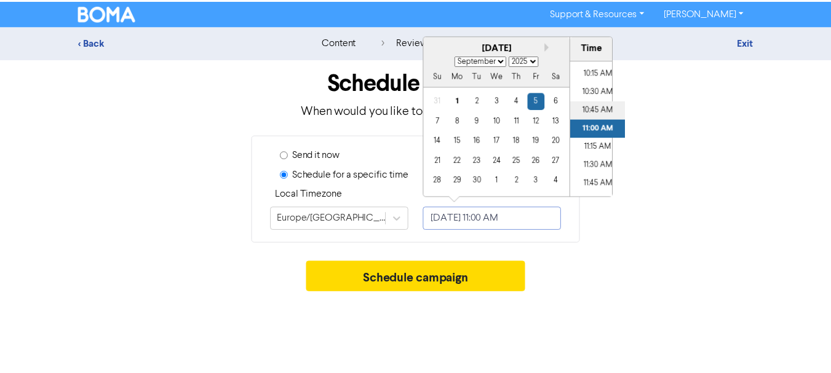
scroll to position [691, 0]
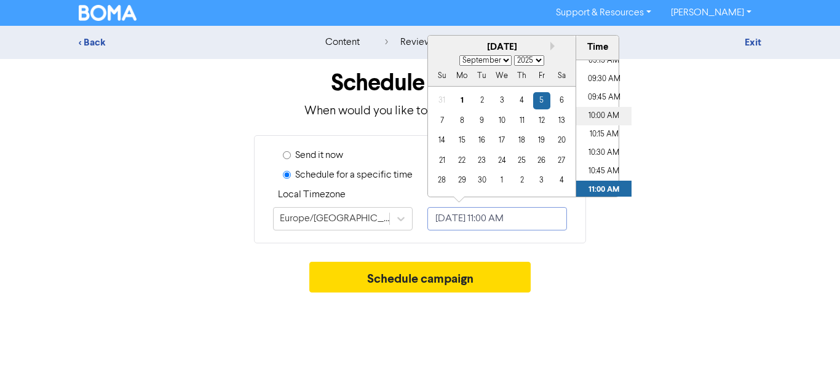
click at [608, 115] on li "10:00 AM" at bounding box center [603, 116] width 55 height 18
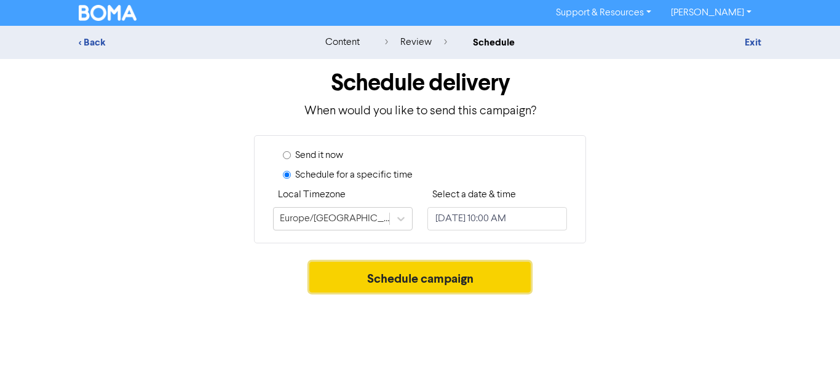
click at [439, 272] on button "Schedule campaign" at bounding box center [420, 277] width 222 height 31
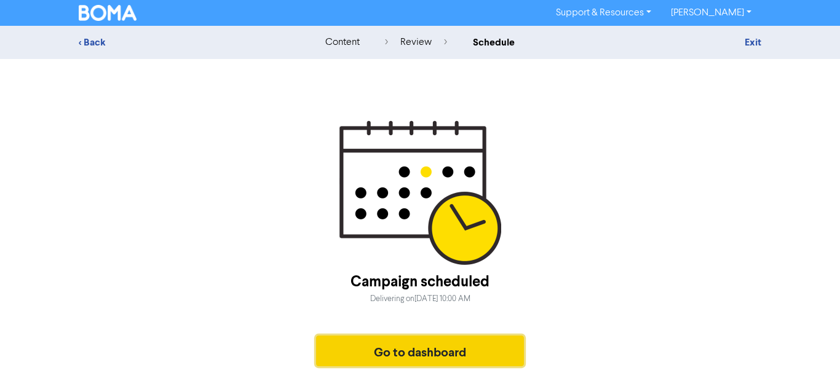
click at [367, 352] on button "Go to dashboard" at bounding box center [420, 351] width 208 height 31
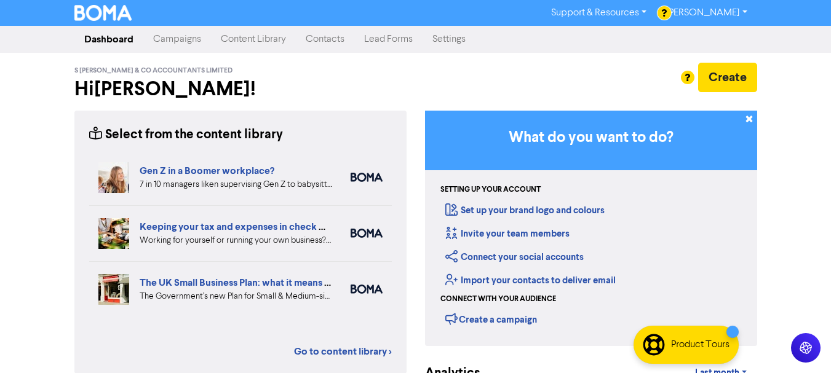
click at [196, 54] on div "S [PERSON_NAME] & Co Accountants Limited Hi [PERSON_NAME] ! Create" at bounding box center [415, 82] width 683 height 58
drag, startPoint x: 191, startPoint y: 46, endPoint x: 195, endPoint y: 52, distance: 6.7
click at [192, 46] on link "Campaigns" at bounding box center [177, 39] width 68 height 25
